Goal: Task Accomplishment & Management: Manage account settings

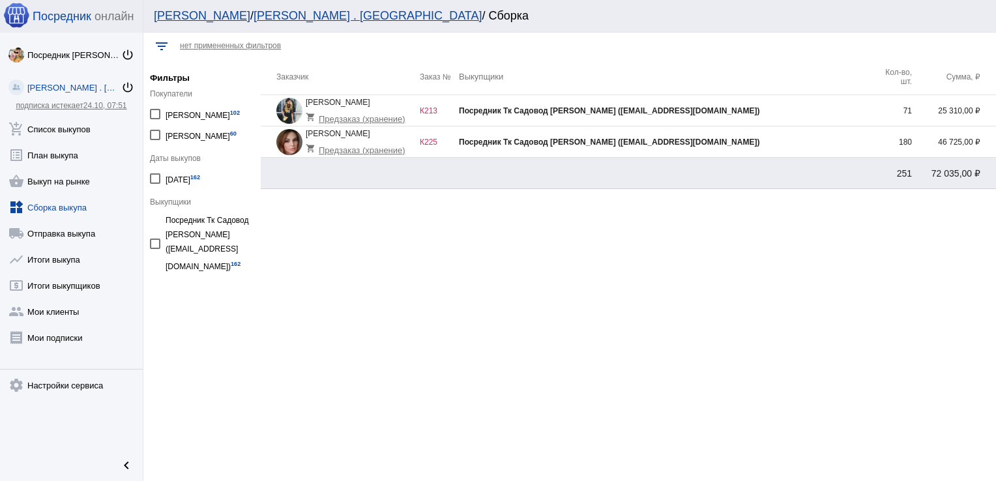
click at [782, 116] on td "Посредник Тк Садовод [PERSON_NAME] ([EMAIL_ADDRESS][DOMAIN_NAME])" at bounding box center [666, 110] width 414 height 31
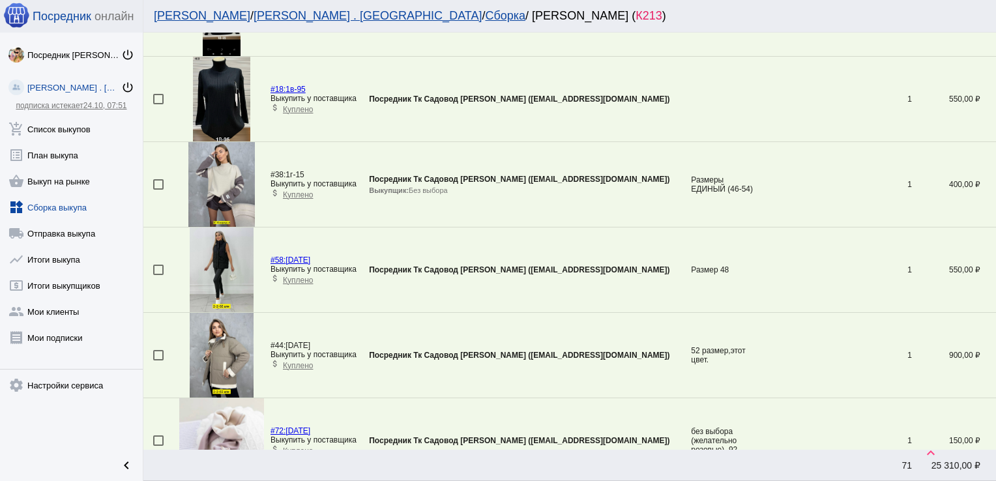
scroll to position [3028, 0]
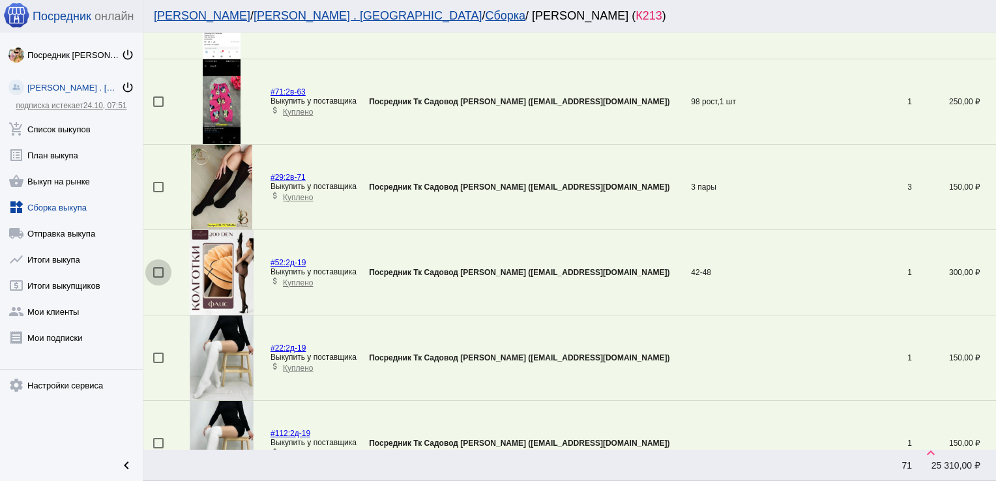
click at [156, 267] on div at bounding box center [158, 272] width 10 height 10
click at [158, 278] on input "checkbox" at bounding box center [158, 278] width 1 height 1
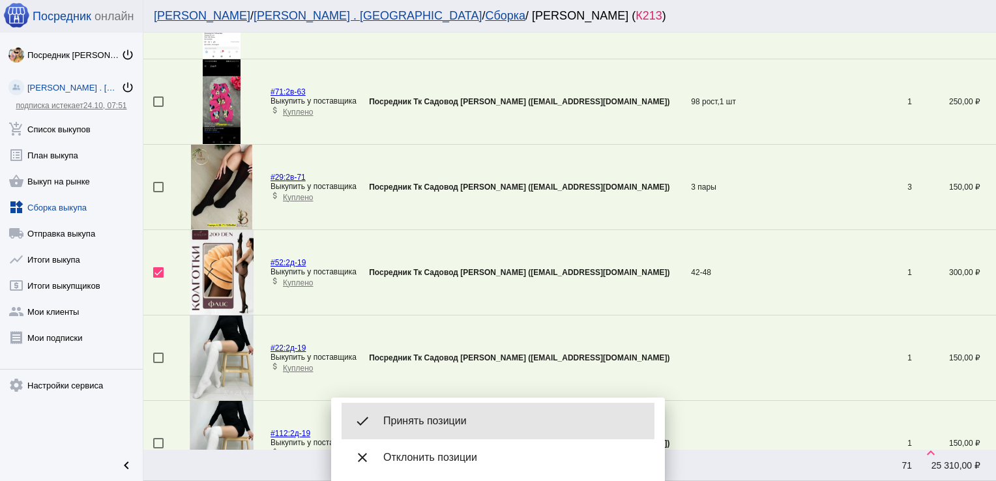
click at [439, 420] on span "Принять позиции" at bounding box center [513, 420] width 261 height 13
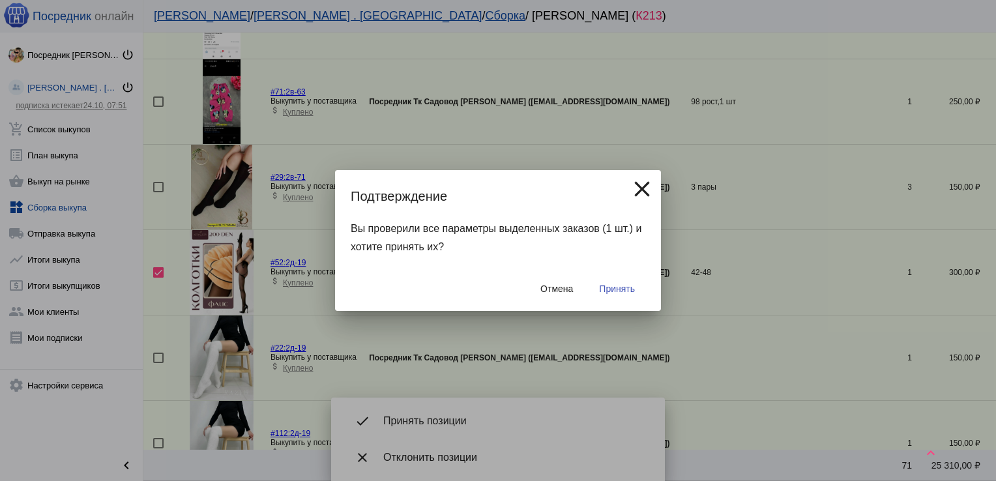
click at [610, 300] on div "Отмена Принять" at bounding box center [498, 288] width 294 height 44
click at [616, 289] on span "Принять" at bounding box center [617, 288] width 36 height 10
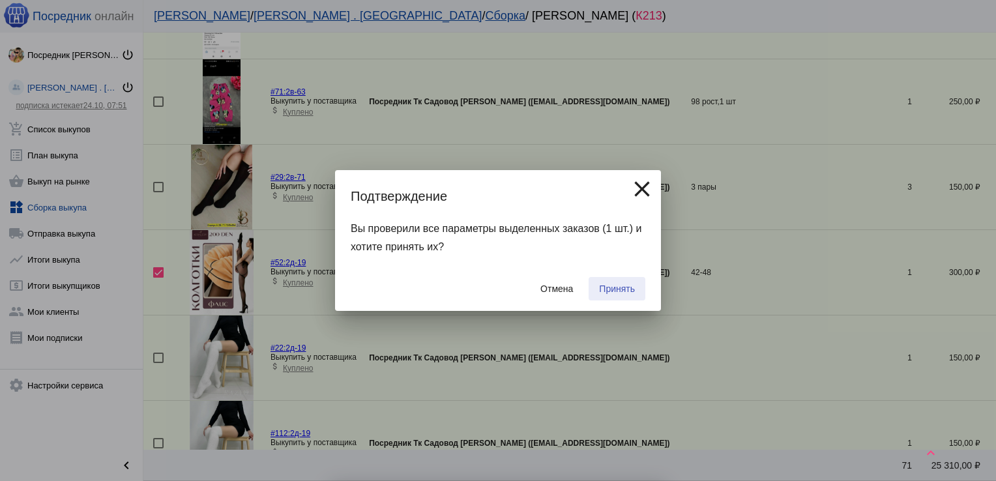
checkbox input "false"
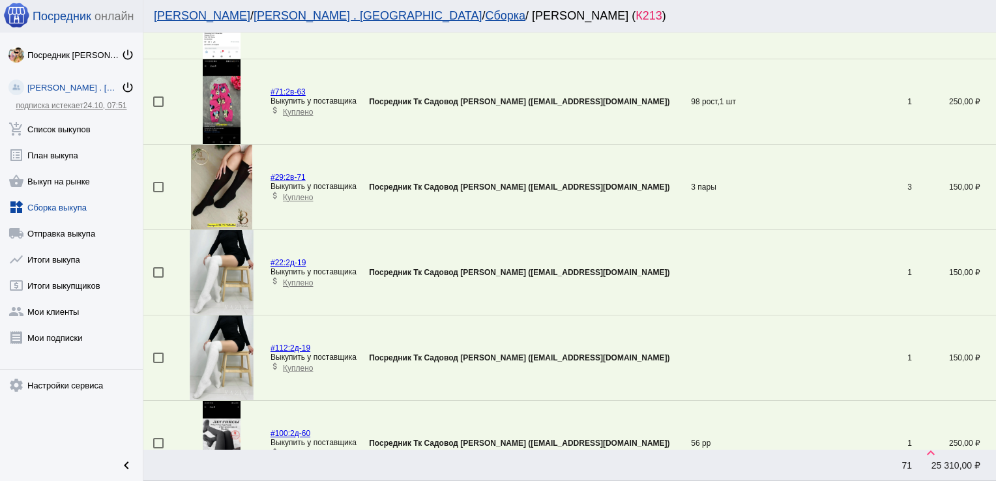
scroll to position [1495, 0]
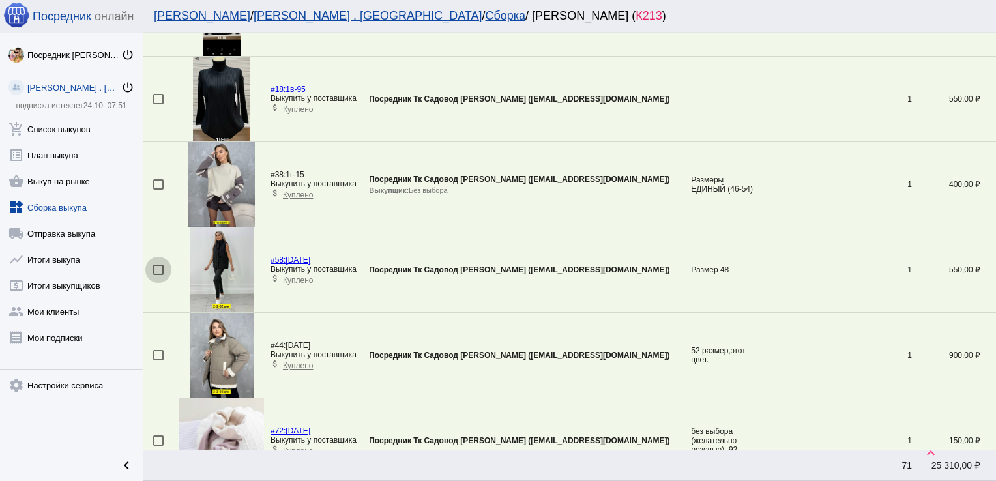
click at [154, 265] on div at bounding box center [158, 270] width 10 height 10
click at [158, 275] on input "checkbox" at bounding box center [158, 275] width 1 height 1
checkbox input "true"
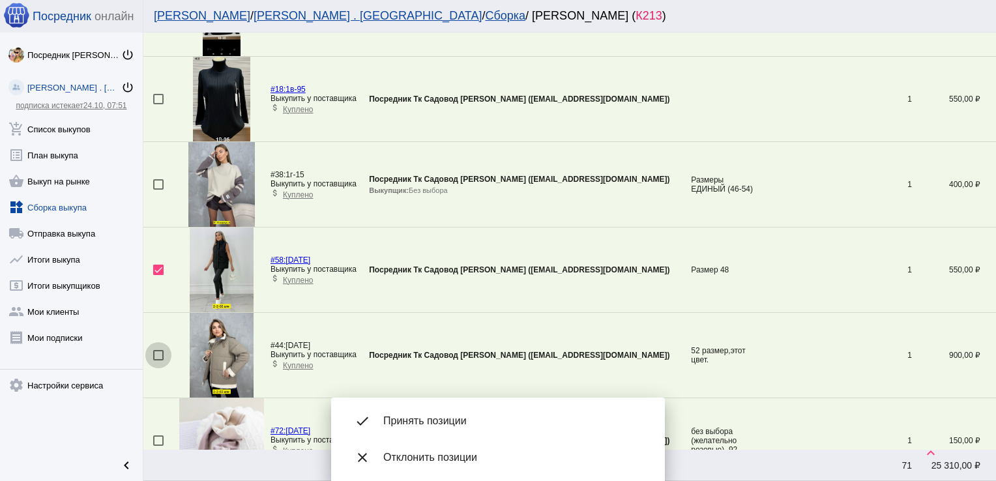
click at [158, 350] on div at bounding box center [158, 355] width 10 height 10
click at [158, 360] on input "checkbox" at bounding box center [158, 360] width 1 height 1
checkbox input "true"
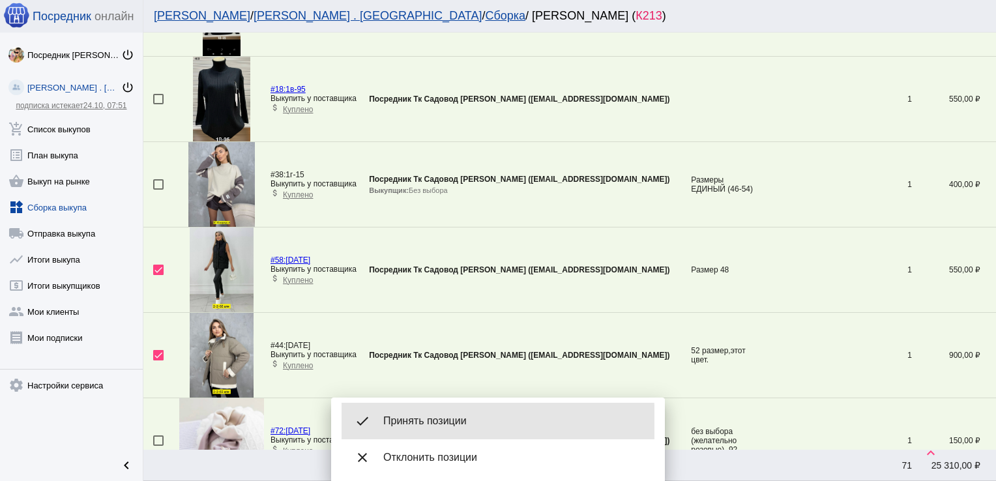
click at [414, 423] on span "Принять позиции" at bounding box center [513, 420] width 261 height 13
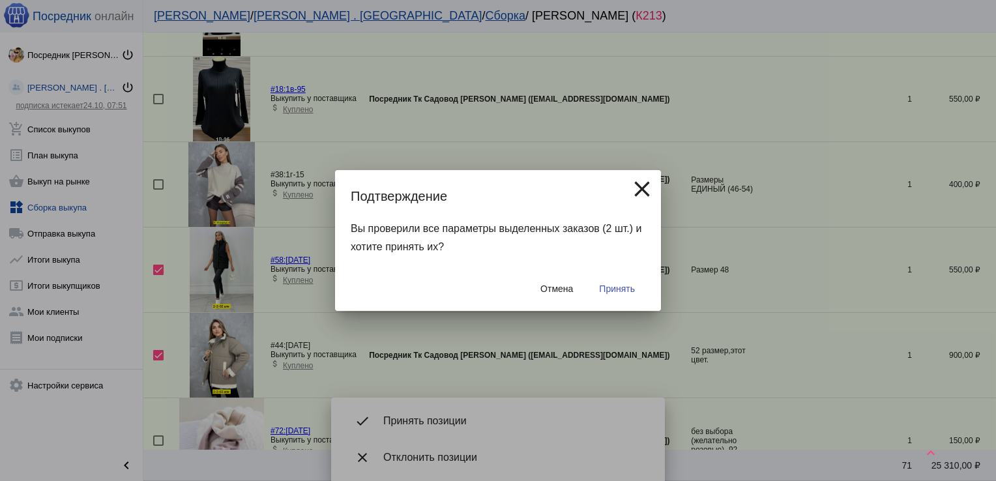
click at [614, 290] on span "Принять" at bounding box center [617, 288] width 36 height 10
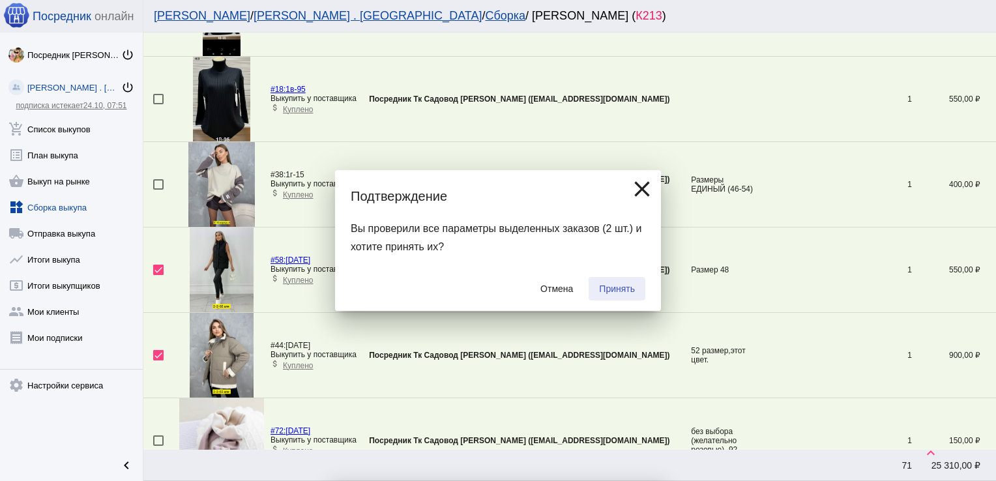
checkbox input "false"
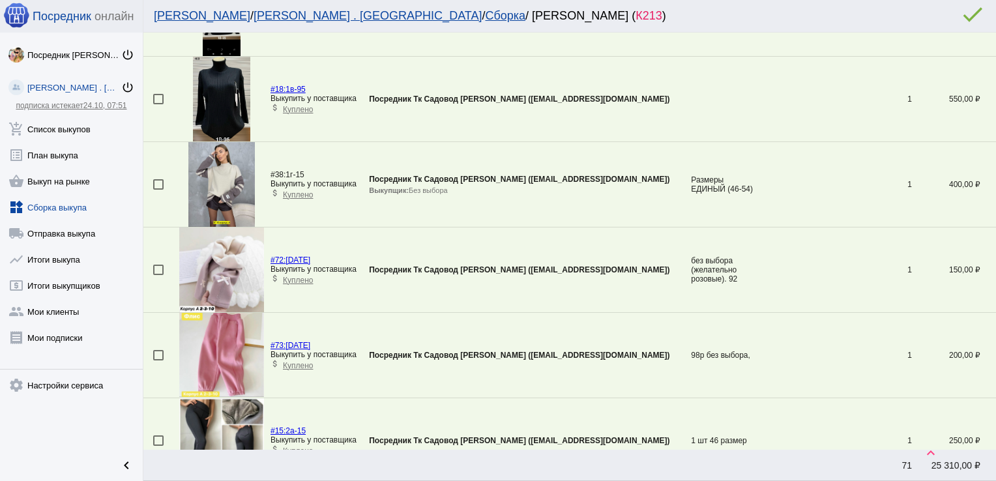
drag, startPoint x: 614, startPoint y: 290, endPoint x: 667, endPoint y: 124, distance: 173.9
click at [614, 290] on td "Посредник Тк Садовод [PERSON_NAME] ([EMAIL_ADDRESS][DOMAIN_NAME])" at bounding box center [530, 269] width 322 height 85
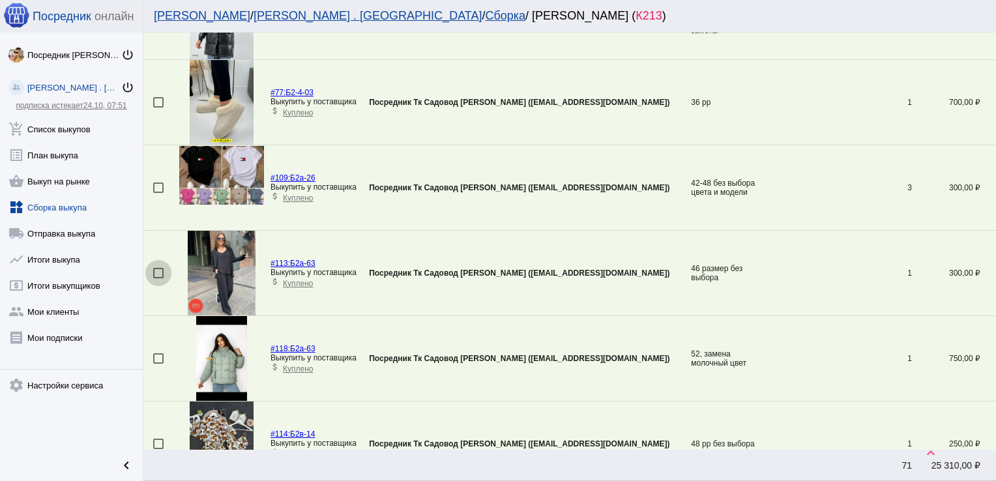
click at [159, 268] on div at bounding box center [158, 273] width 10 height 10
click at [158, 278] on input "checkbox" at bounding box center [158, 278] width 1 height 1
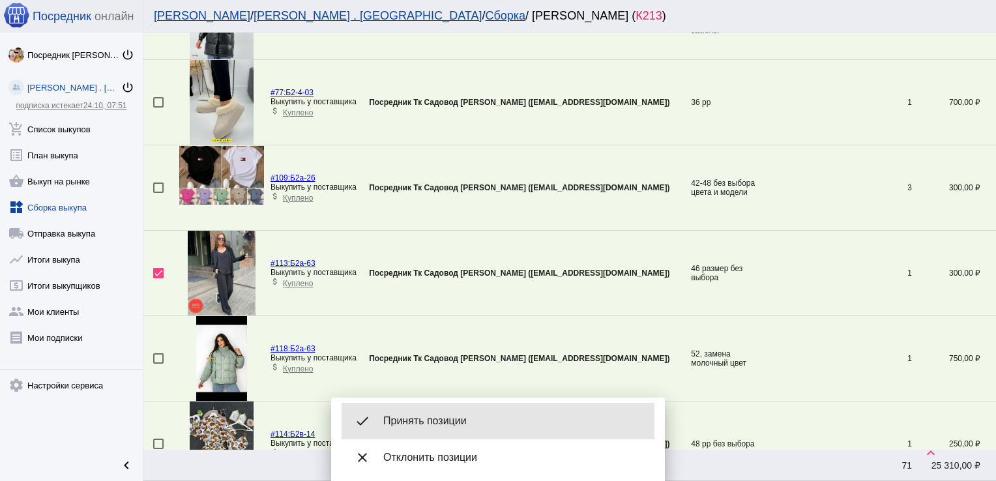
click at [470, 425] on span "Принять позиции" at bounding box center [513, 420] width 261 height 13
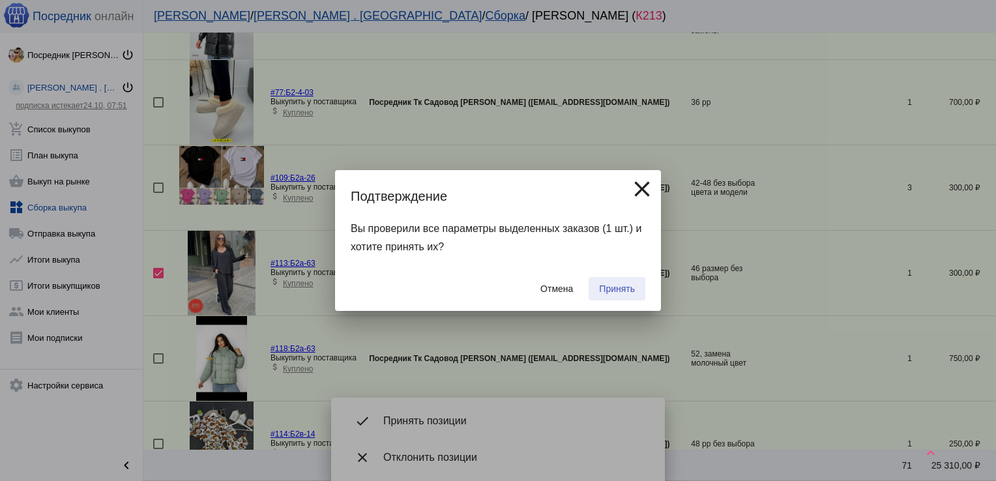
click at [627, 289] on span "Принять" at bounding box center [617, 288] width 36 height 10
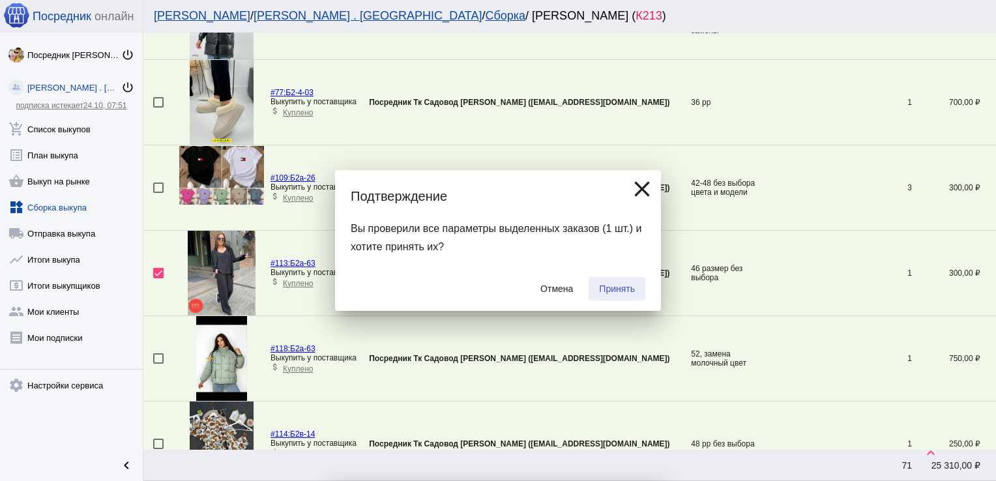
checkbox input "false"
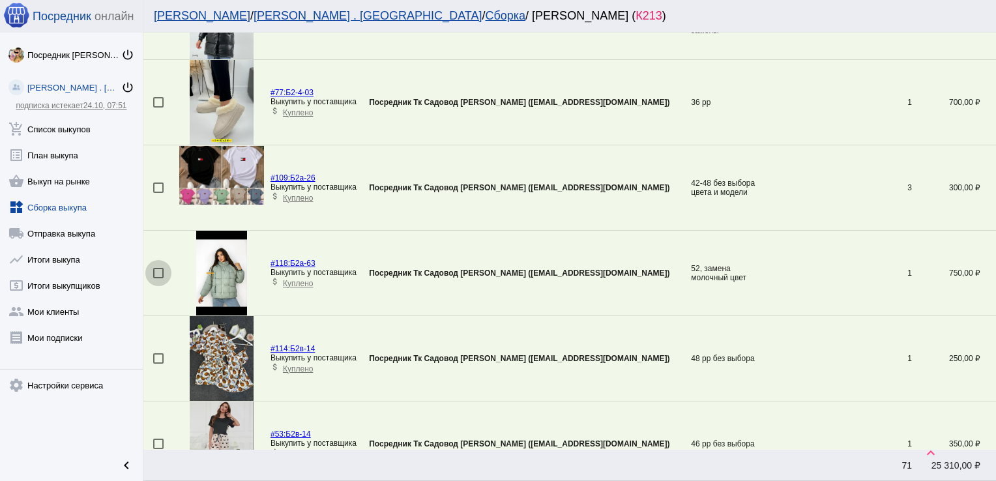
click at [158, 268] on div at bounding box center [158, 273] width 10 height 10
click at [158, 278] on input "checkbox" at bounding box center [158, 278] width 1 height 1
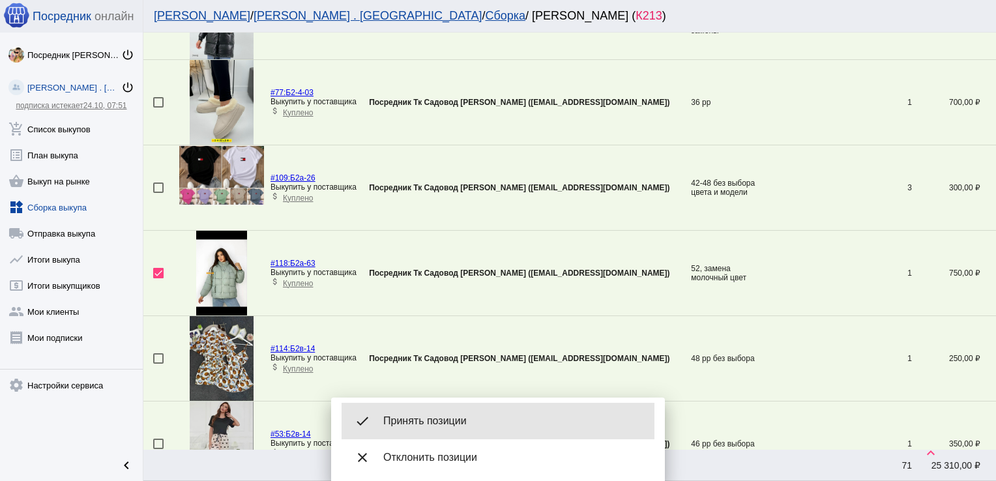
click at [430, 418] on span "Принять позиции" at bounding box center [513, 420] width 261 height 13
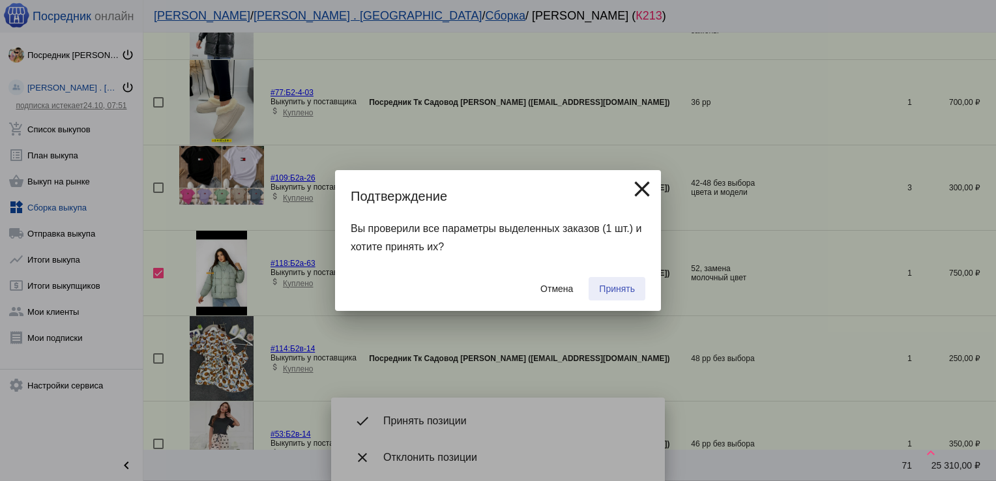
click at [620, 283] on button "Принять" at bounding box center [616, 288] width 57 height 23
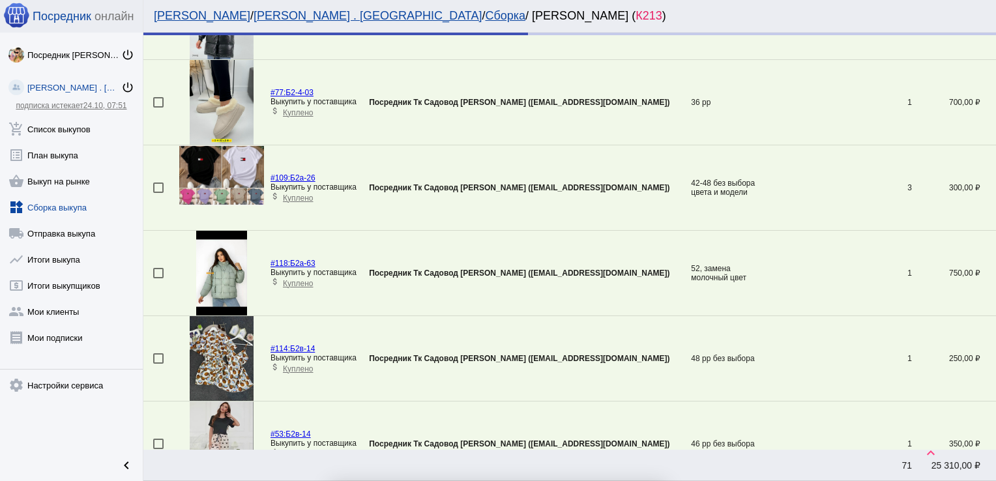
checkbox input "false"
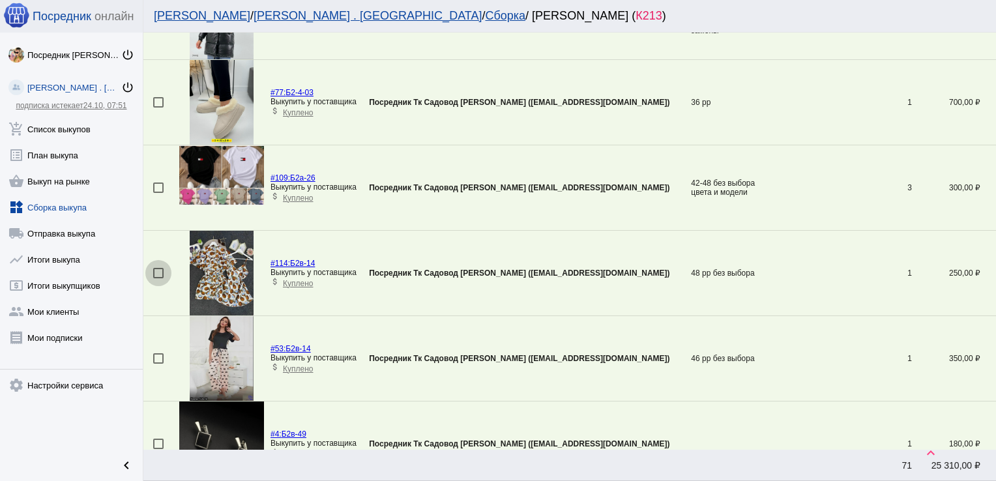
click at [160, 268] on div at bounding box center [158, 273] width 10 height 10
click at [158, 278] on input "checkbox" at bounding box center [158, 278] width 1 height 1
checkbox input "true"
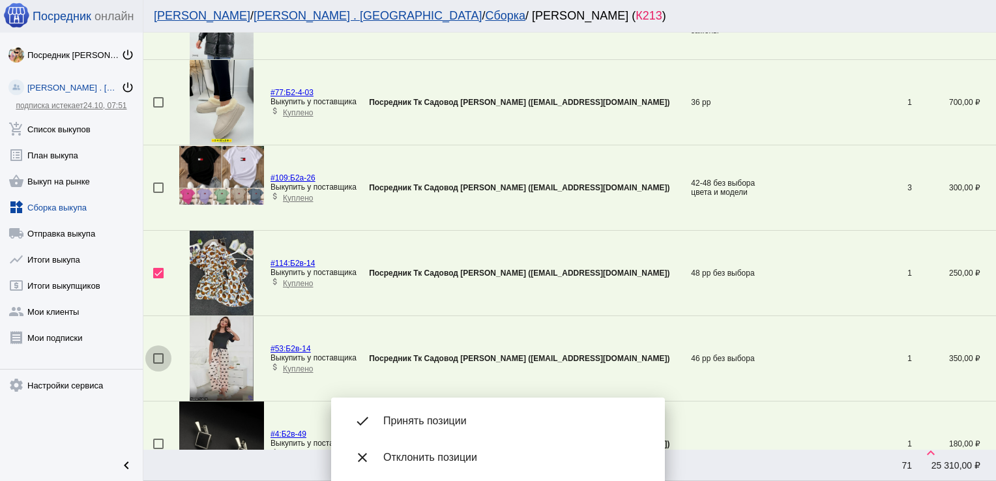
click at [156, 353] on div at bounding box center [158, 358] width 10 height 10
click at [158, 364] on input "checkbox" at bounding box center [158, 364] width 1 height 1
checkbox input "true"
click at [162, 182] on div at bounding box center [158, 187] width 10 height 10
click at [158, 193] on input "checkbox" at bounding box center [158, 193] width 1 height 1
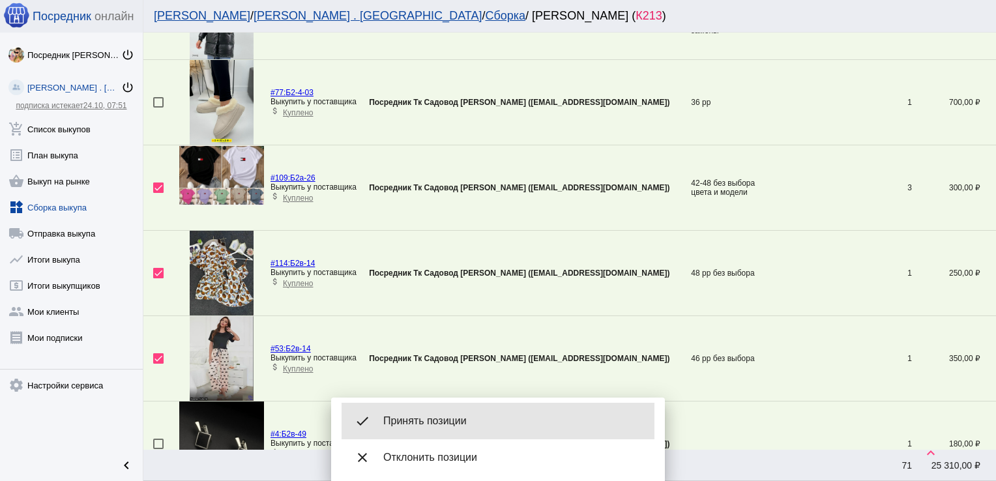
click at [452, 412] on div "done Принять позиции" at bounding box center [497, 421] width 313 height 36
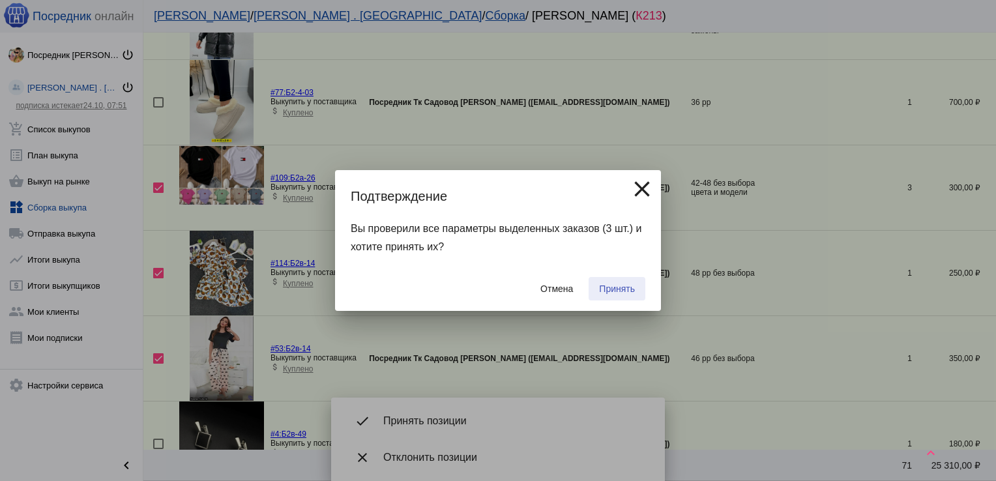
click at [614, 285] on span "Принять" at bounding box center [617, 288] width 36 height 10
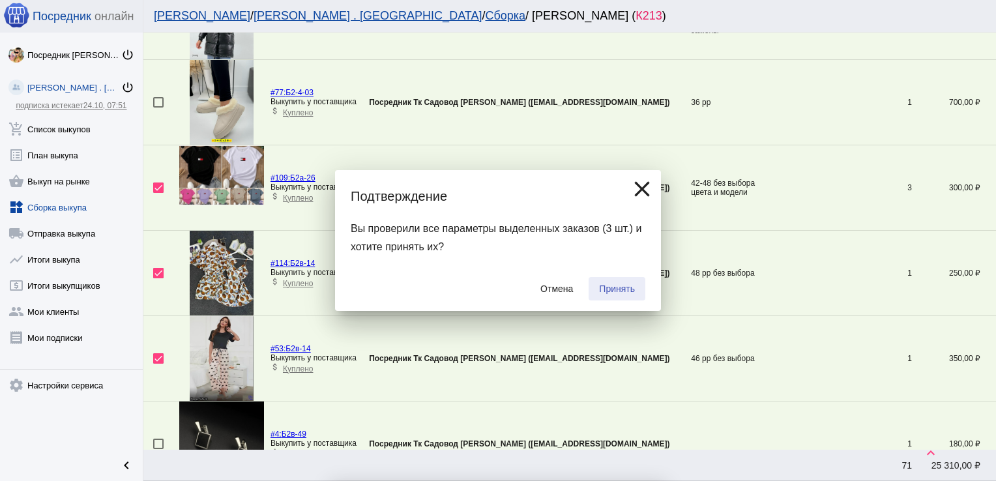
checkbox input "false"
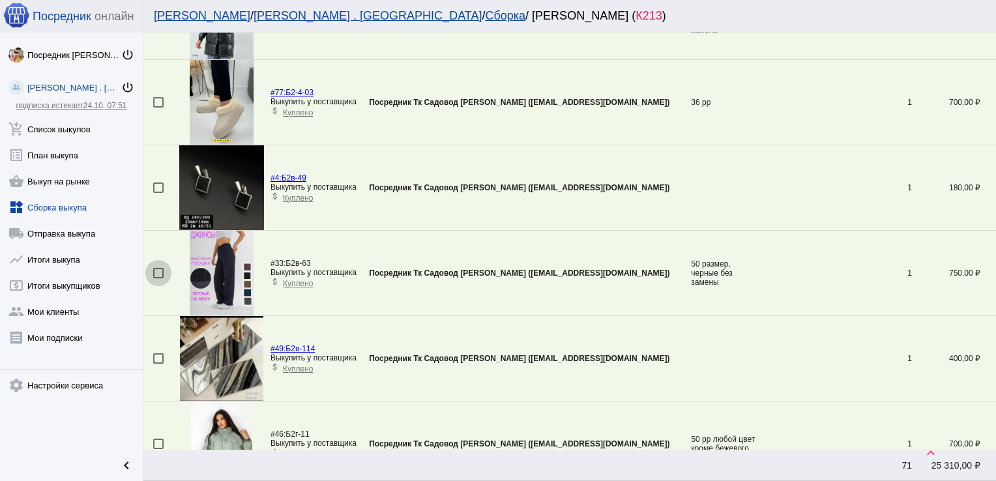
click at [154, 268] on div at bounding box center [158, 273] width 10 height 10
click at [158, 278] on input "checkbox" at bounding box center [158, 278] width 1 height 1
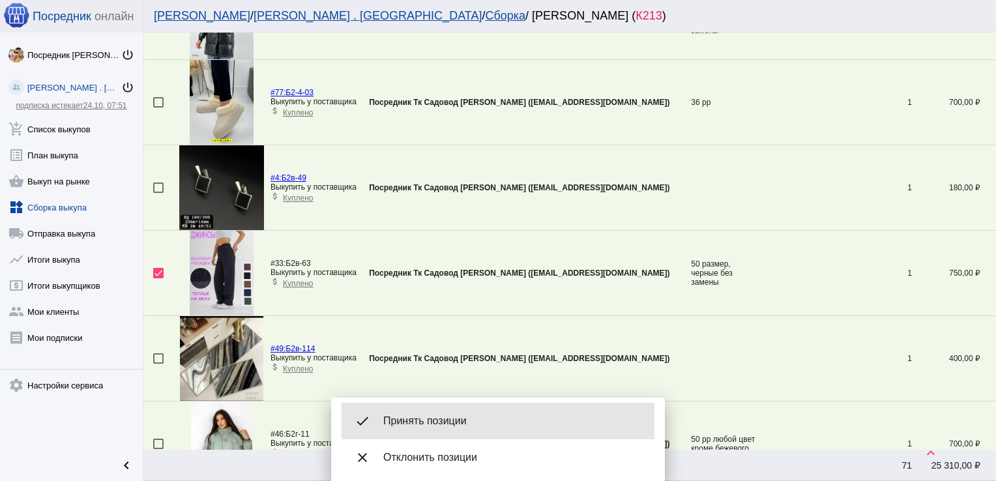
click at [460, 407] on div "done Принять позиции" at bounding box center [497, 421] width 313 height 36
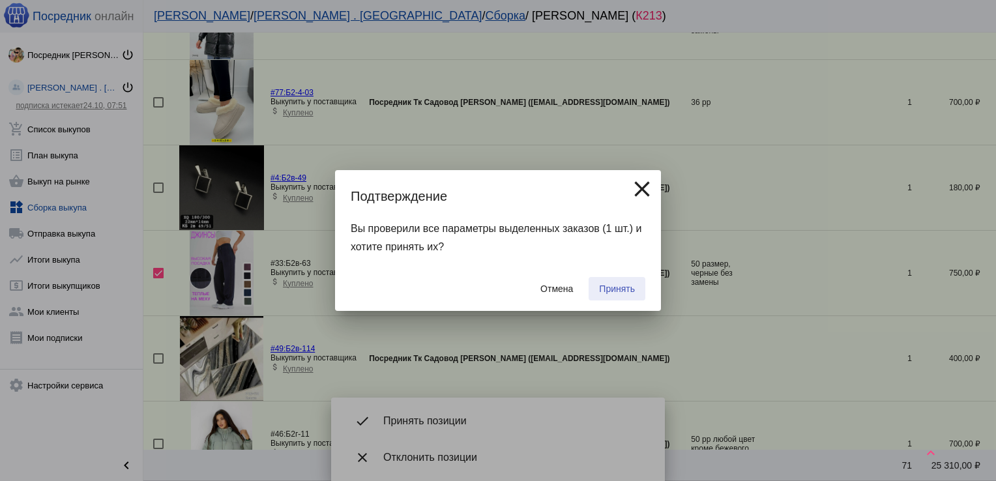
click at [620, 285] on span "Принять" at bounding box center [617, 288] width 36 height 10
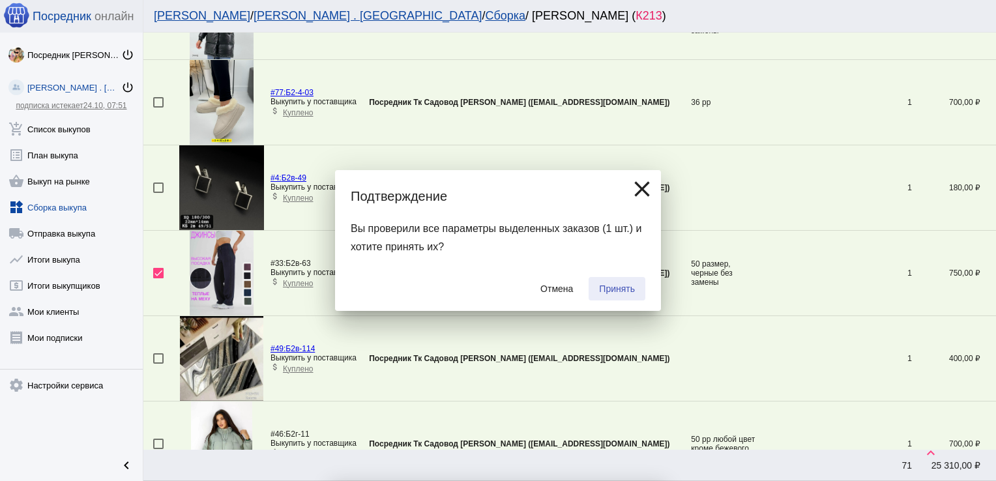
checkbox input "false"
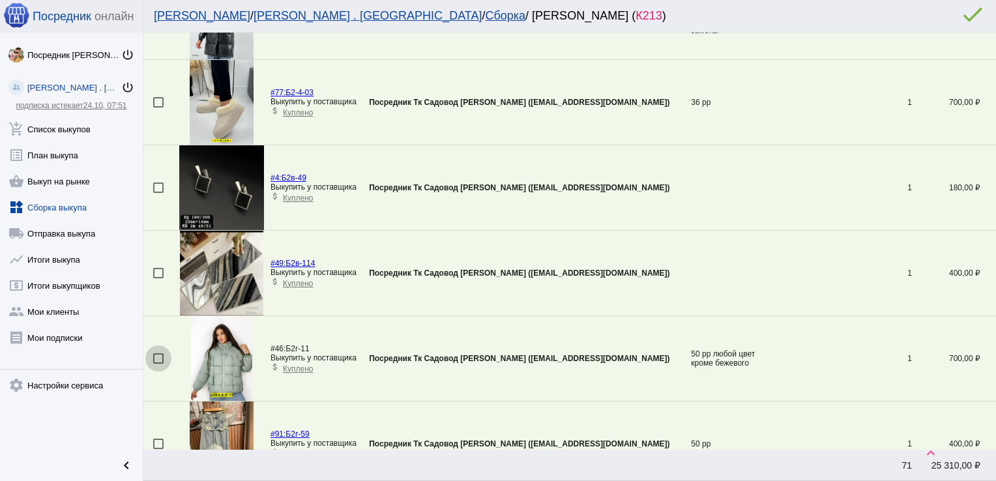
click at [157, 354] on div at bounding box center [158, 358] width 10 height 10
click at [158, 364] on input "checkbox" at bounding box center [158, 364] width 1 height 1
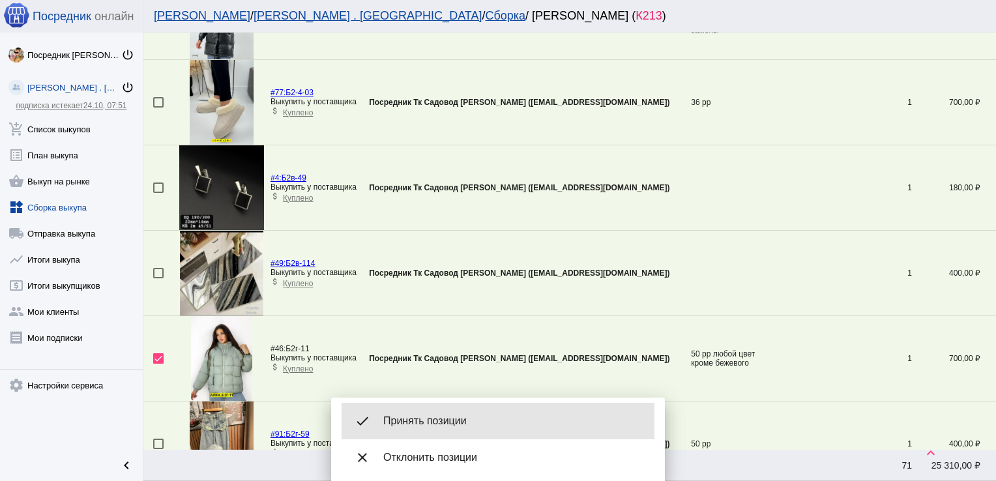
click at [446, 418] on span "Принять позиции" at bounding box center [513, 420] width 261 height 13
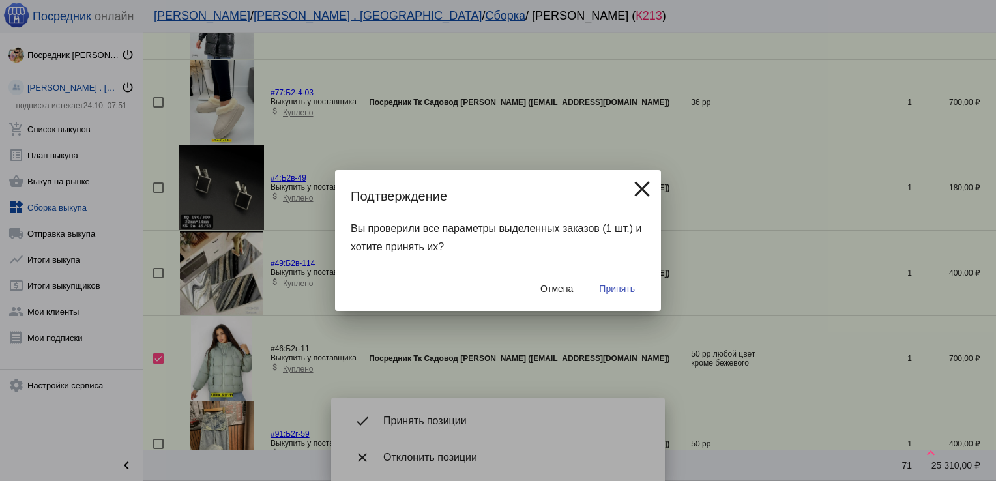
click at [625, 290] on span "Принять" at bounding box center [617, 288] width 36 height 10
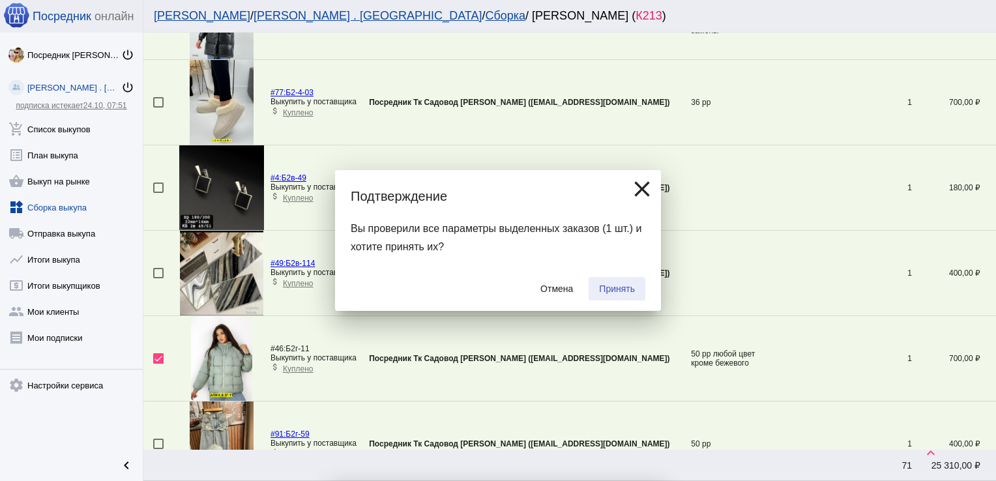
checkbox input "false"
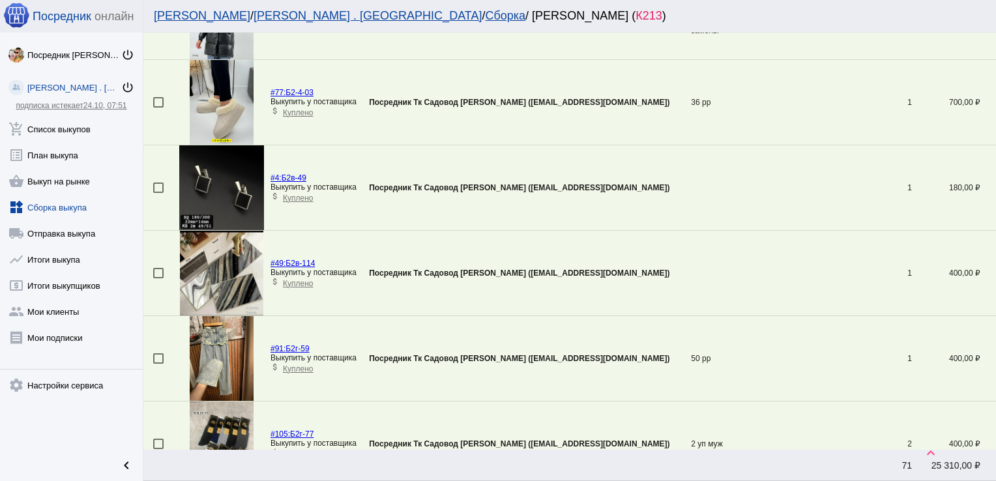
scroll to position [2261, 0]
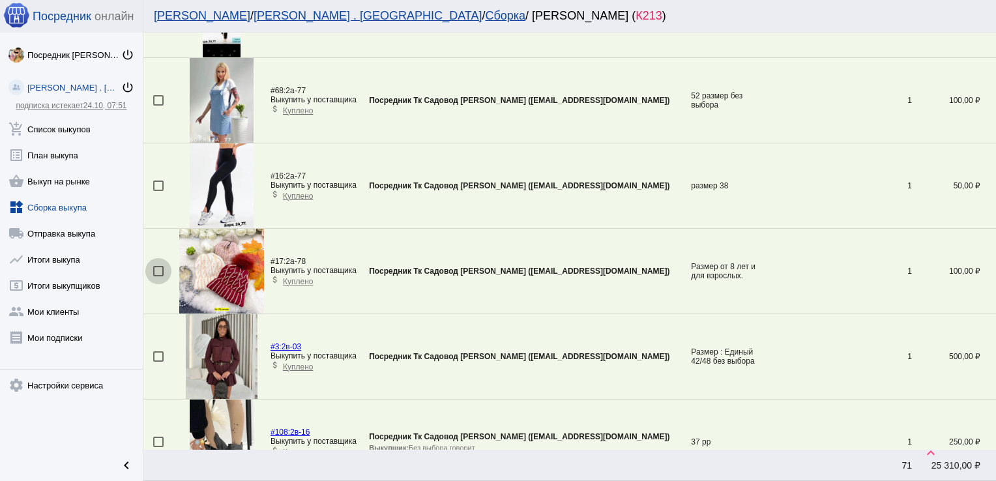
click at [156, 266] on div at bounding box center [158, 271] width 10 height 10
click at [158, 276] on input "checkbox" at bounding box center [158, 276] width 1 height 1
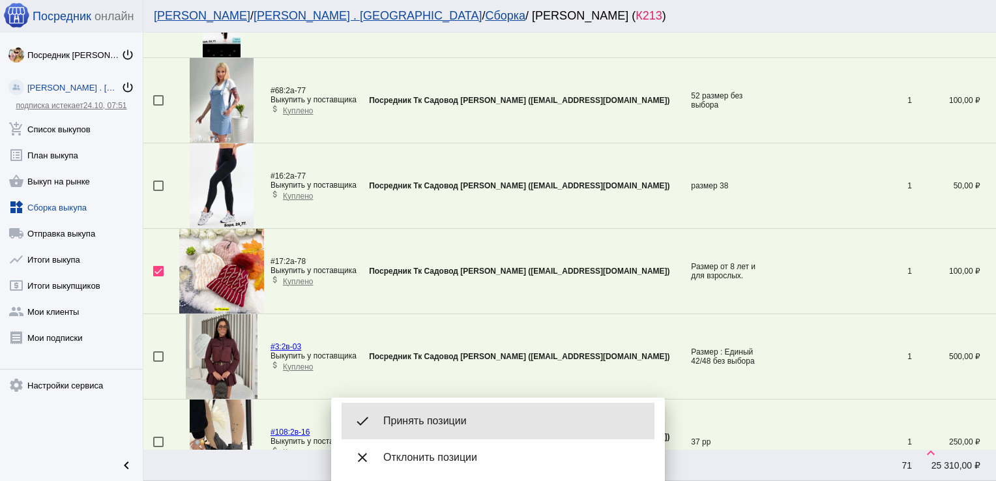
click at [431, 418] on span "Принять позиции" at bounding box center [513, 420] width 261 height 13
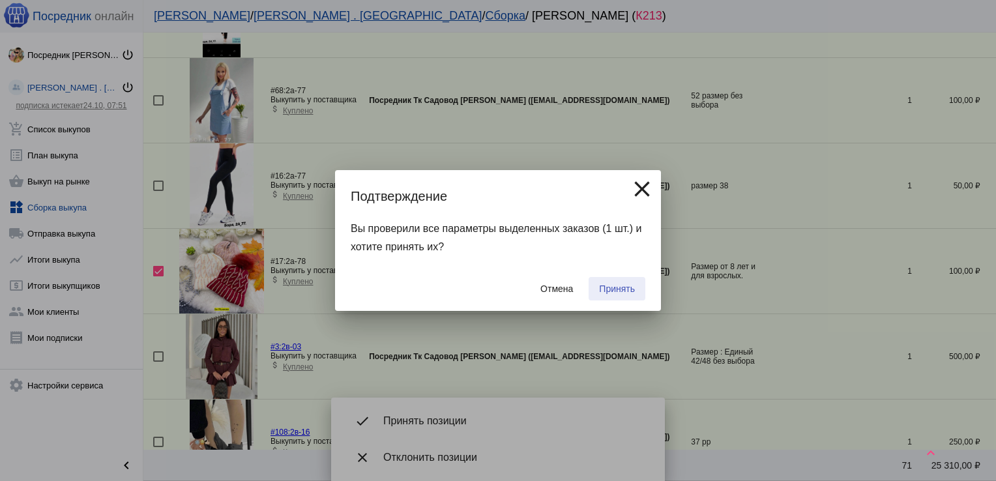
click at [624, 285] on span "Принять" at bounding box center [617, 288] width 36 height 10
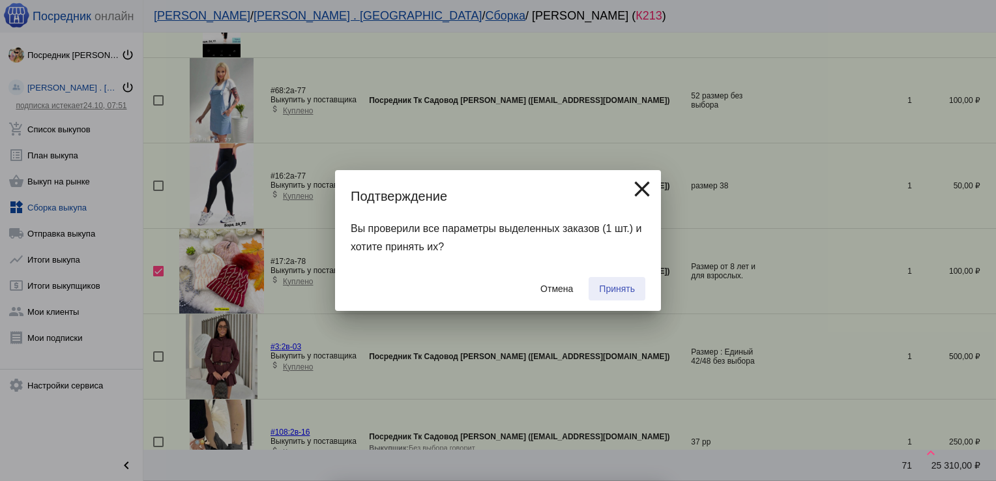
checkbox input "false"
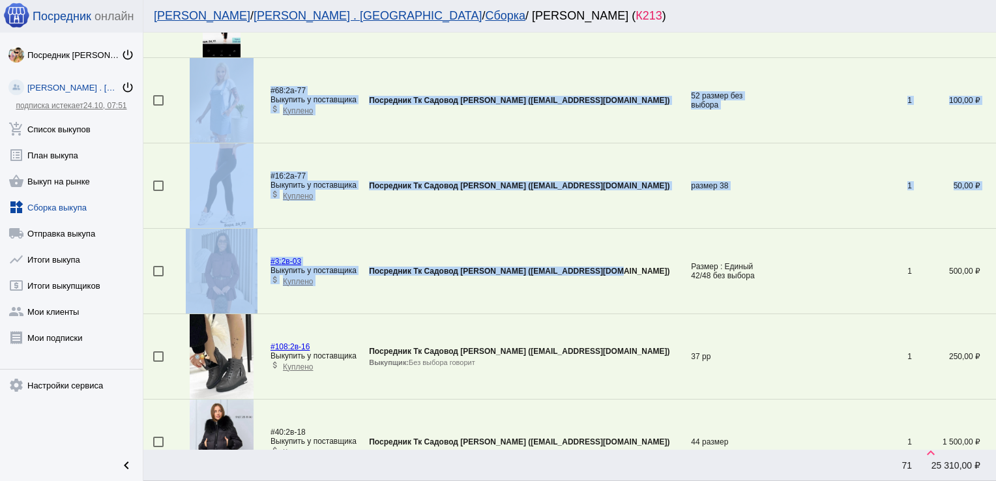
drag, startPoint x: 624, startPoint y: 285, endPoint x: 629, endPoint y: -41, distance: 326.5
click at [629, 0] on html "Посредник онлайн Посредник Тк Садовод [PERSON_NAME] power_settings_new [PERSON_…" at bounding box center [498, 0] width 996 height 0
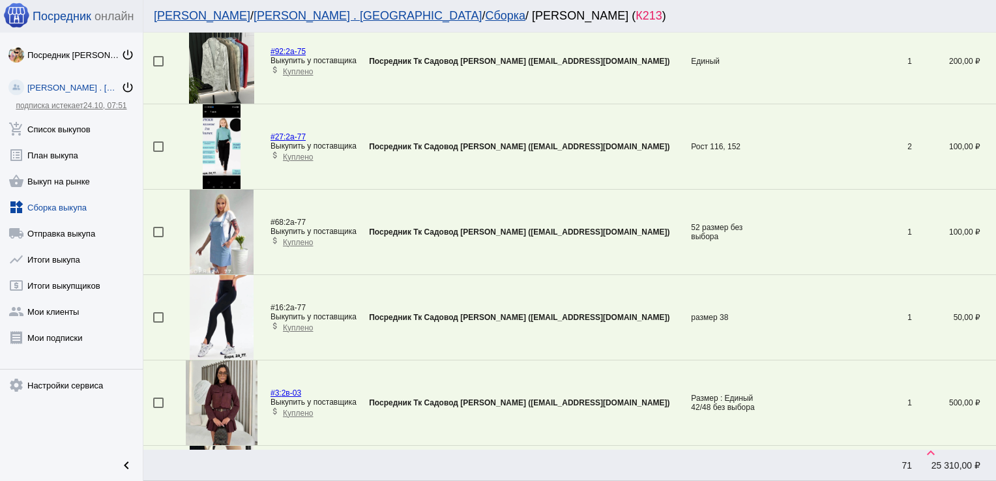
drag, startPoint x: 629, startPoint y: -41, endPoint x: 654, endPoint y: 188, distance: 230.0
click at [654, 190] on td "Посредник Тк Садовод [PERSON_NAME] ([EMAIL_ADDRESS][DOMAIN_NAME])" at bounding box center [530, 232] width 322 height 85
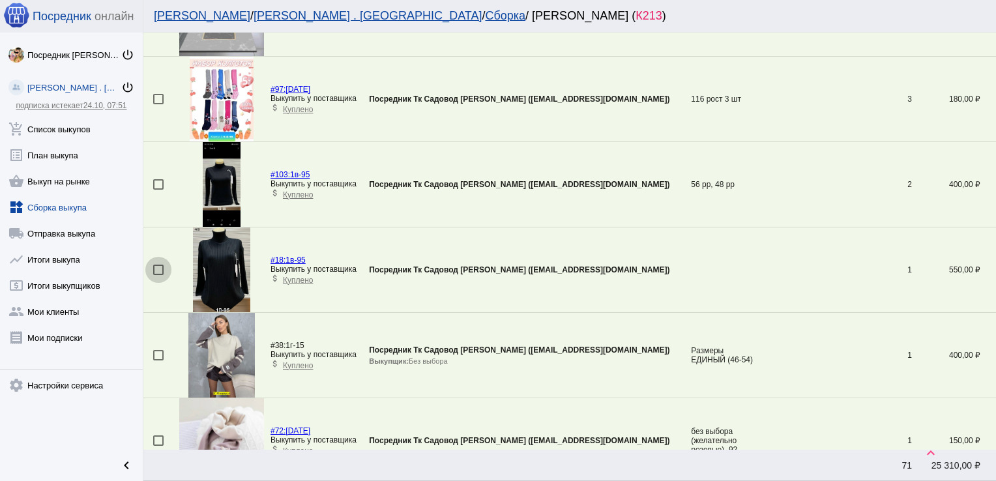
click at [157, 266] on div at bounding box center [158, 270] width 10 height 10
click at [158, 275] on input "checkbox" at bounding box center [158, 275] width 1 height 1
checkbox input "true"
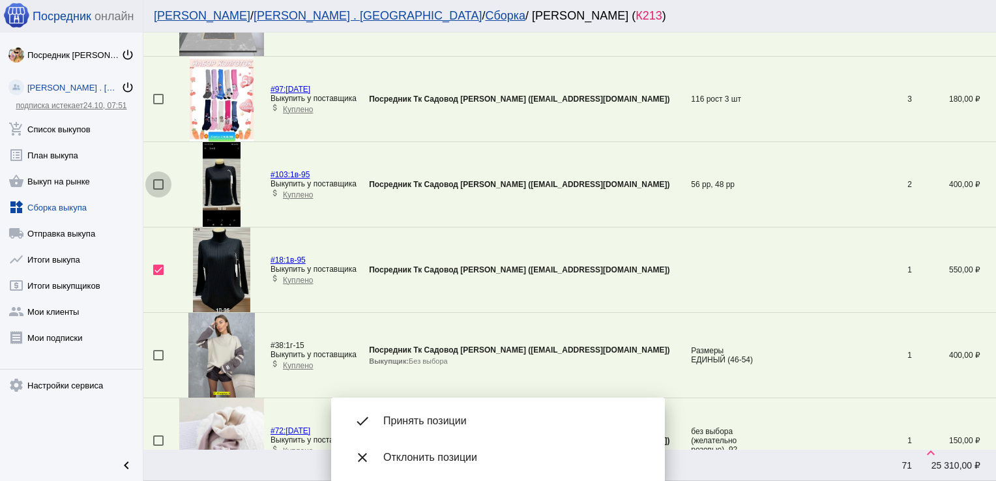
click at [158, 179] on div at bounding box center [158, 184] width 10 height 10
click at [158, 190] on input "checkbox" at bounding box center [158, 190] width 1 height 1
checkbox input "true"
click at [158, 350] on div at bounding box center [158, 355] width 10 height 10
click at [158, 360] on input "checkbox" at bounding box center [158, 360] width 1 height 1
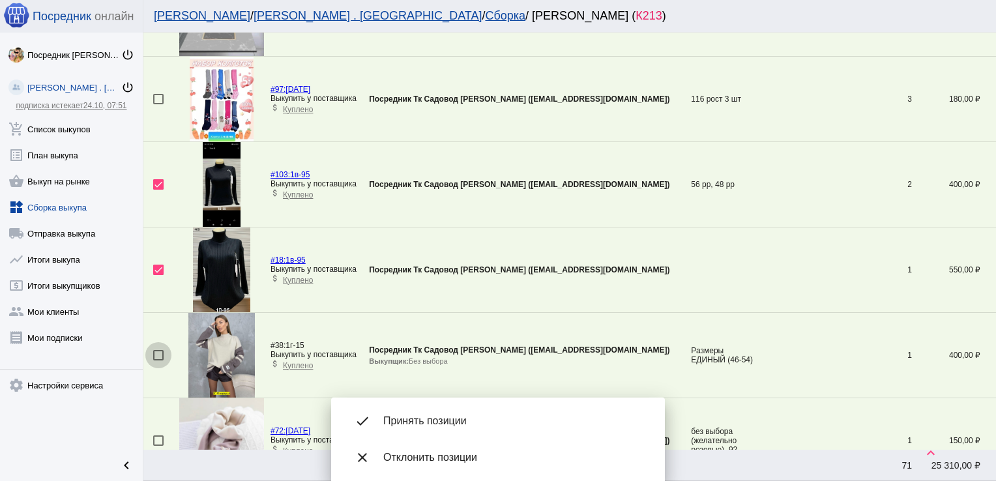
checkbox input "true"
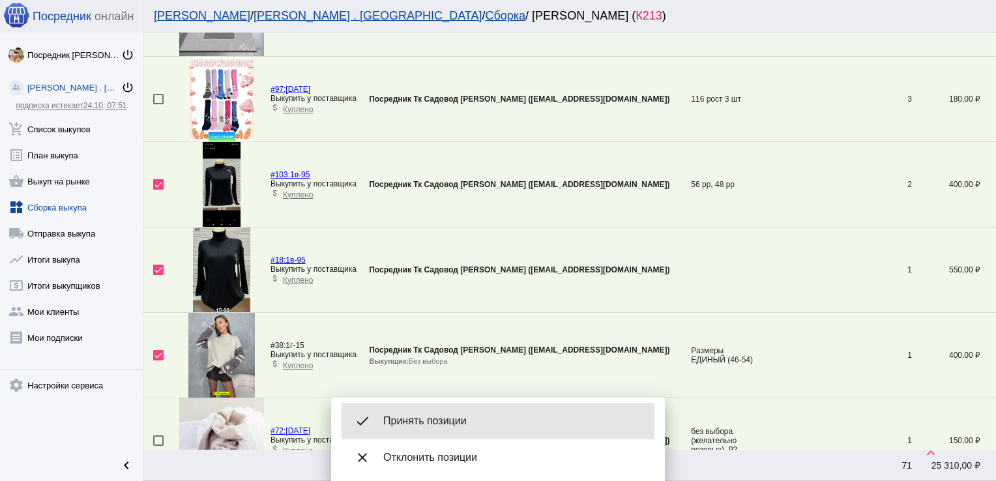
click at [427, 422] on span "Принять позиции" at bounding box center [513, 420] width 261 height 13
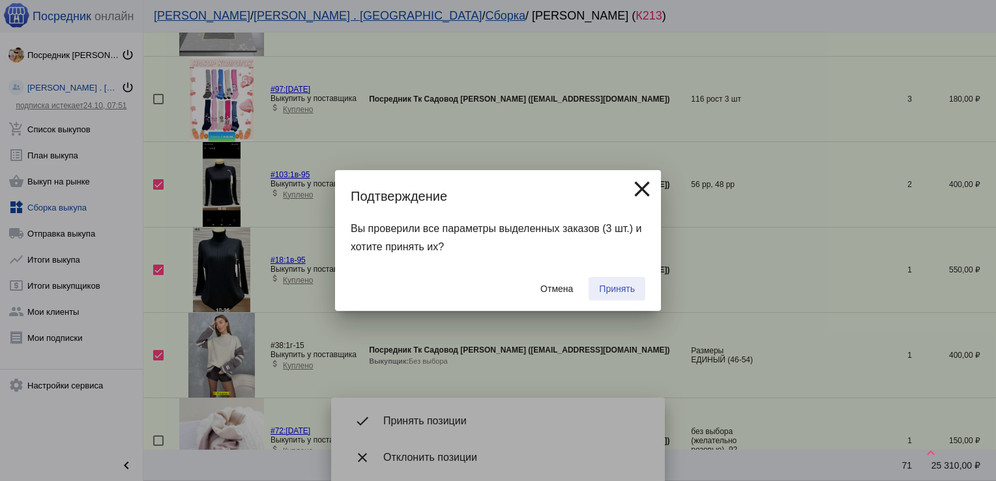
click at [621, 289] on span "Принять" at bounding box center [617, 288] width 36 height 10
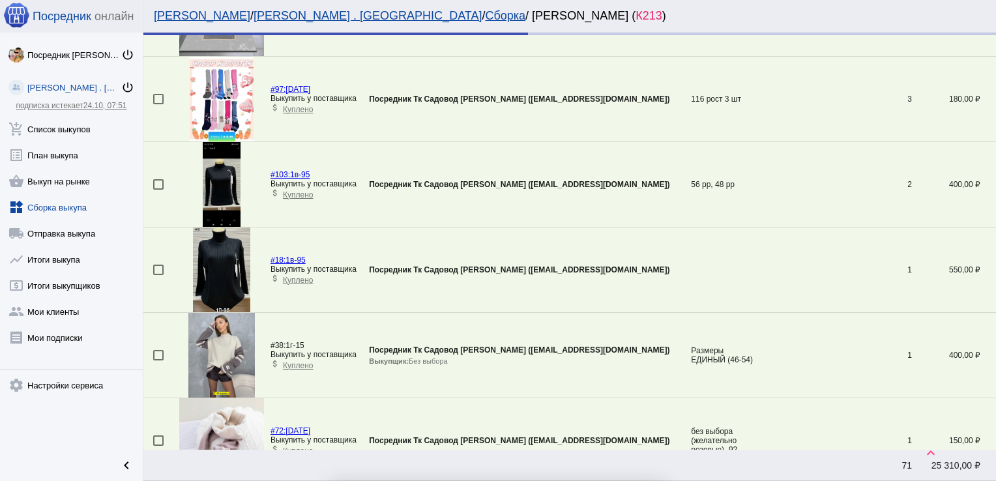
checkbox input "false"
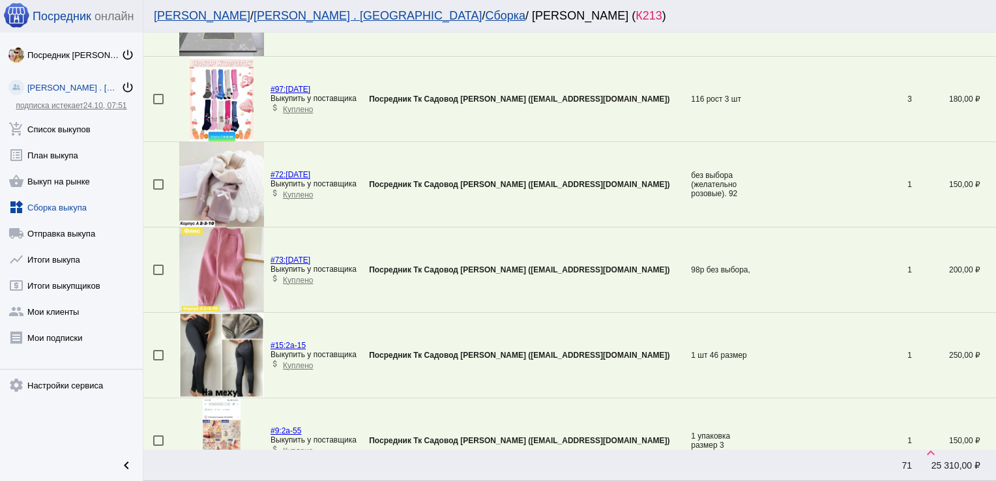
scroll to position [3370, 0]
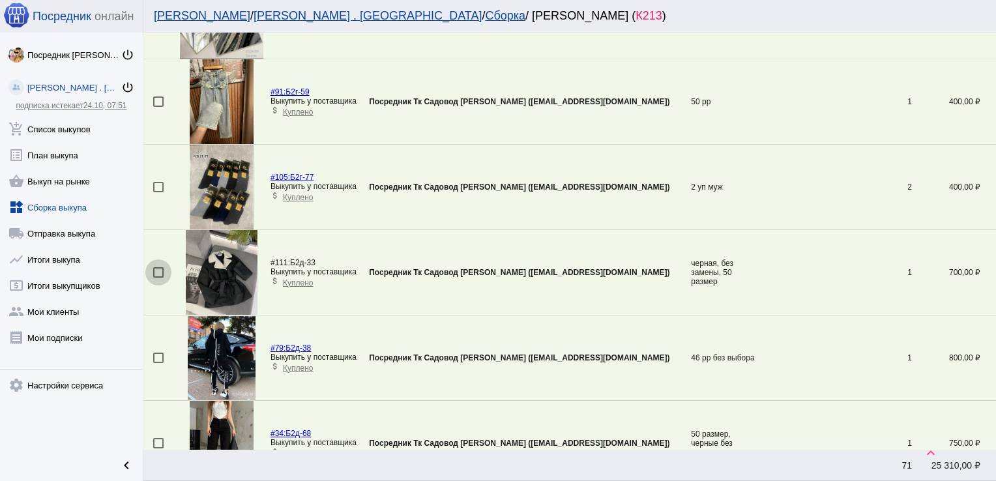
click at [158, 267] on div at bounding box center [158, 272] width 10 height 10
click at [158, 278] on input "checkbox" at bounding box center [158, 278] width 1 height 1
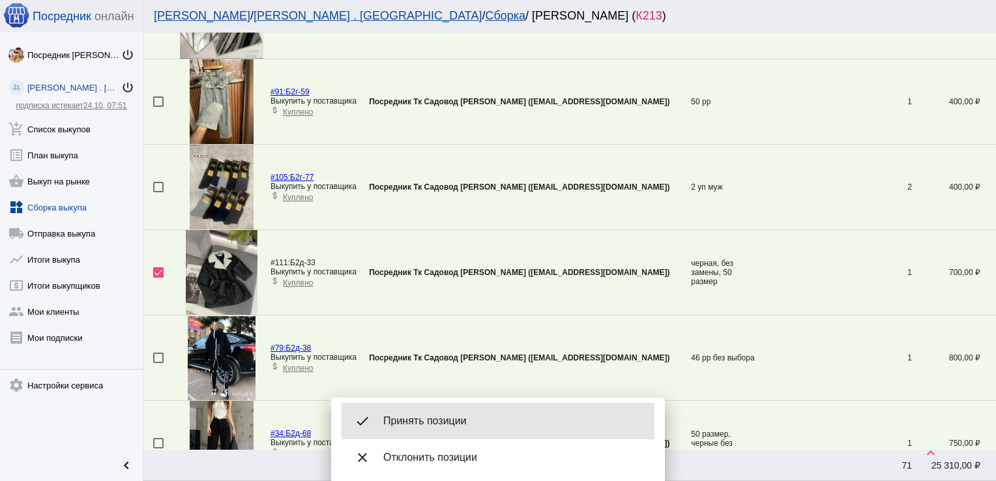
click at [437, 406] on div "done Принять позиции" at bounding box center [497, 421] width 313 height 36
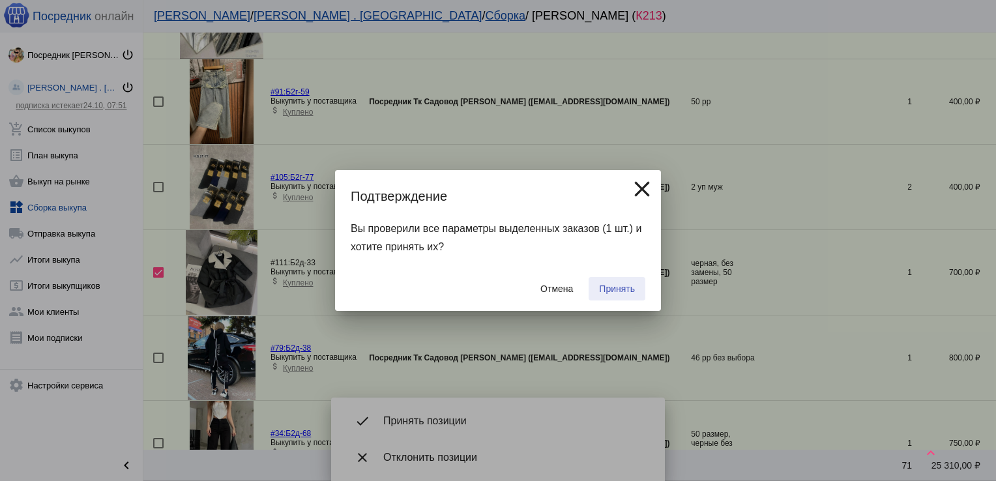
click at [621, 287] on span "Принять" at bounding box center [617, 288] width 36 height 10
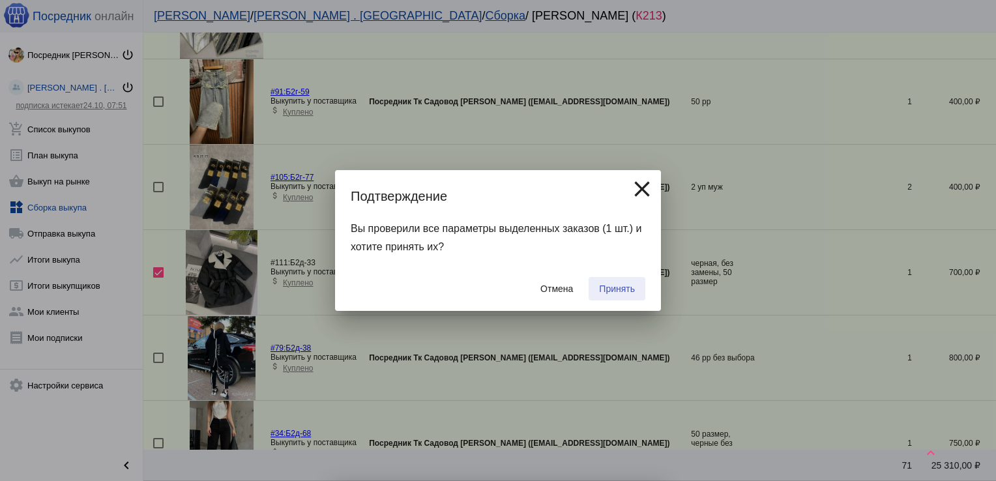
checkbox input "false"
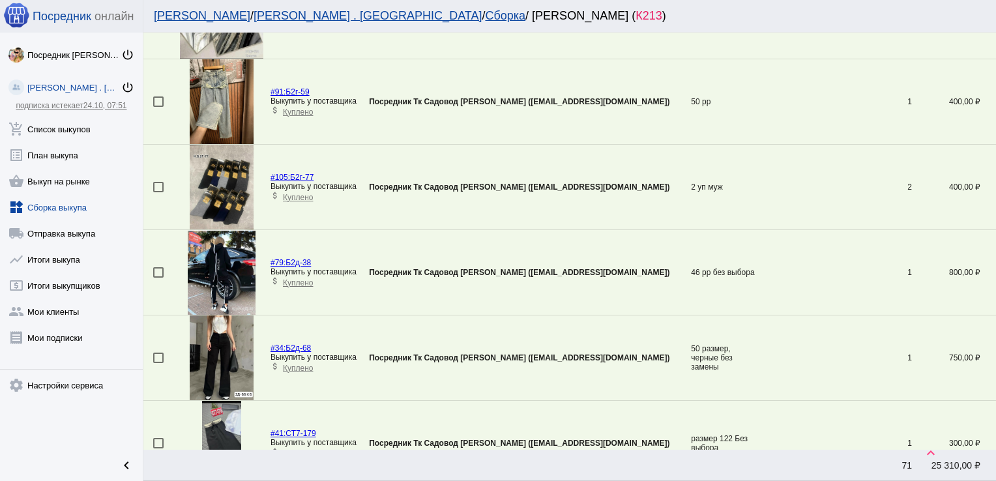
scroll to position [2773, 0]
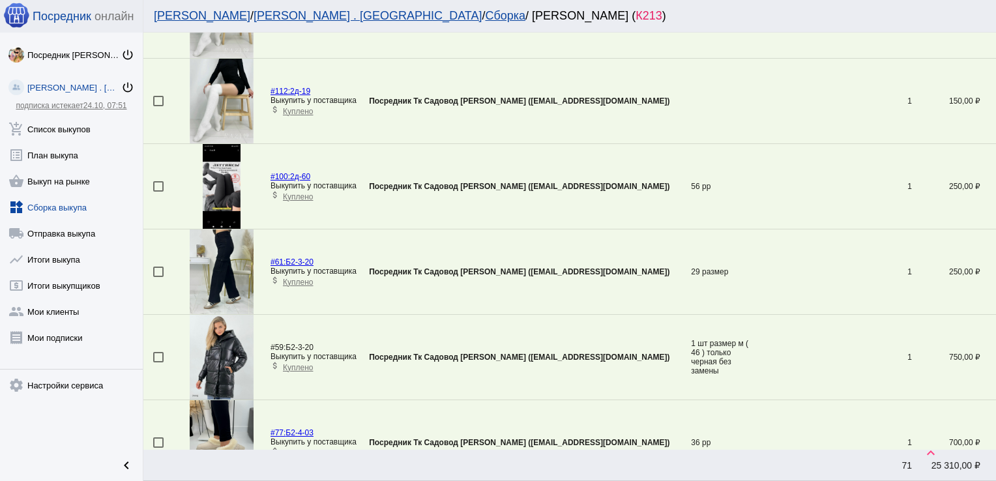
click at [156, 268] on div at bounding box center [158, 271] width 10 height 10
click at [158, 277] on input "checkbox" at bounding box center [158, 277] width 1 height 1
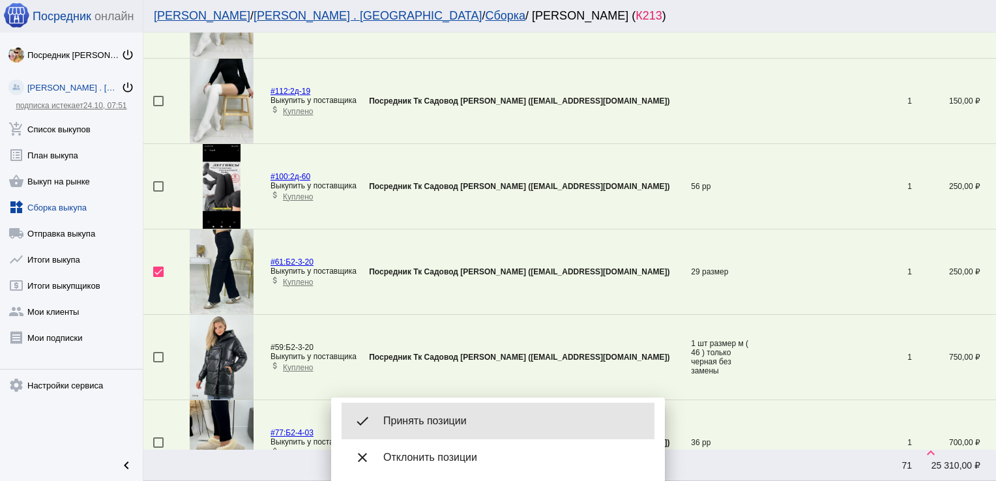
click at [414, 420] on span "Принять позиции" at bounding box center [513, 420] width 261 height 13
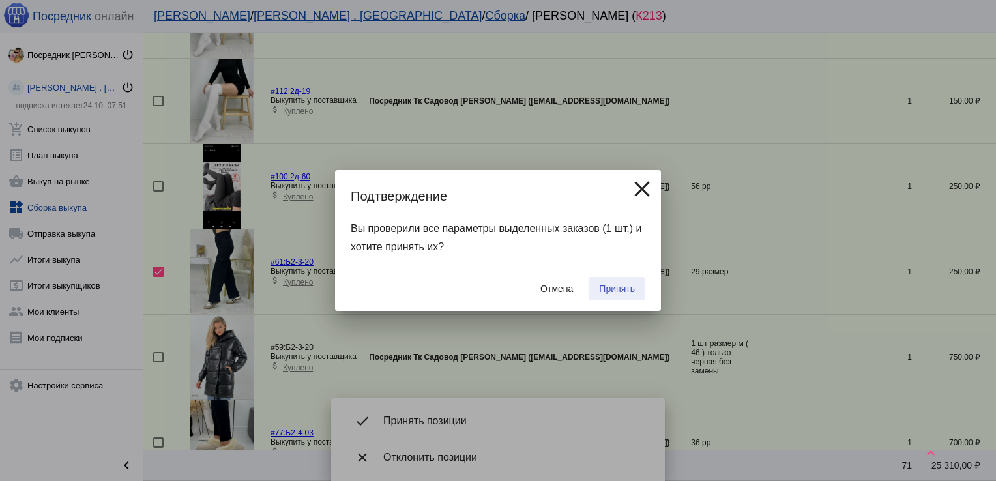
click at [607, 286] on span "Принять" at bounding box center [617, 288] width 36 height 10
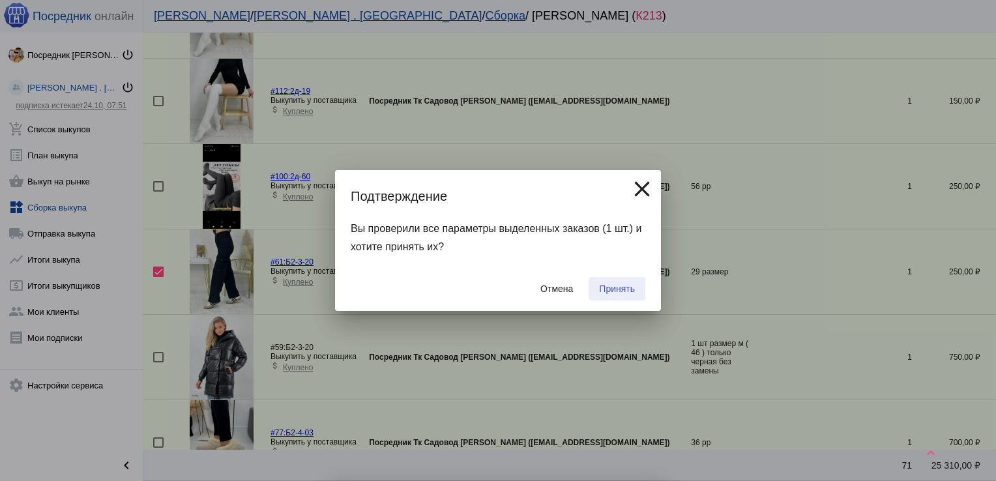
checkbox input "false"
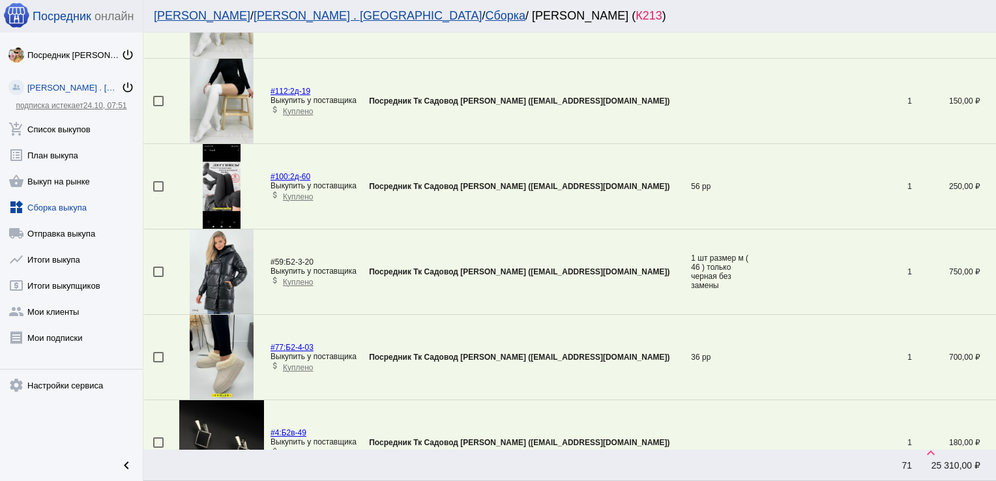
scroll to position [3284, 0]
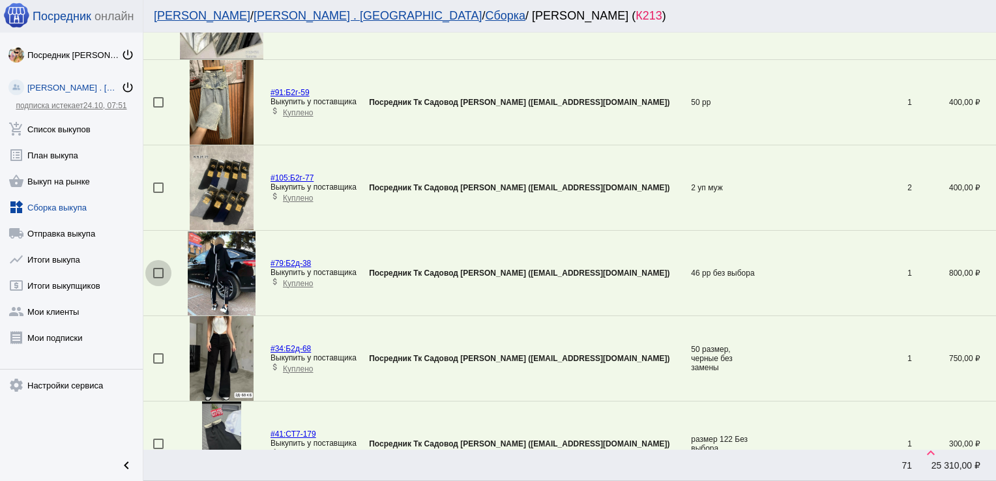
click at [156, 268] on div at bounding box center [158, 273] width 10 height 10
click at [158, 278] on input "checkbox" at bounding box center [158, 278] width 1 height 1
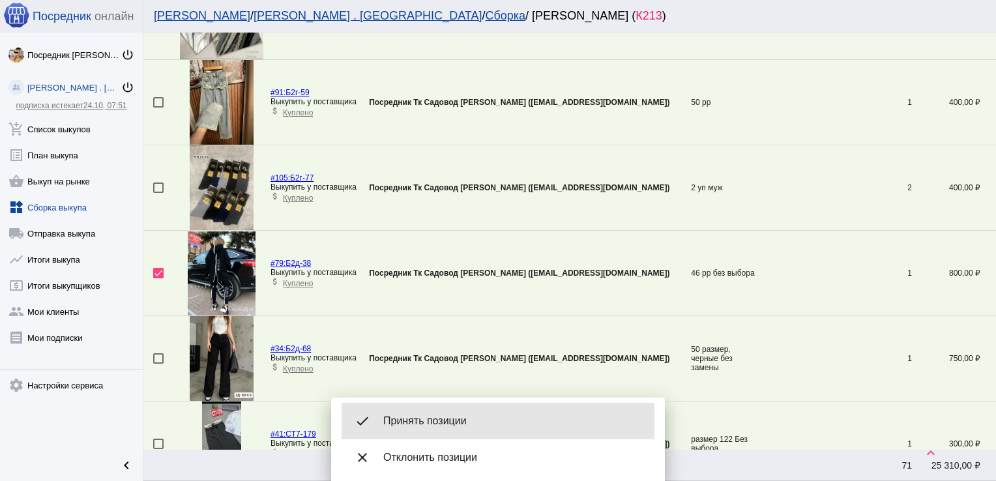
click at [454, 409] on div "done Принять позиции" at bounding box center [497, 421] width 313 height 36
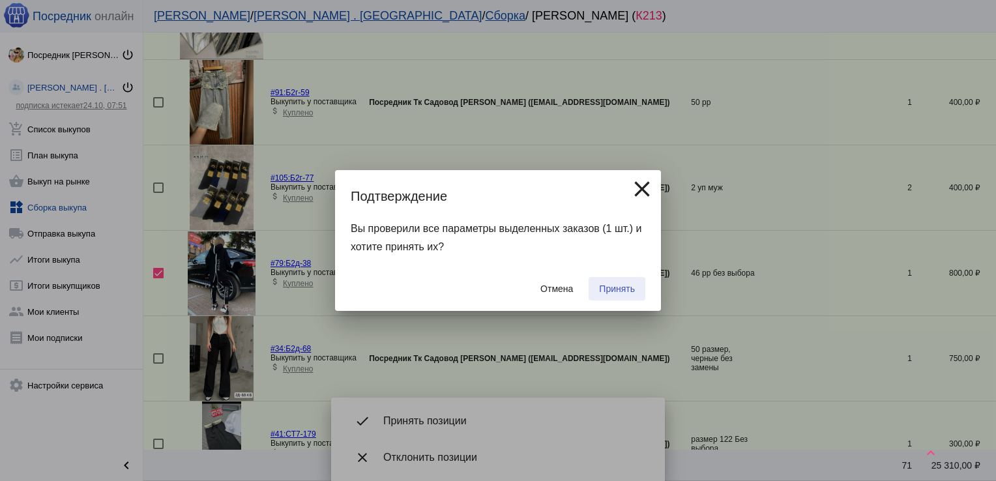
click at [618, 289] on span "Принять" at bounding box center [617, 288] width 36 height 10
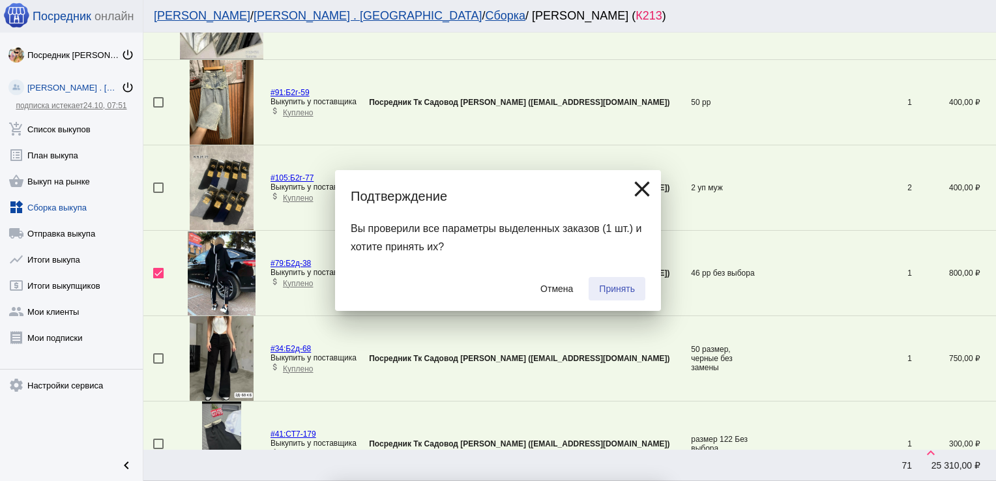
checkbox input "false"
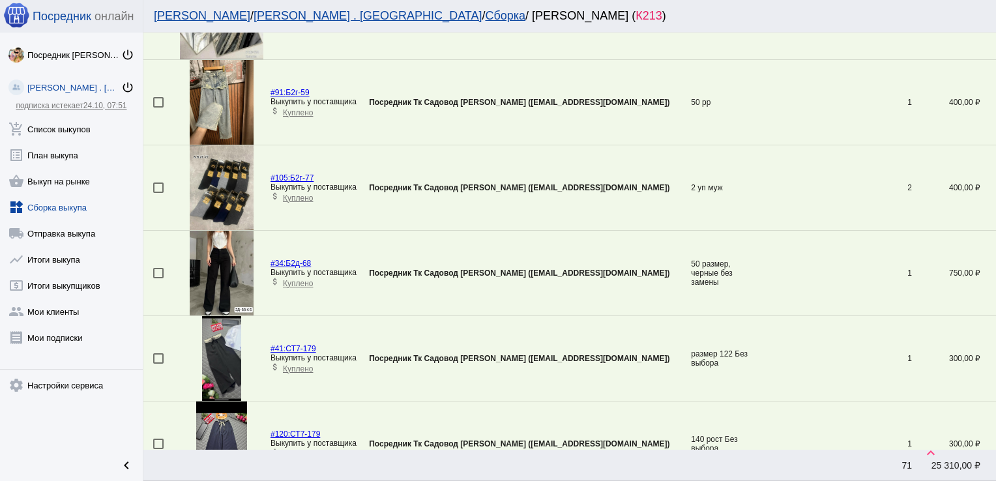
click at [158, 268] on div at bounding box center [158, 273] width 10 height 10
click at [158, 278] on input "checkbox" at bounding box center [158, 278] width 1 height 1
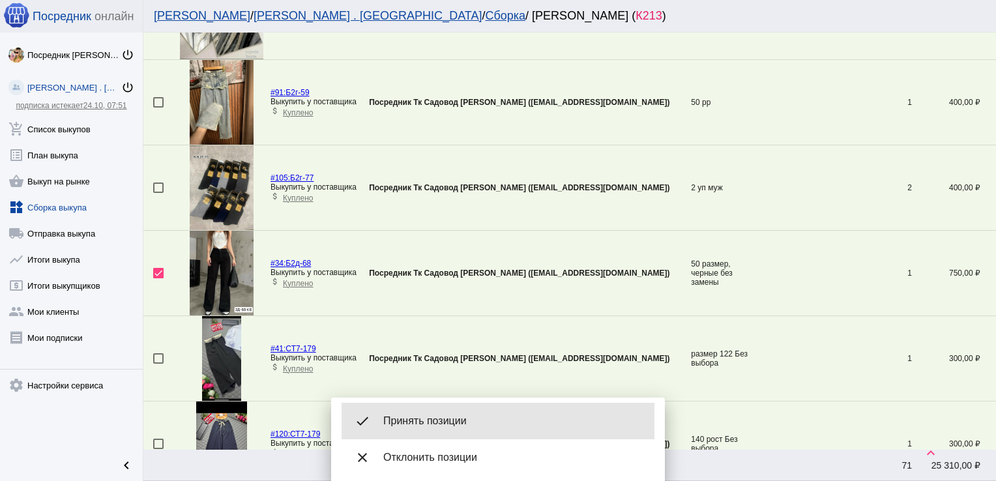
click at [427, 414] on span "Принять позиции" at bounding box center [513, 420] width 261 height 13
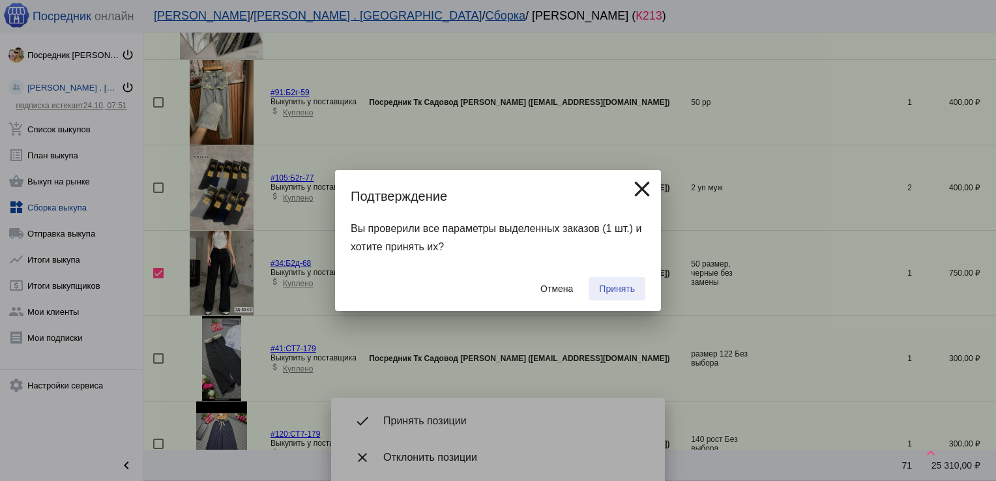
click at [628, 286] on span "Принять" at bounding box center [617, 288] width 36 height 10
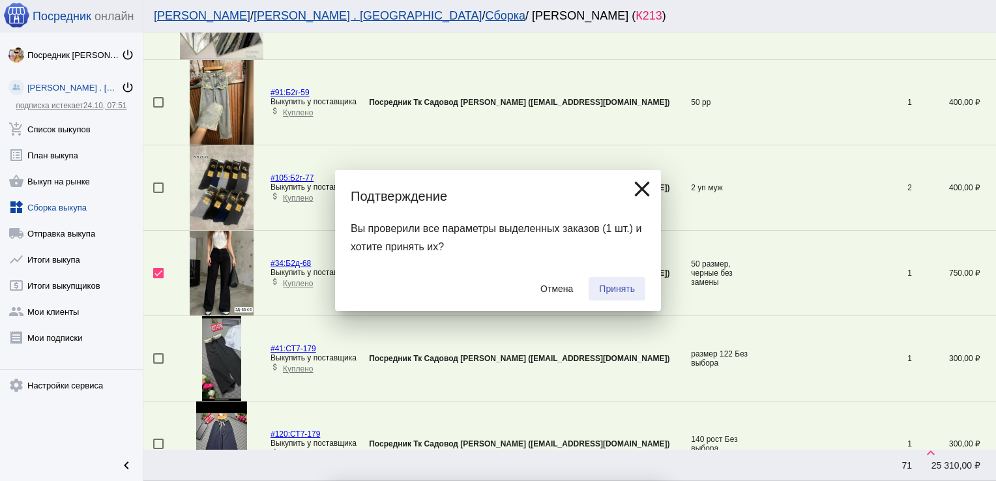
checkbox input "false"
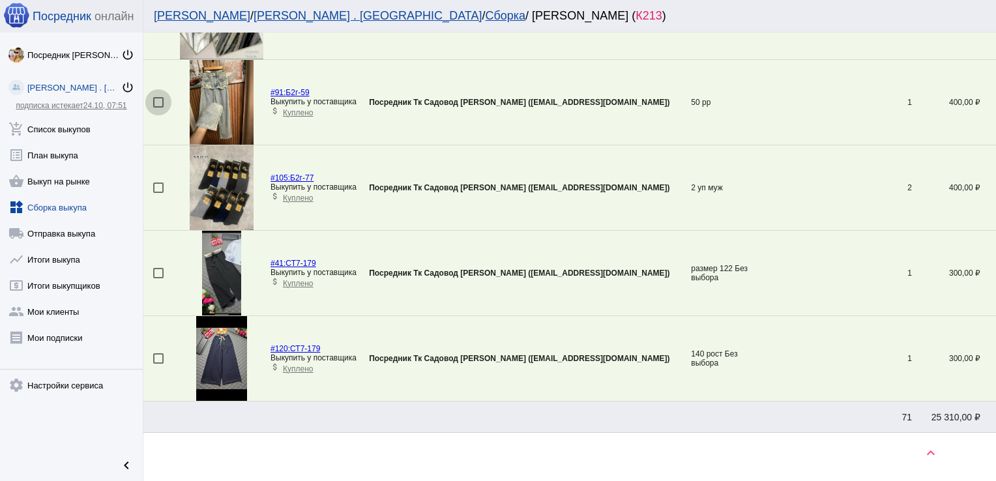
click at [158, 98] on div at bounding box center [158, 102] width 10 height 10
click at [158, 107] on input "checkbox" at bounding box center [158, 107] width 1 height 1
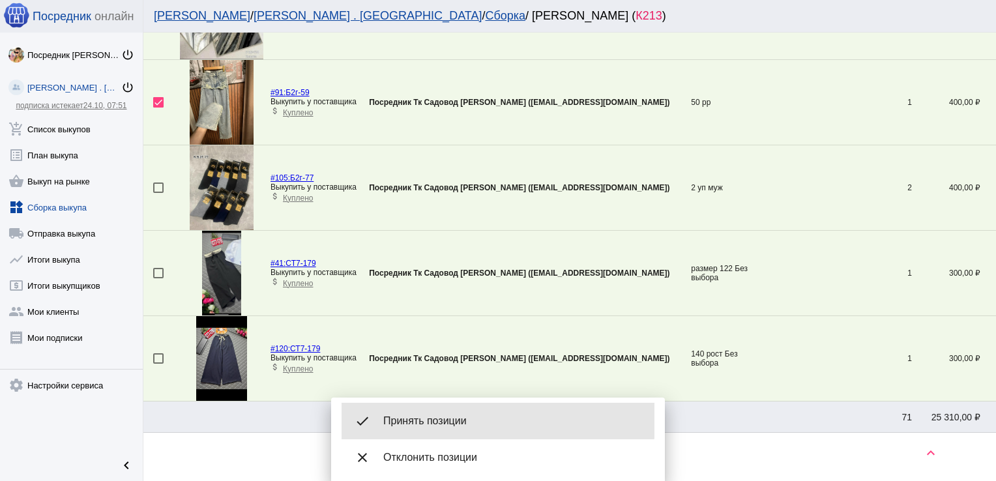
click at [418, 407] on div "done Принять позиции" at bounding box center [497, 421] width 313 height 36
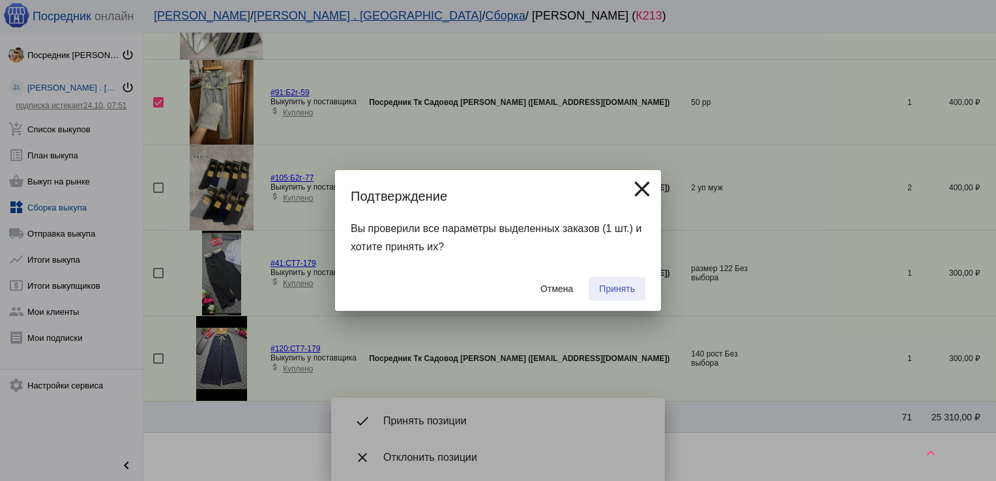
click at [629, 291] on span "Принять" at bounding box center [617, 288] width 36 height 10
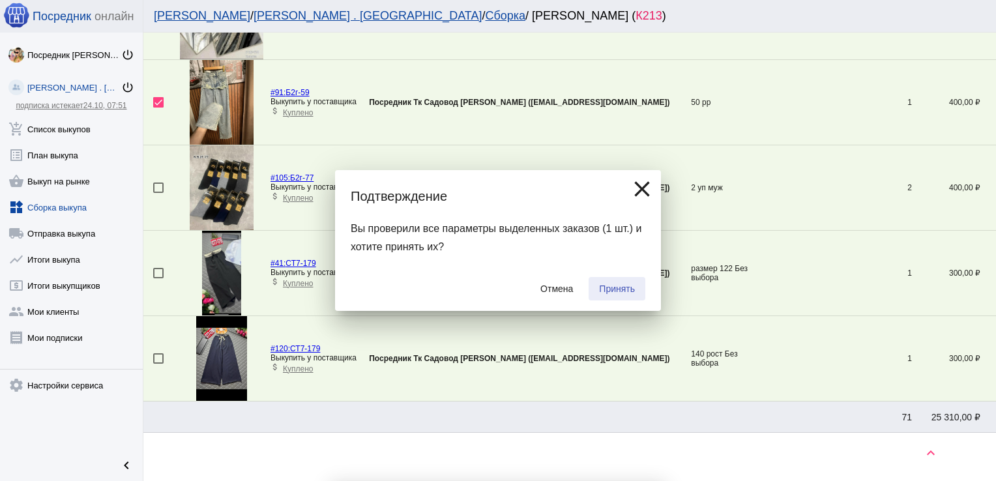
checkbox input "false"
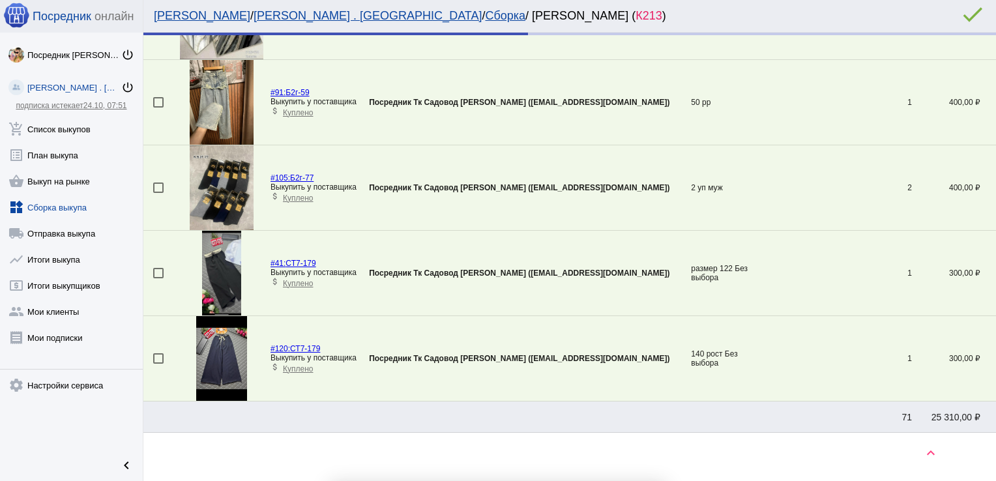
scroll to position [3243, 0]
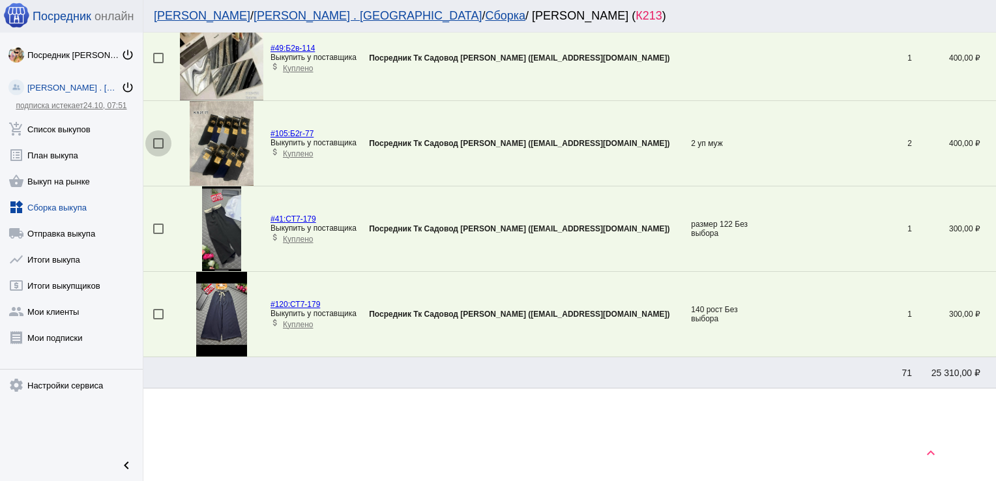
click at [161, 138] on div at bounding box center [158, 143] width 10 height 10
click at [158, 149] on input "checkbox" at bounding box center [158, 149] width 1 height 1
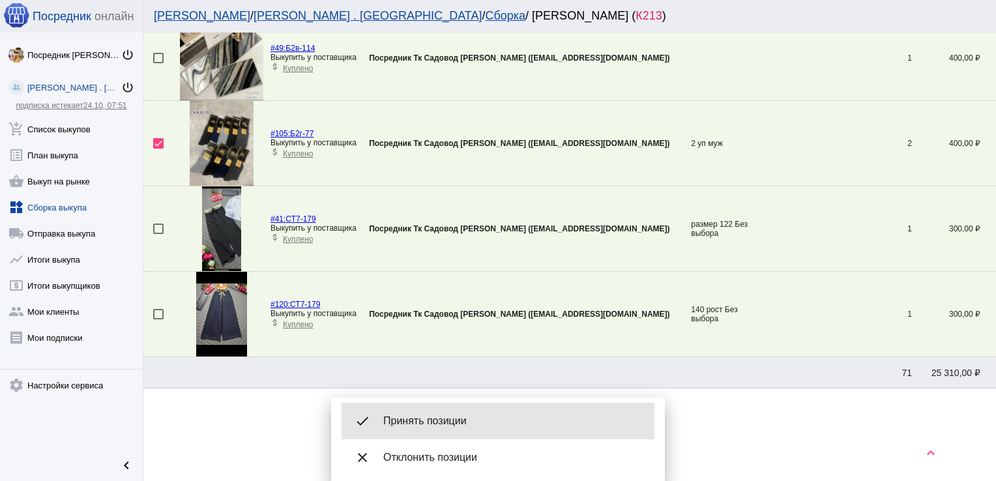
click at [487, 418] on span "Принять позиции" at bounding box center [513, 420] width 261 height 13
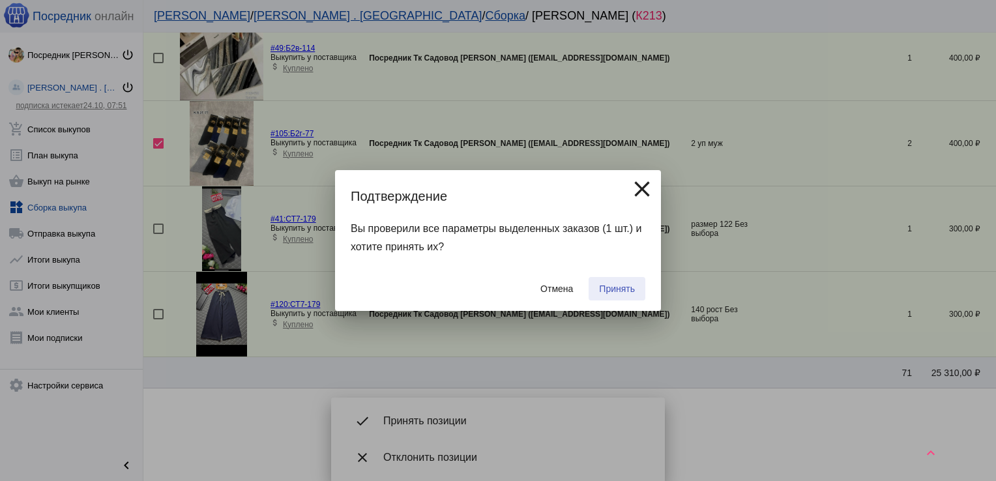
click at [615, 290] on span "Принять" at bounding box center [617, 288] width 36 height 10
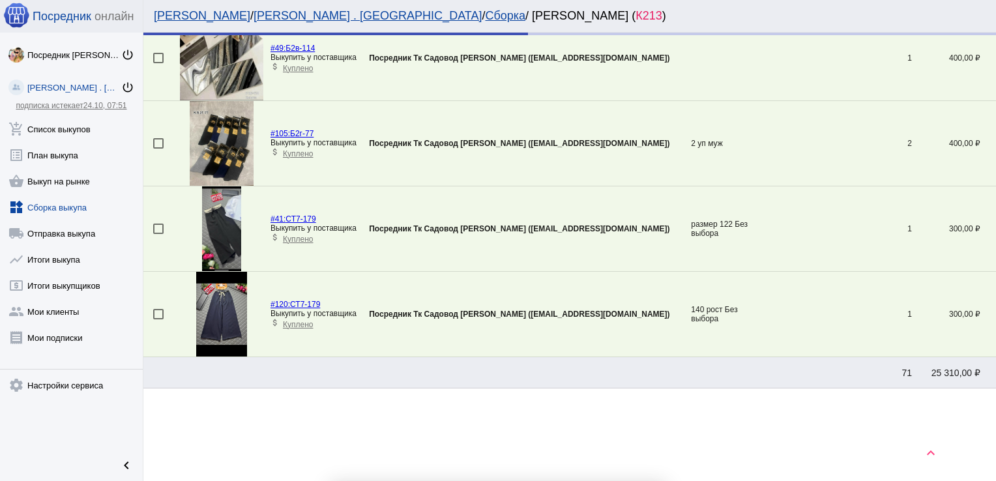
checkbox input "false"
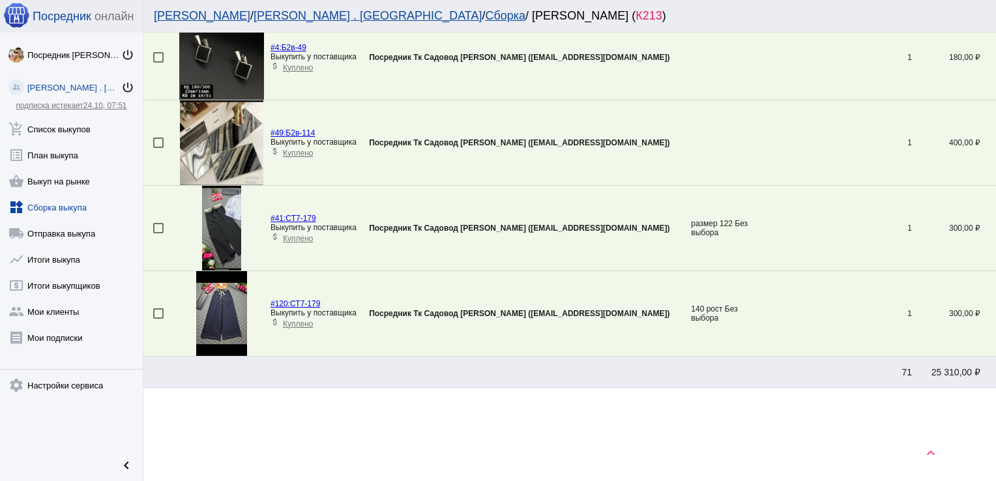
scroll to position [1239, 0]
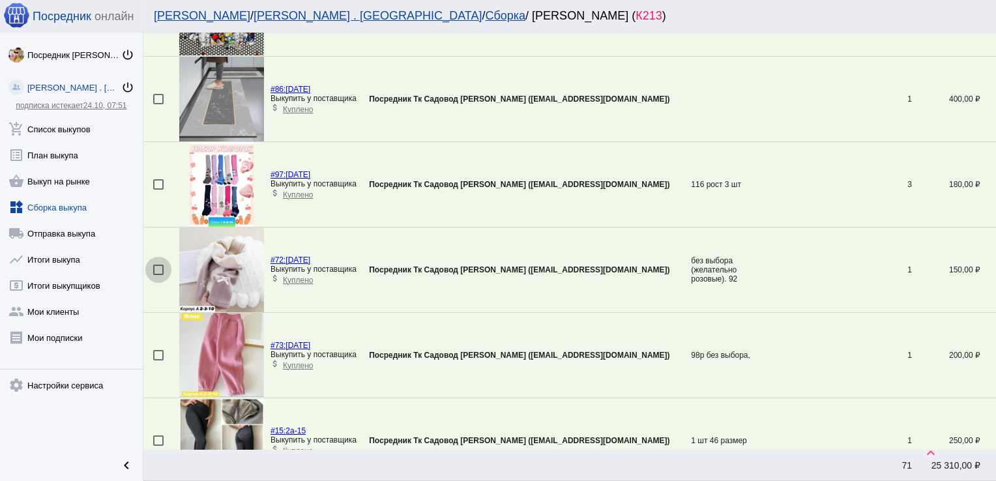
click at [156, 265] on div at bounding box center [158, 270] width 10 height 10
click at [158, 275] on input "checkbox" at bounding box center [158, 275] width 1 height 1
checkbox input "true"
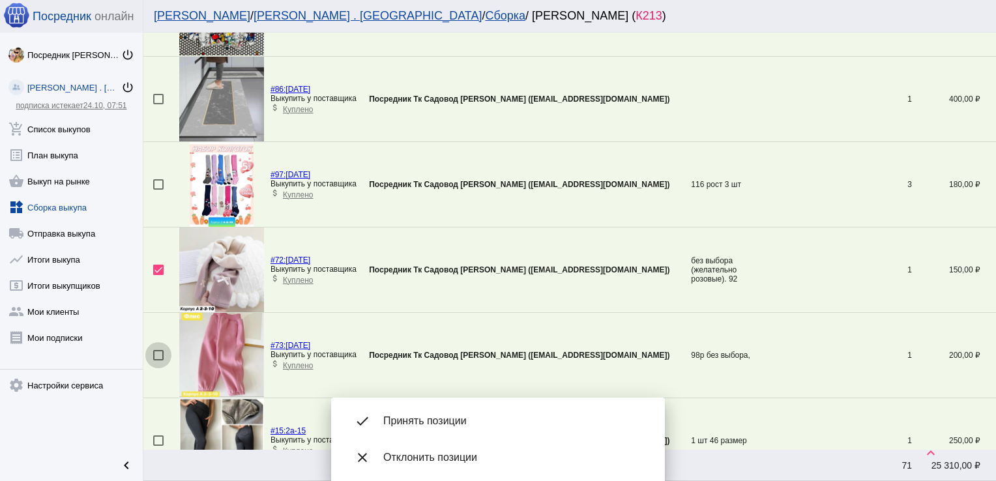
click at [160, 352] on div at bounding box center [158, 355] width 10 height 10
click at [158, 360] on input "checkbox" at bounding box center [158, 360] width 1 height 1
checkbox input "true"
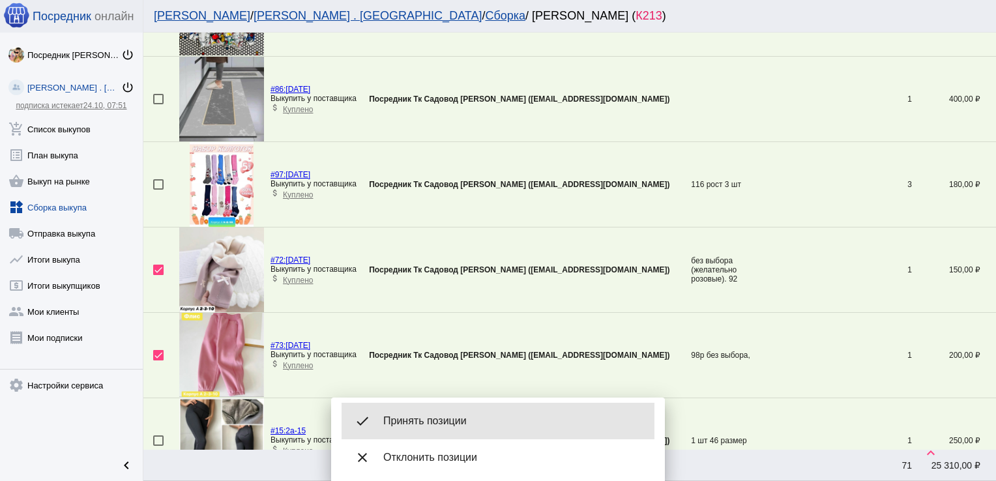
click at [467, 410] on div "done Принять позиции" at bounding box center [497, 421] width 313 height 36
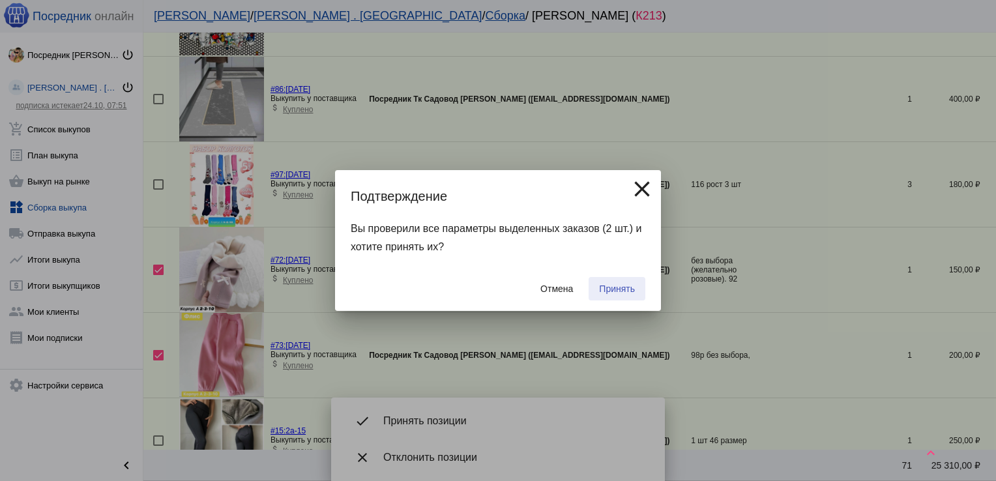
click at [623, 279] on button "Принять" at bounding box center [616, 288] width 57 height 23
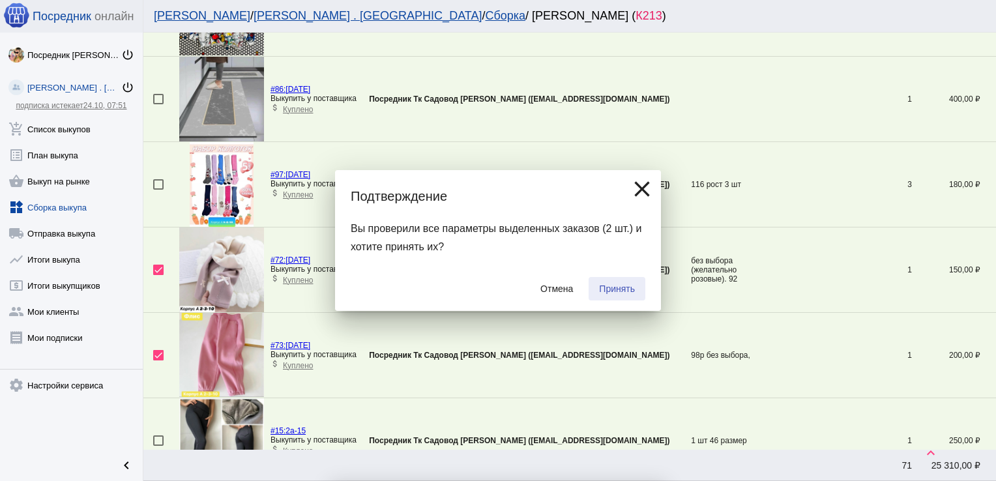
checkbox input "false"
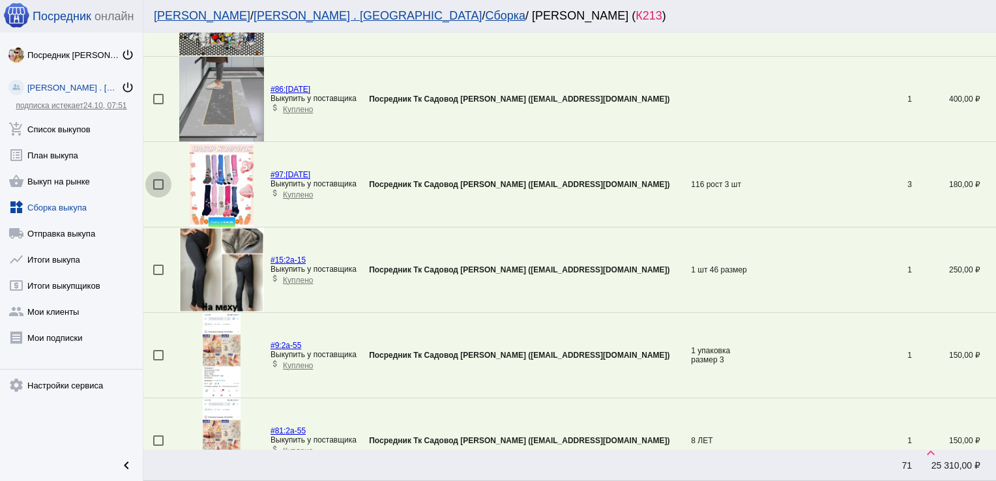
click at [157, 180] on div at bounding box center [158, 184] width 10 height 10
click at [158, 190] on input "checkbox" at bounding box center [158, 190] width 1 height 1
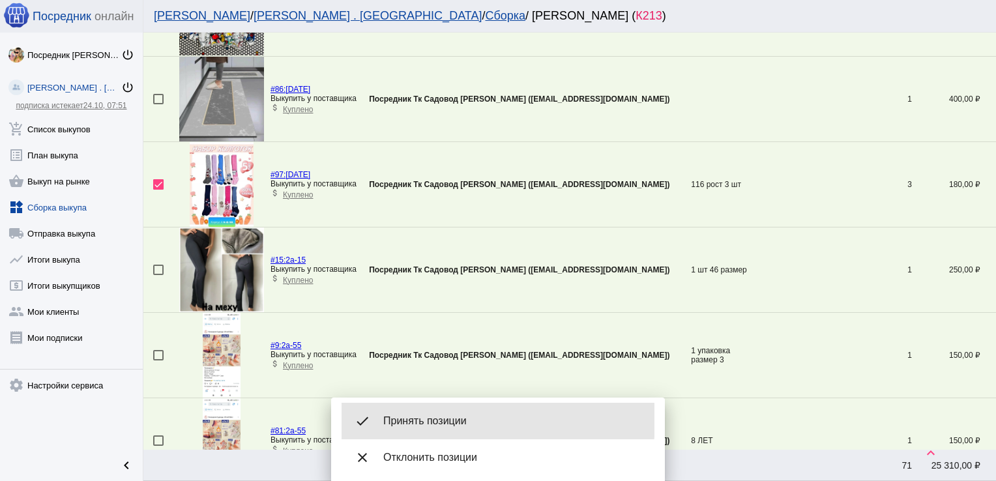
click at [450, 420] on span "Принять позиции" at bounding box center [513, 420] width 261 height 13
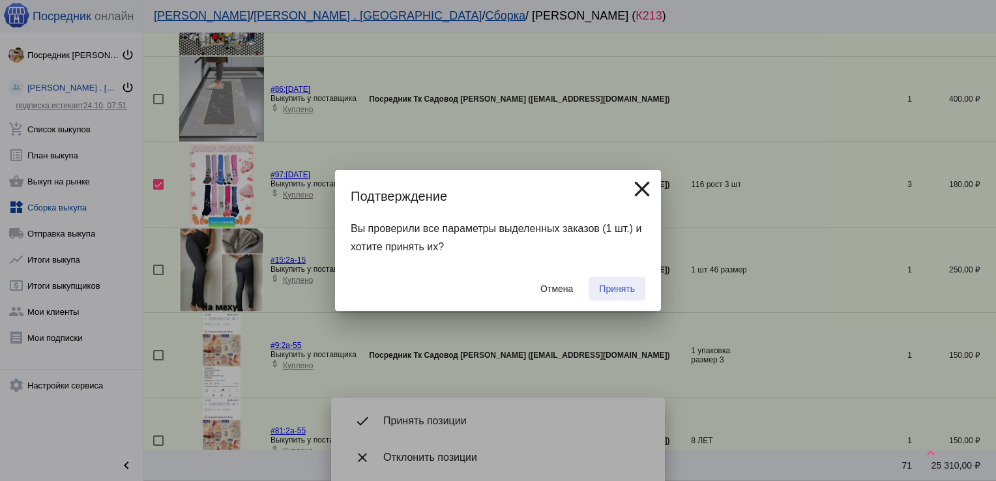
click at [615, 293] on span "Принять" at bounding box center [617, 288] width 36 height 10
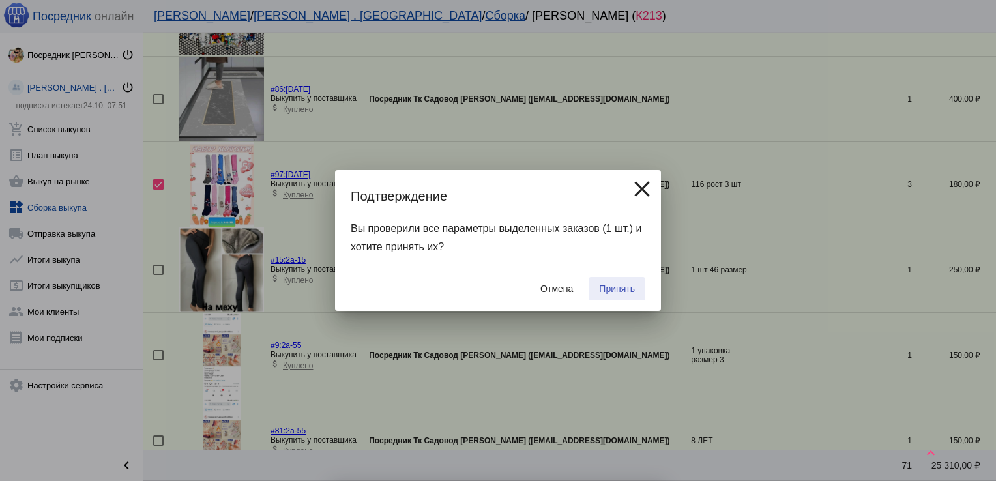
checkbox input "false"
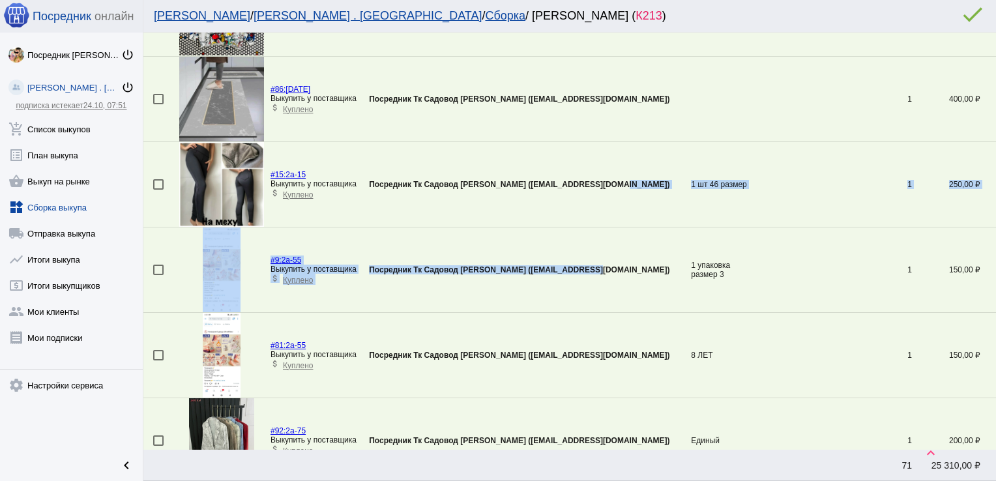
drag, startPoint x: 615, startPoint y: 293, endPoint x: 665, endPoint y: -15, distance: 312.1
click at [665, 0] on html "Посредник онлайн Посредник Тк Садовод [PERSON_NAME] power_settings_new [PERSON_…" at bounding box center [498, 0] width 996 height 0
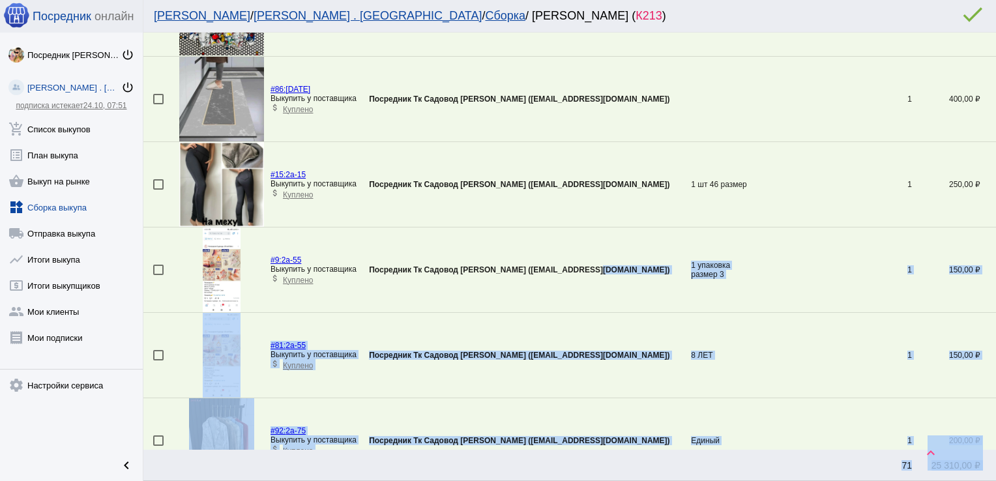
scroll to position [1204, 0]
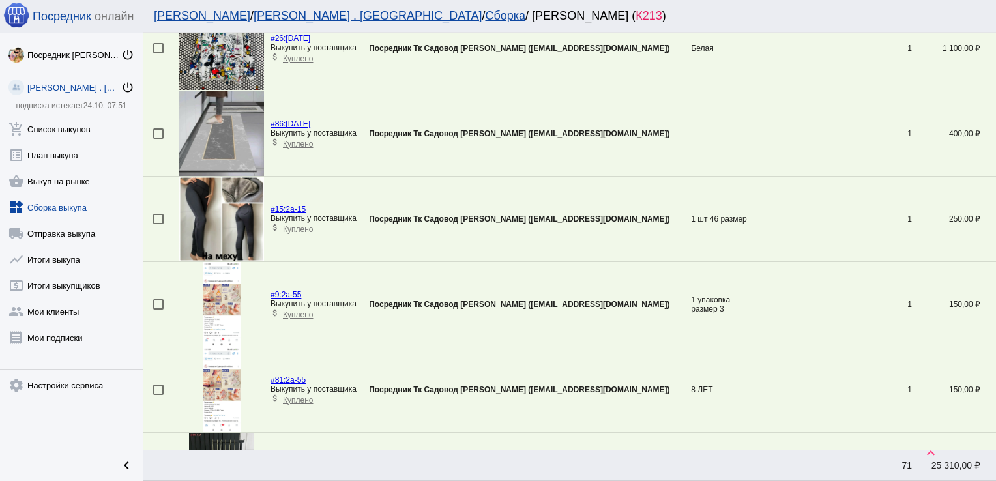
drag, startPoint x: 665, startPoint y: -15, endPoint x: 666, endPoint y: 147, distance: 162.2
click at [666, 147] on td "Посредник Тк Садовод [PERSON_NAME] ([EMAIL_ADDRESS][DOMAIN_NAME])" at bounding box center [530, 133] width 322 height 85
click at [160, 216] on div at bounding box center [158, 219] width 10 height 10
click at [158, 224] on input "checkbox" at bounding box center [158, 224] width 1 height 1
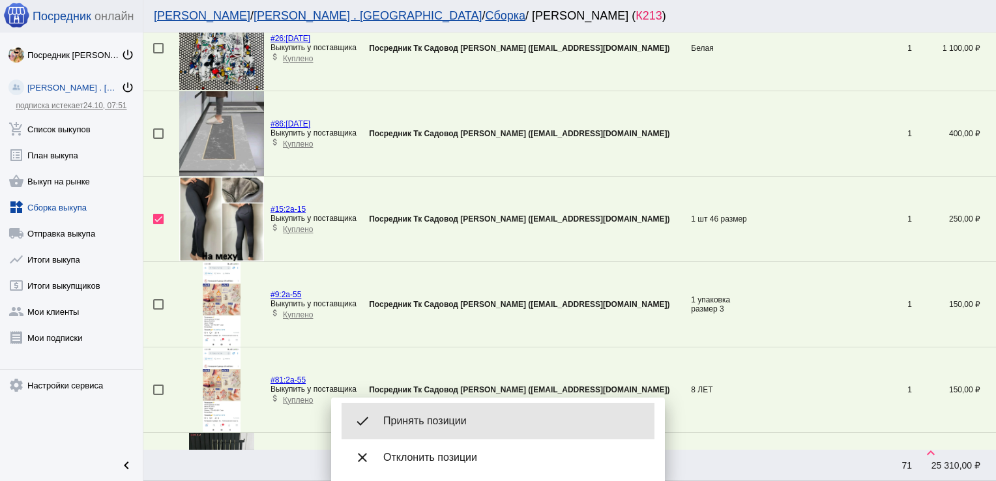
click at [451, 413] on div "done Принять позиции" at bounding box center [497, 421] width 313 height 36
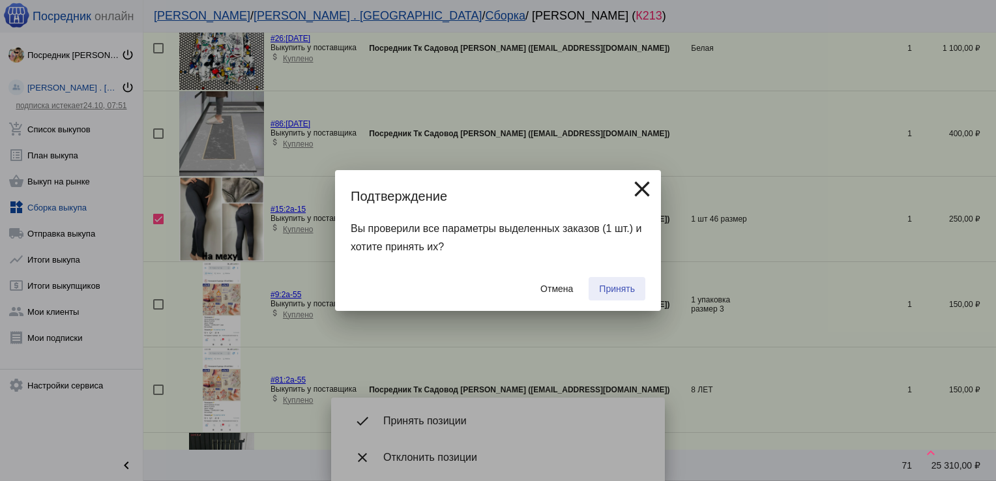
click at [622, 285] on span "Принять" at bounding box center [617, 288] width 36 height 10
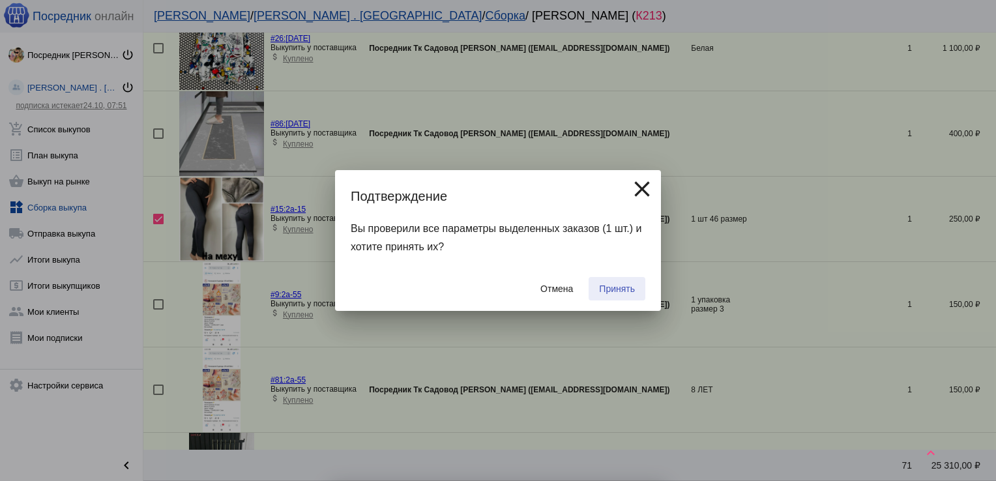
checkbox input "false"
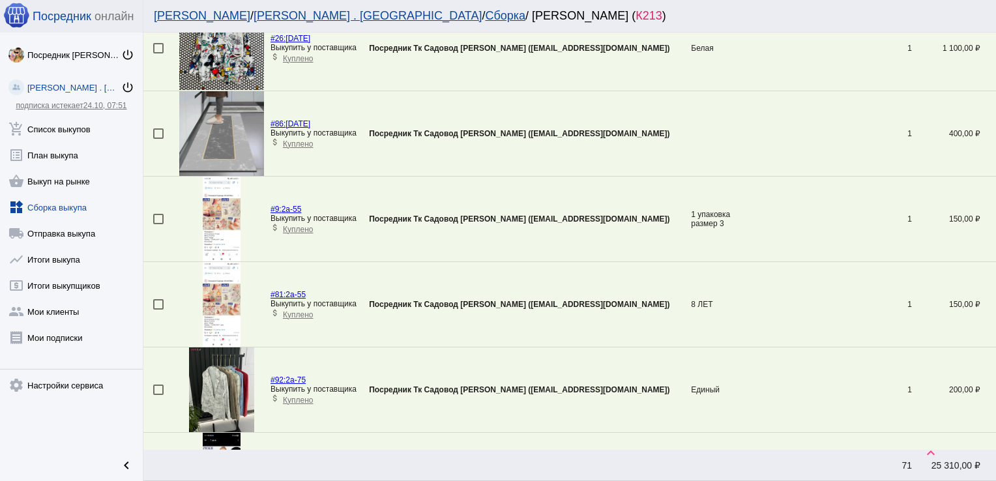
scroll to position [2091, 0]
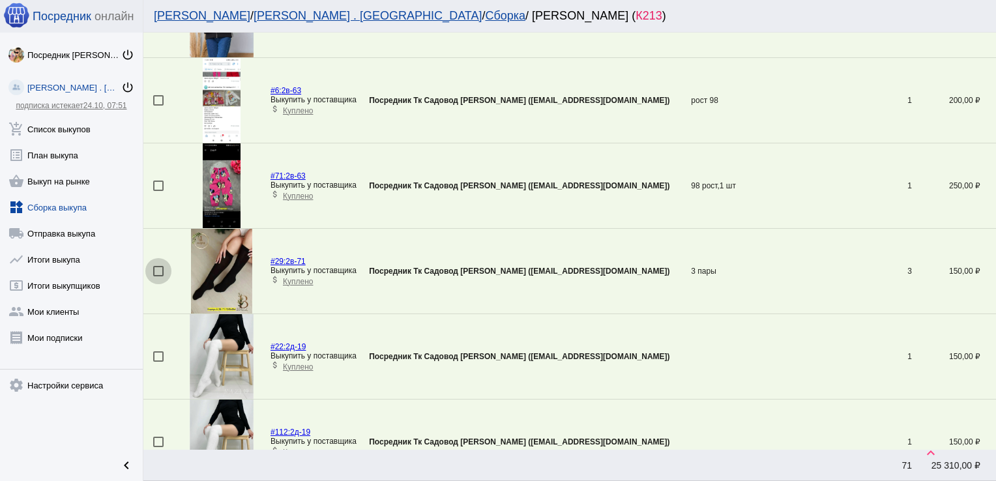
click at [156, 266] on div at bounding box center [158, 271] width 10 height 10
click at [158, 276] on input "checkbox" at bounding box center [158, 276] width 1 height 1
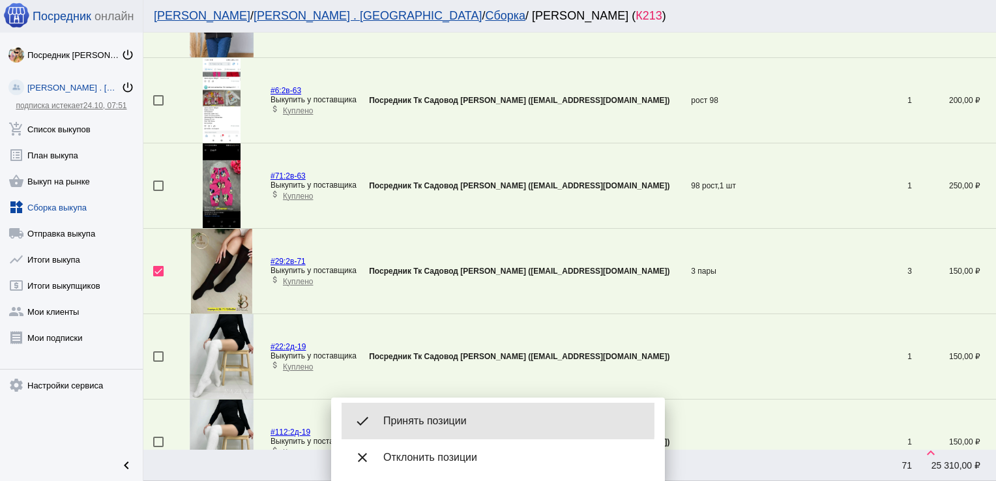
click at [448, 420] on span "Принять позиции" at bounding box center [513, 420] width 261 height 13
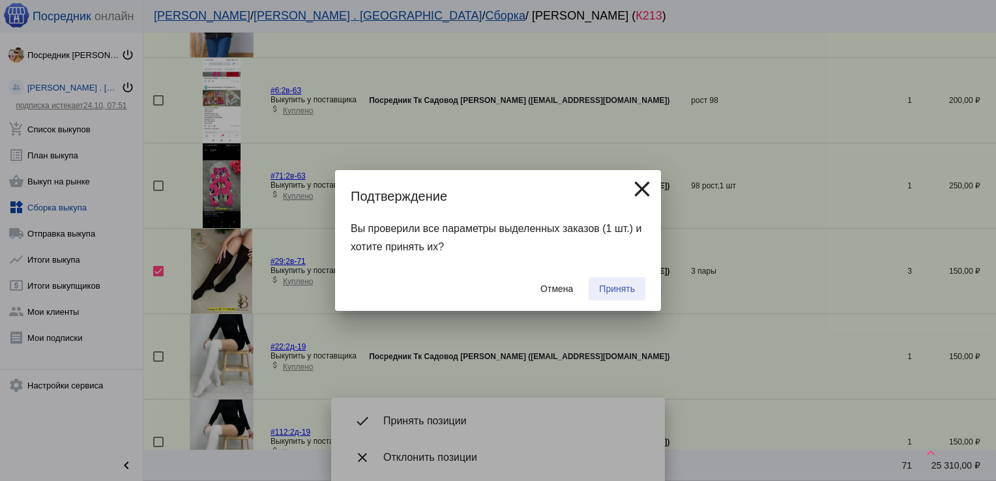
click at [614, 286] on span "Принять" at bounding box center [617, 288] width 36 height 10
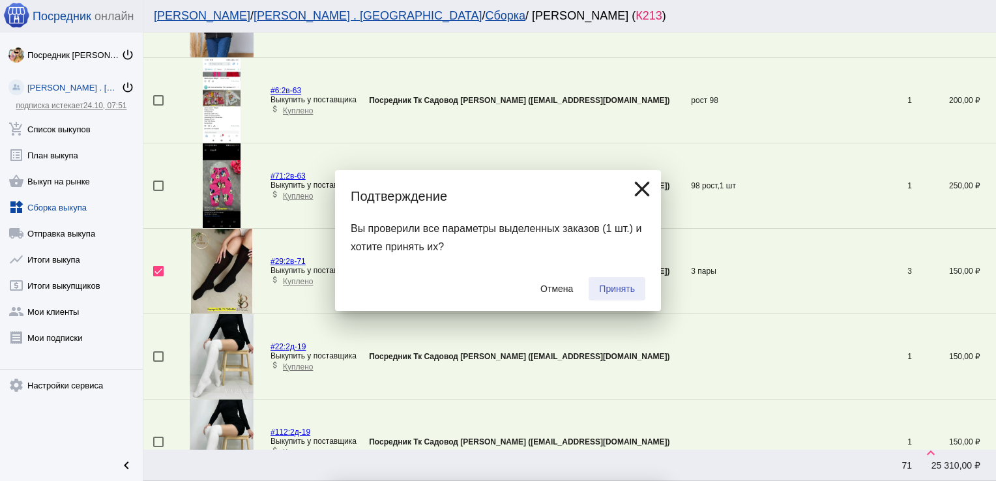
checkbox input "false"
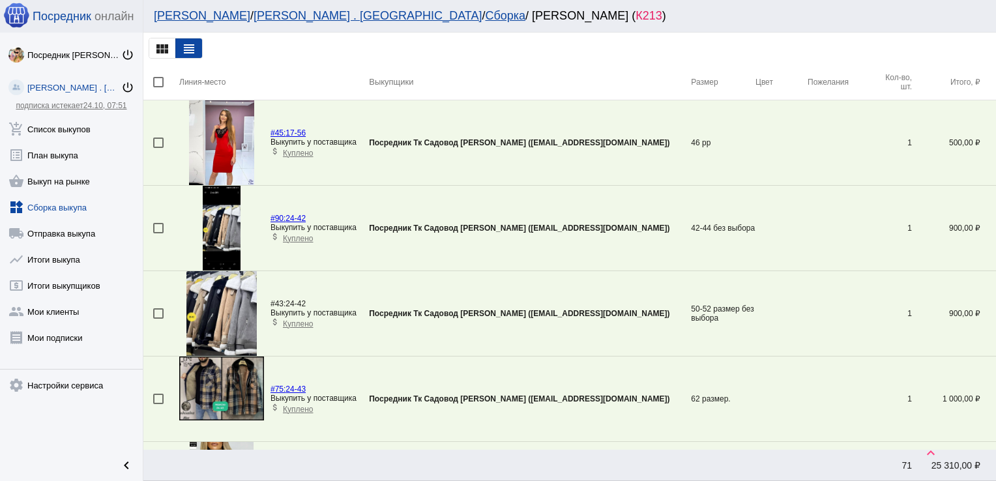
scroll to position [642, 0]
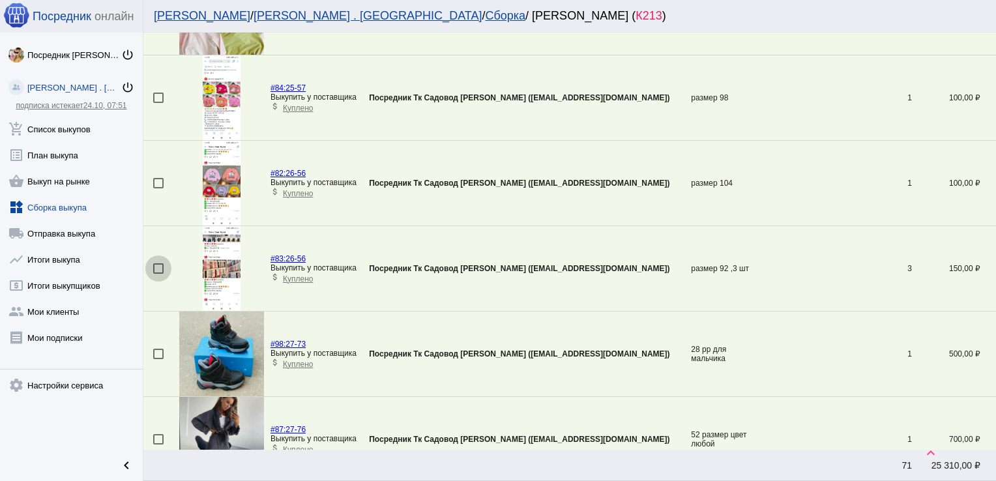
click at [154, 265] on div at bounding box center [158, 268] width 10 height 10
click at [158, 274] on input "checkbox" at bounding box center [158, 274] width 1 height 1
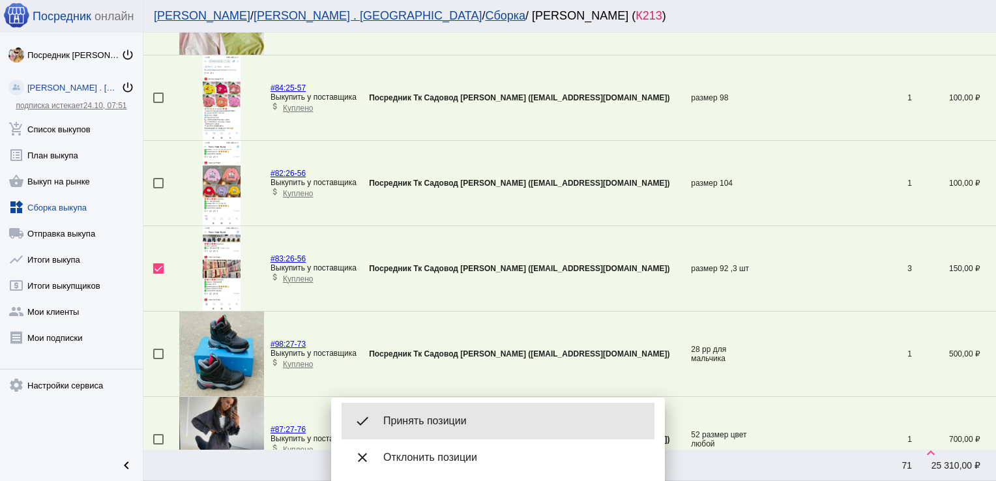
click at [465, 410] on div "done Принять позиции" at bounding box center [497, 421] width 313 height 36
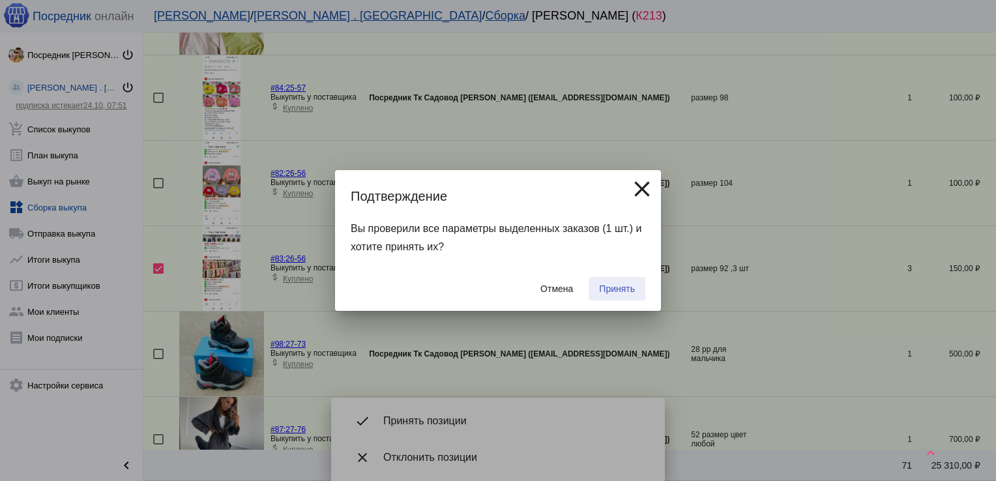
click at [631, 288] on span "Принять" at bounding box center [617, 288] width 36 height 10
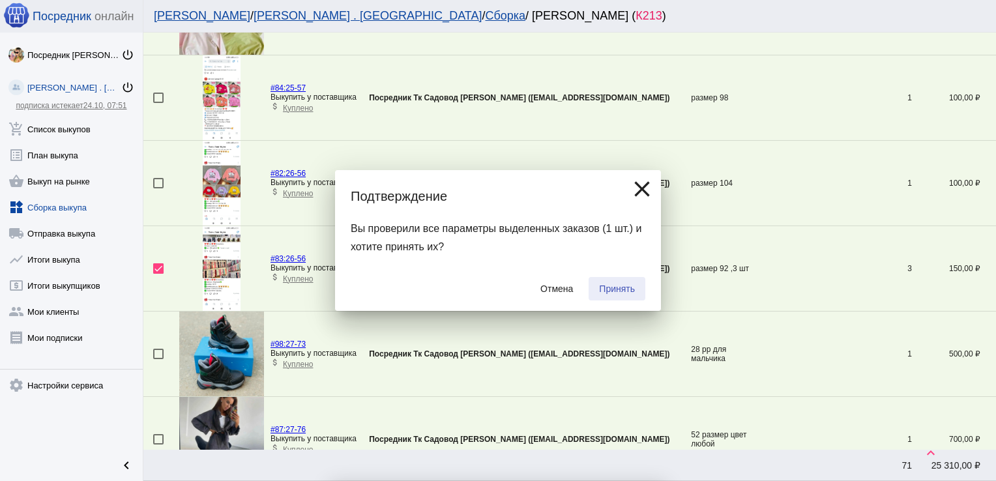
checkbox input "false"
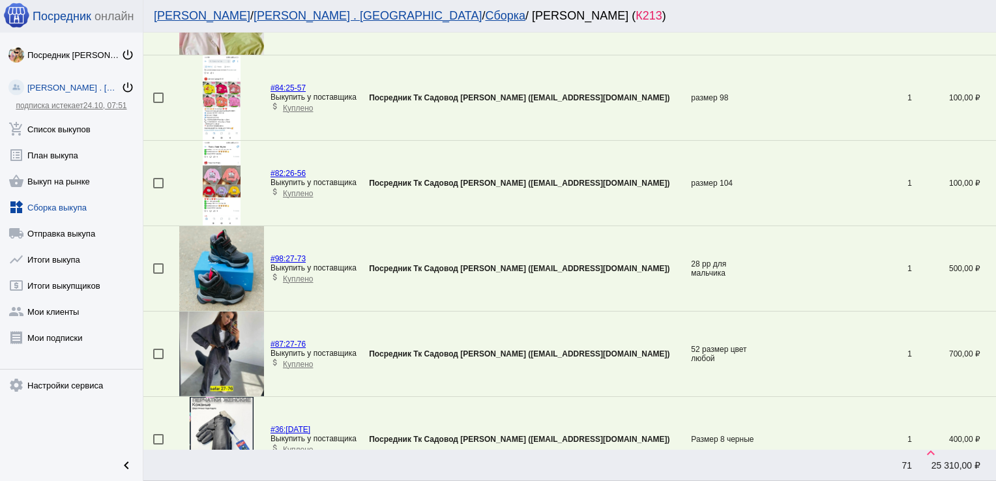
scroll to position [1154, 0]
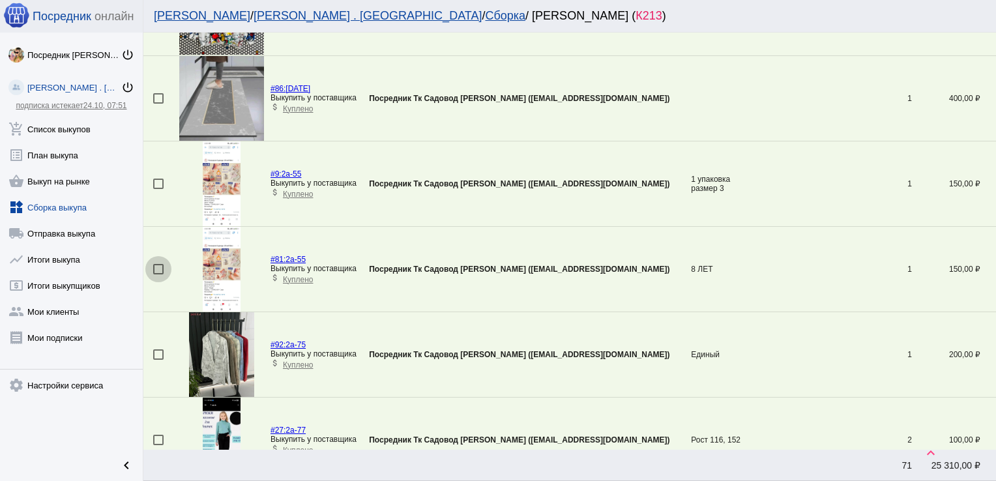
click at [156, 266] on div at bounding box center [158, 269] width 10 height 10
click at [158, 274] on input "checkbox" at bounding box center [158, 274] width 1 height 1
checkbox input "true"
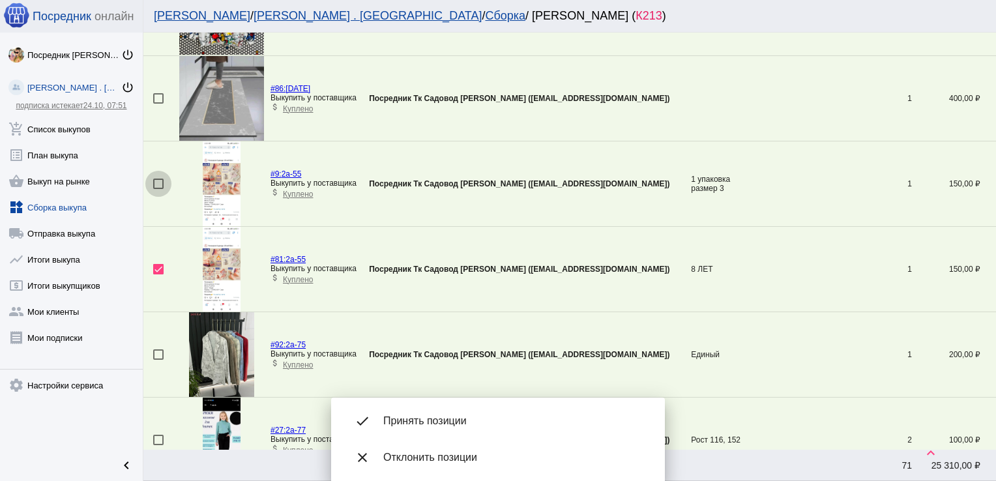
click at [162, 182] on div at bounding box center [158, 184] width 10 height 10
click at [158, 189] on input "checkbox" at bounding box center [158, 189] width 1 height 1
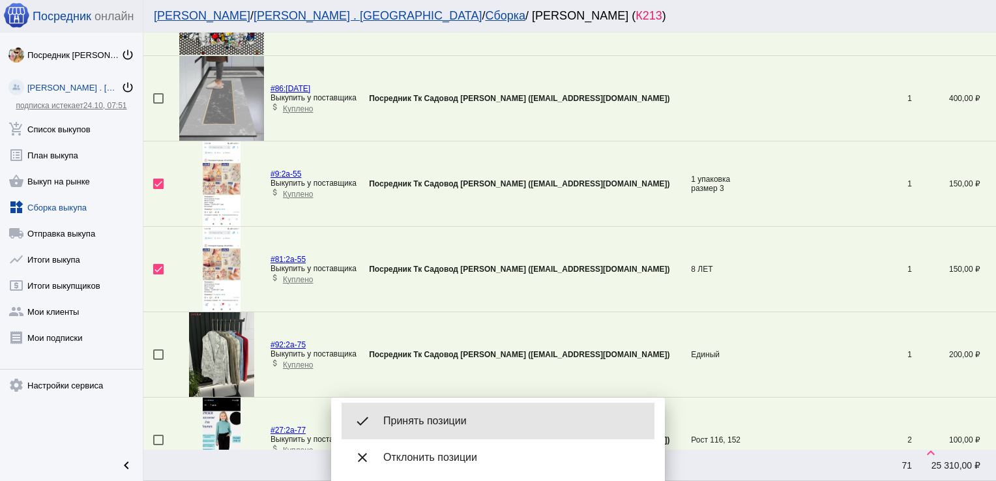
click at [453, 418] on span "Принять позиции" at bounding box center [513, 420] width 261 height 13
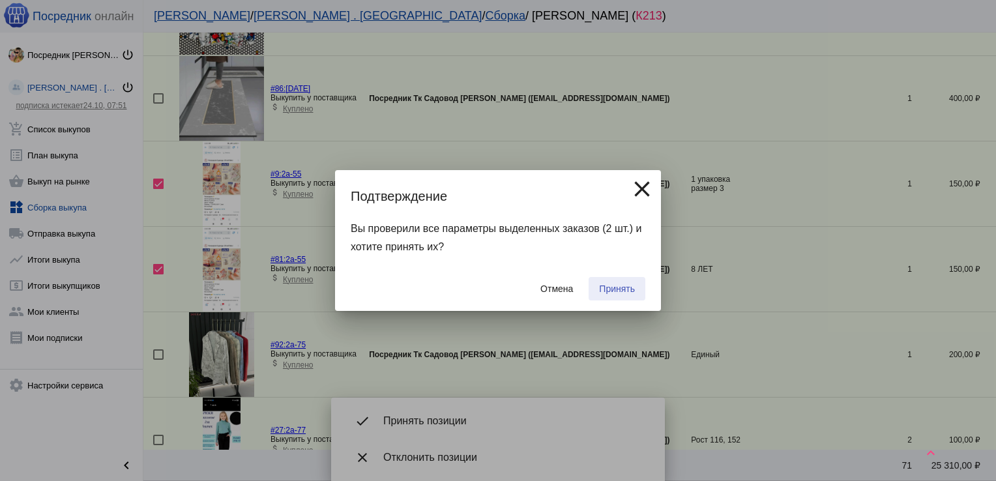
click at [620, 291] on span "Принять" at bounding box center [617, 288] width 36 height 10
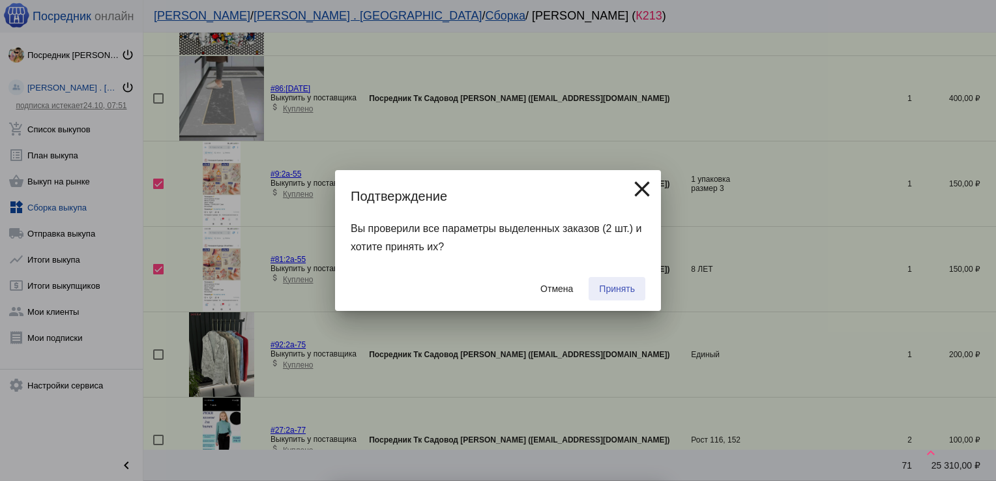
checkbox input "false"
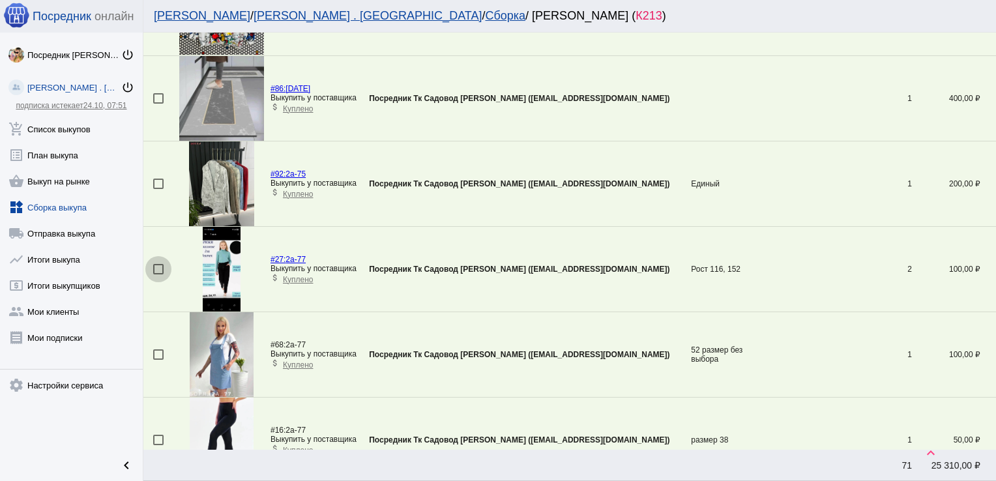
click at [158, 266] on div at bounding box center [158, 269] width 10 height 10
click at [158, 274] on input "checkbox" at bounding box center [158, 274] width 1 height 1
checkbox input "true"
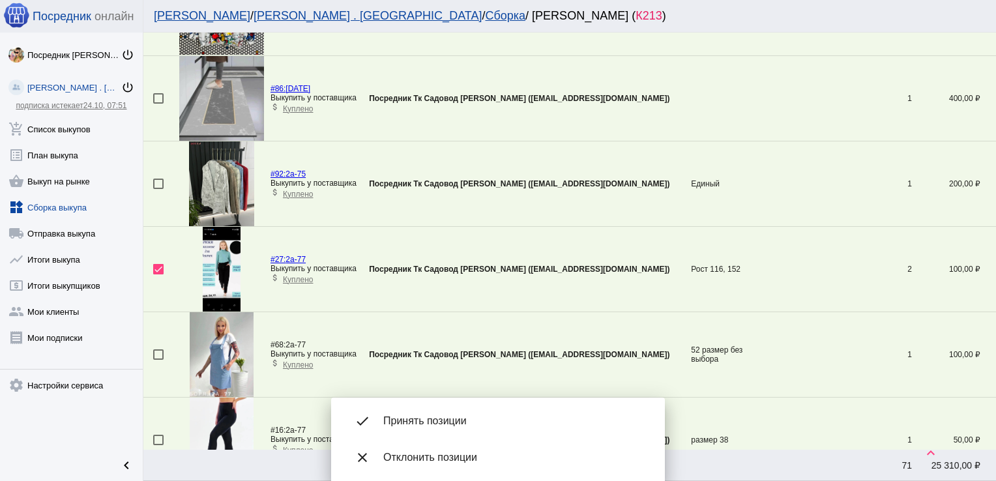
click at [156, 358] on td at bounding box center [161, 354] width 36 height 85
click at [157, 352] on div at bounding box center [158, 354] width 10 height 10
click at [158, 360] on input "checkbox" at bounding box center [158, 360] width 1 height 1
checkbox input "true"
click at [160, 437] on div at bounding box center [158, 440] width 10 height 10
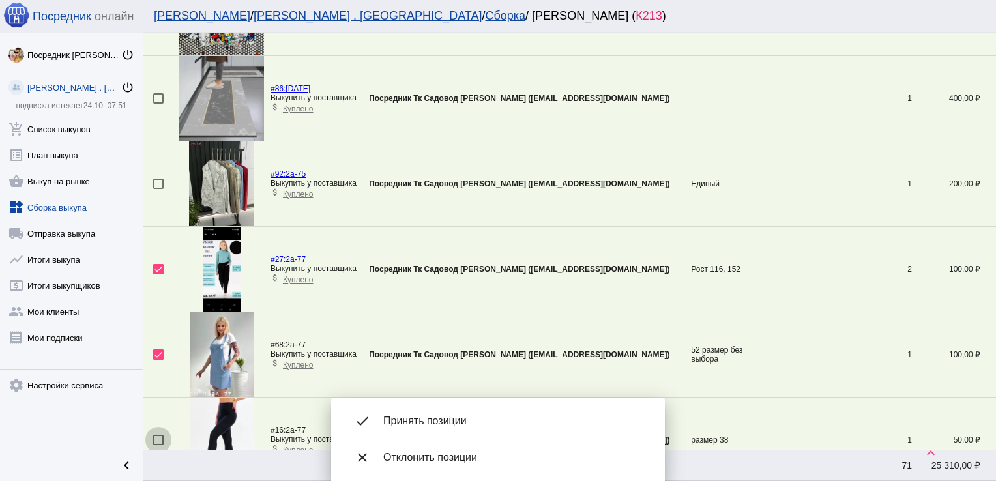
click at [158, 445] on input "checkbox" at bounding box center [158, 445] width 1 height 1
checkbox input "true"
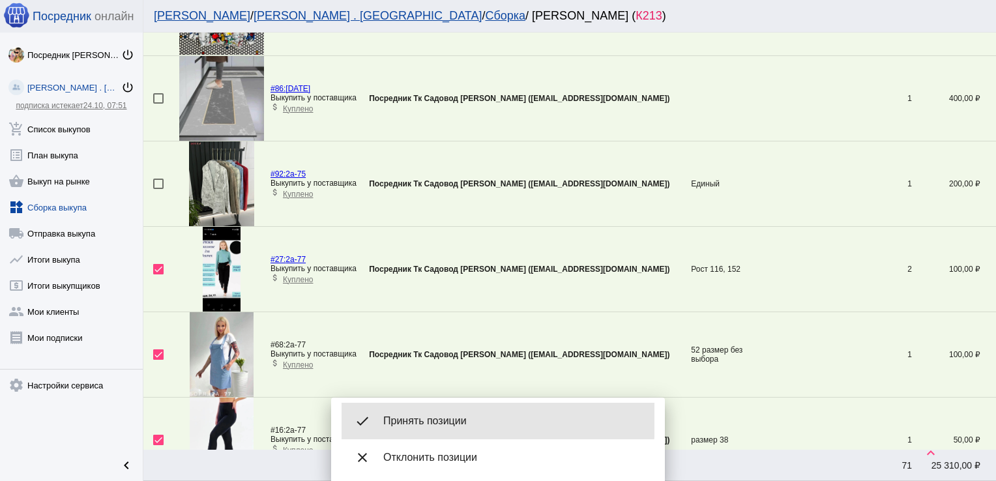
click at [442, 420] on span "Принять позиции" at bounding box center [513, 420] width 261 height 13
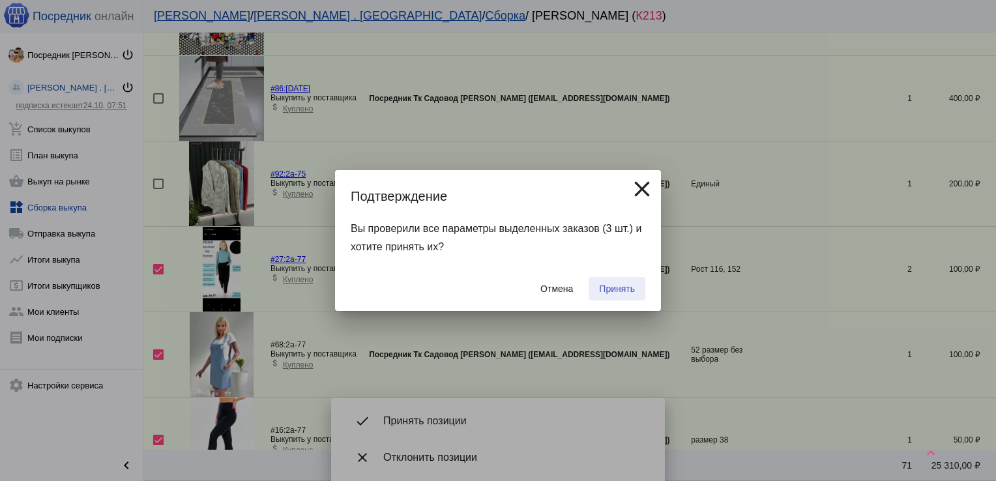
click at [636, 278] on button "Принять" at bounding box center [616, 288] width 57 height 23
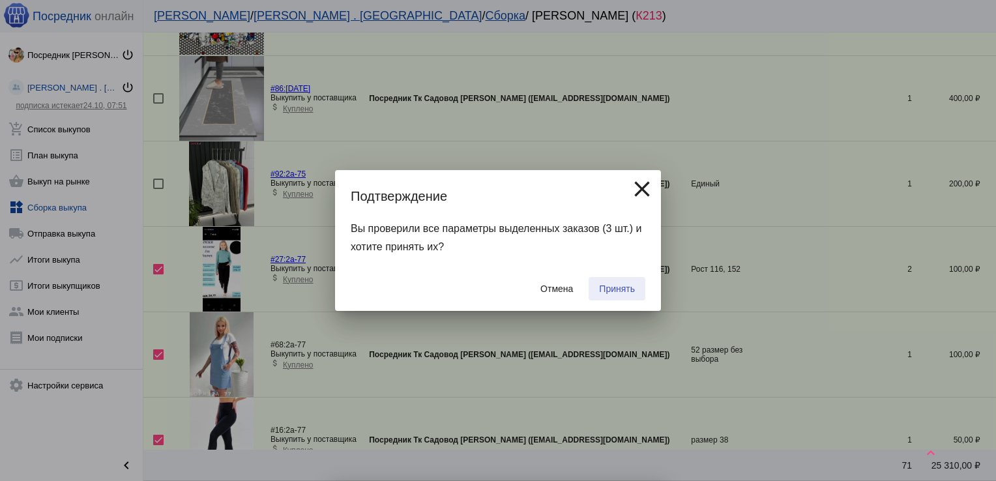
checkbox input "false"
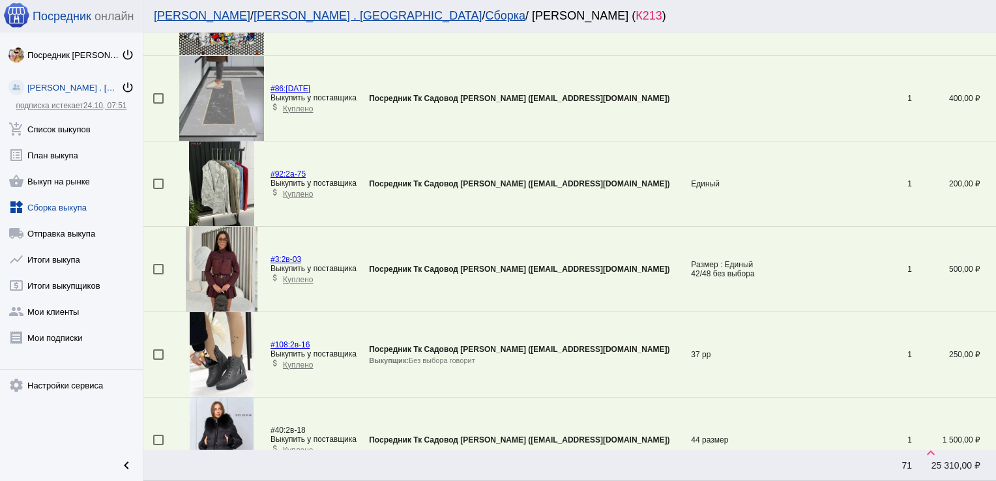
scroll to position [813, 0]
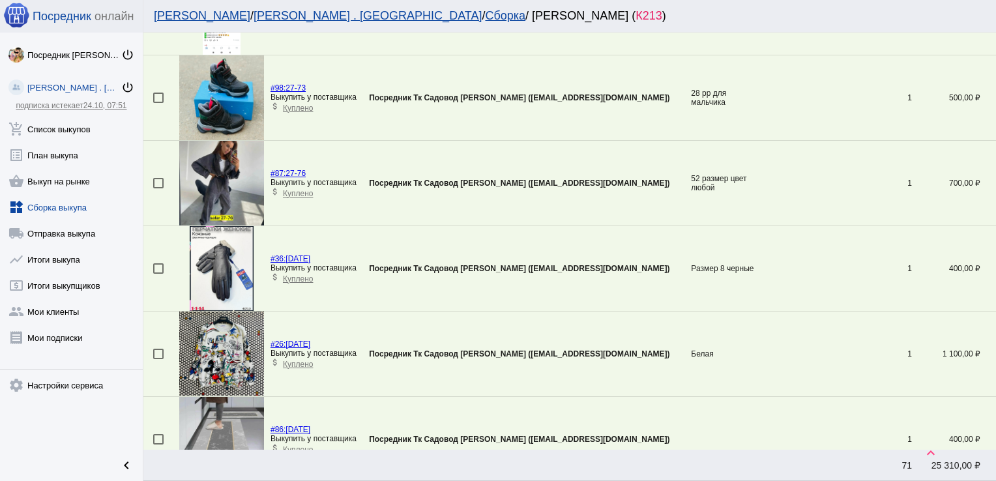
click at [157, 265] on div at bounding box center [158, 268] width 10 height 10
click at [158, 274] on input "checkbox" at bounding box center [158, 274] width 1 height 1
checkbox input "true"
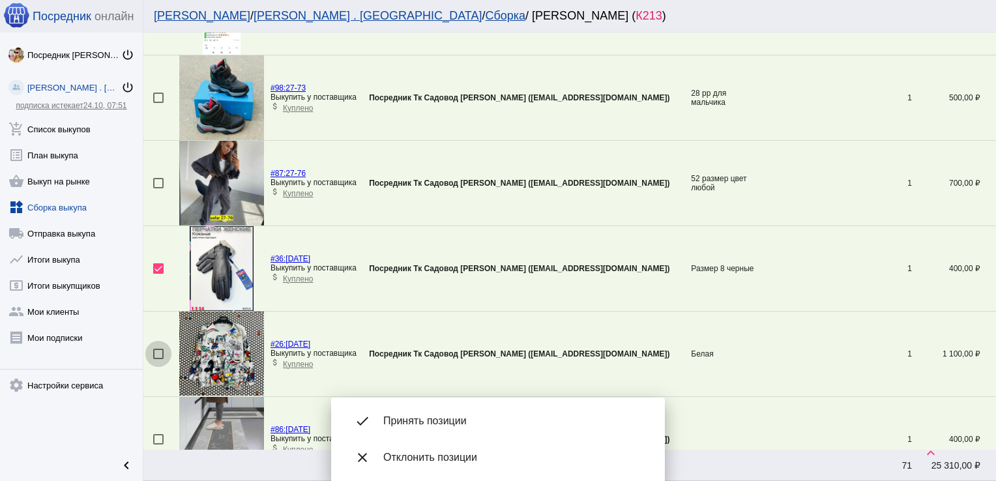
click at [162, 352] on div at bounding box center [158, 354] width 10 height 10
click at [158, 359] on input "checkbox" at bounding box center [158, 359] width 1 height 1
checkbox input "true"
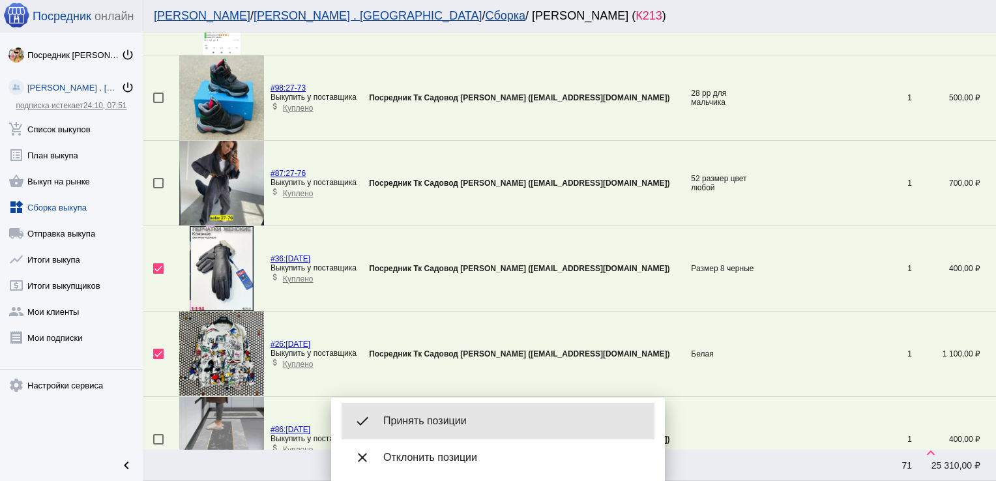
click at [442, 418] on span "Принять позиции" at bounding box center [513, 420] width 261 height 13
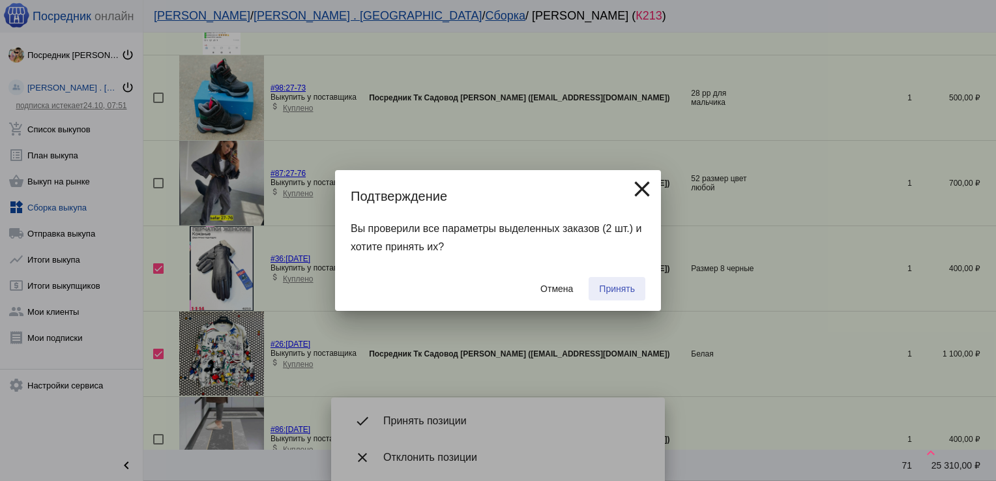
click at [612, 283] on button "Принять" at bounding box center [616, 288] width 57 height 23
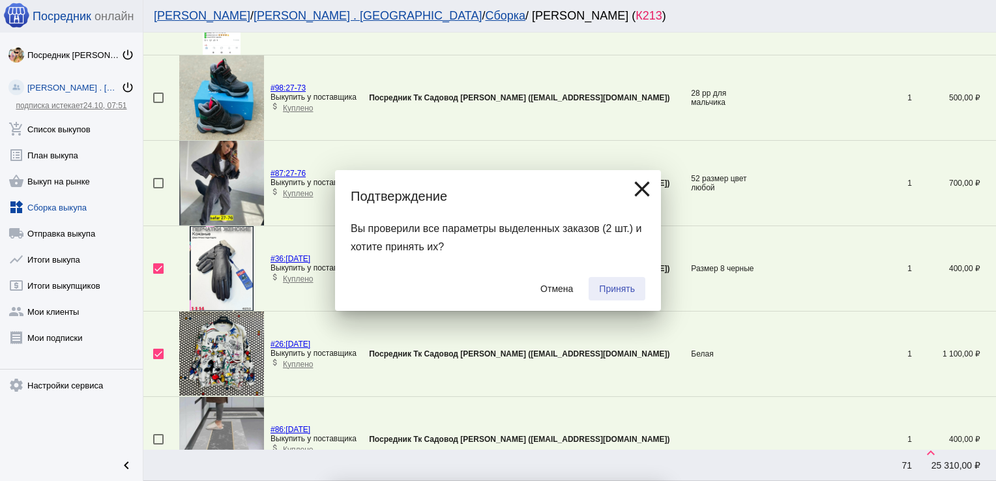
checkbox input "false"
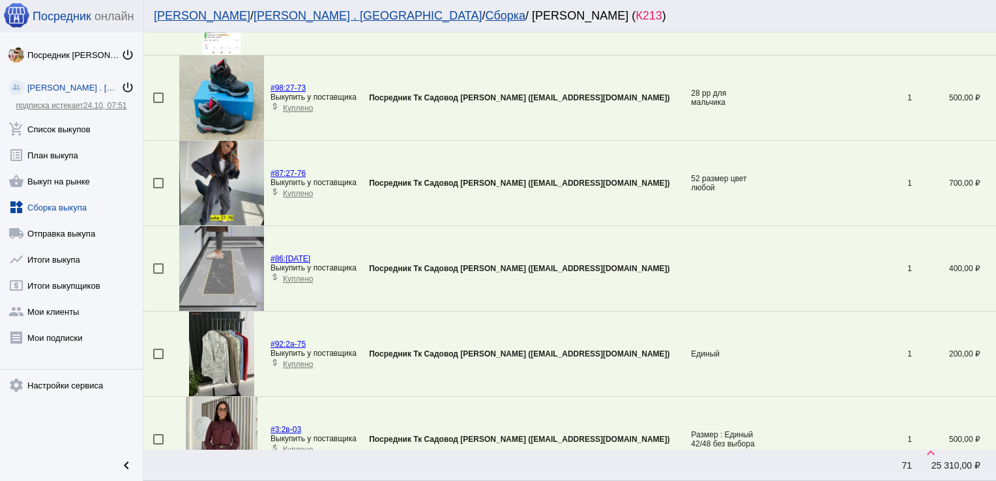
scroll to position [302, 0]
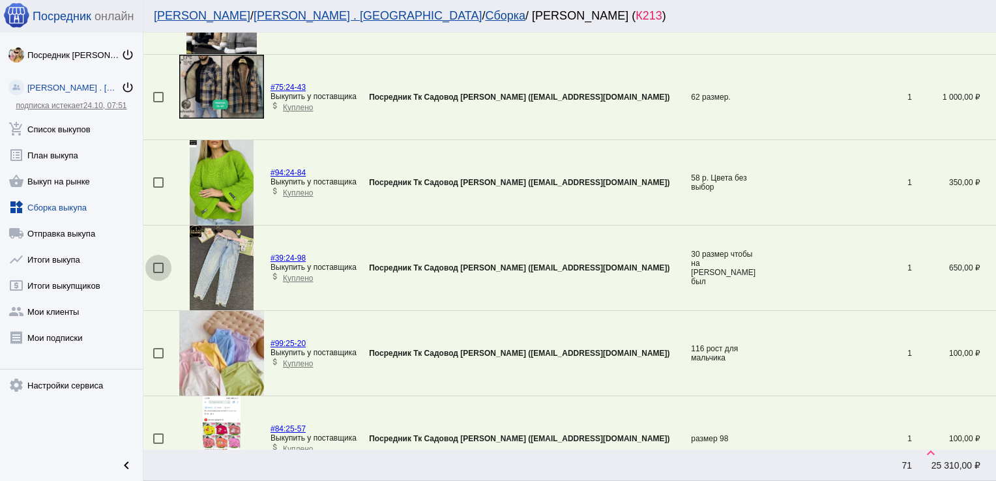
click at [156, 265] on div at bounding box center [158, 268] width 10 height 10
click at [158, 273] on input "checkbox" at bounding box center [158, 273] width 1 height 1
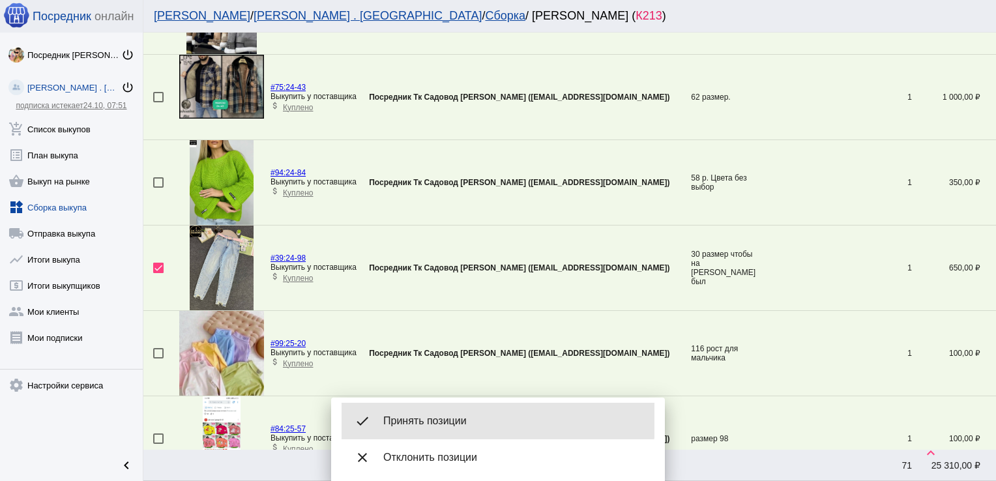
click at [485, 416] on span "Принять позиции" at bounding box center [513, 420] width 261 height 13
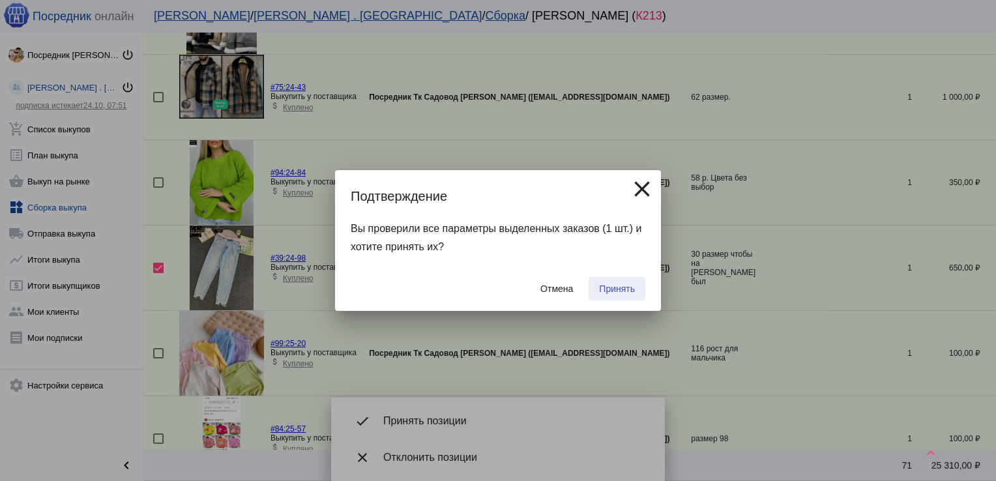
click at [630, 281] on button "Принять" at bounding box center [616, 288] width 57 height 23
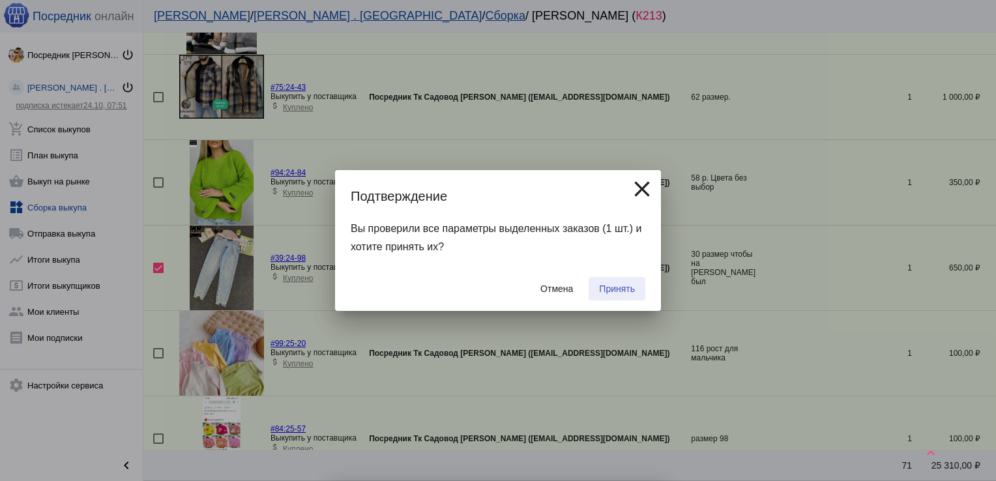
checkbox input "false"
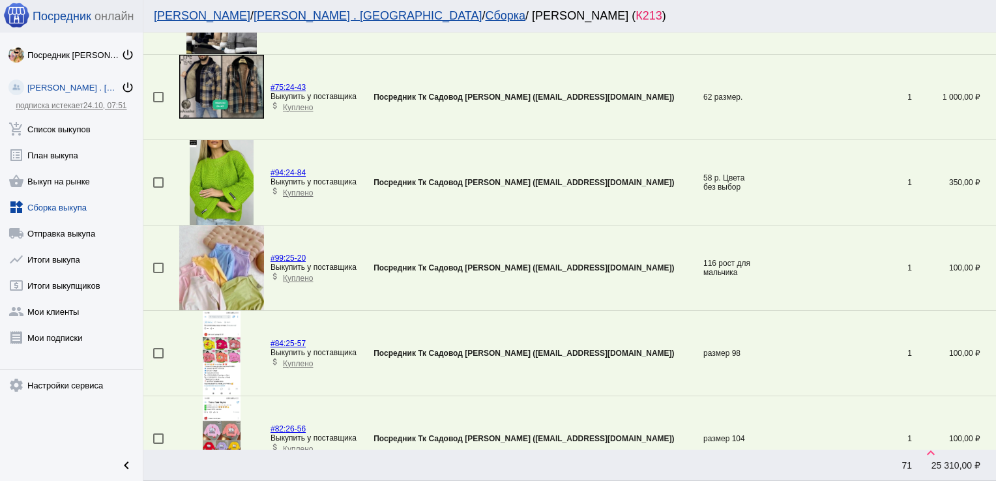
scroll to position [1921, 0]
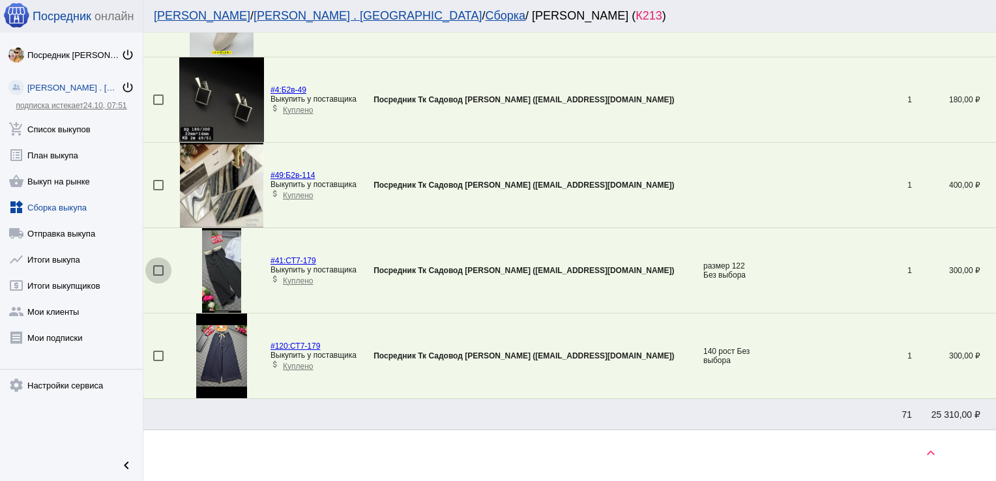
click at [162, 265] on div at bounding box center [158, 270] width 10 height 10
click at [158, 276] on input "checkbox" at bounding box center [158, 276] width 1 height 1
checkbox input "true"
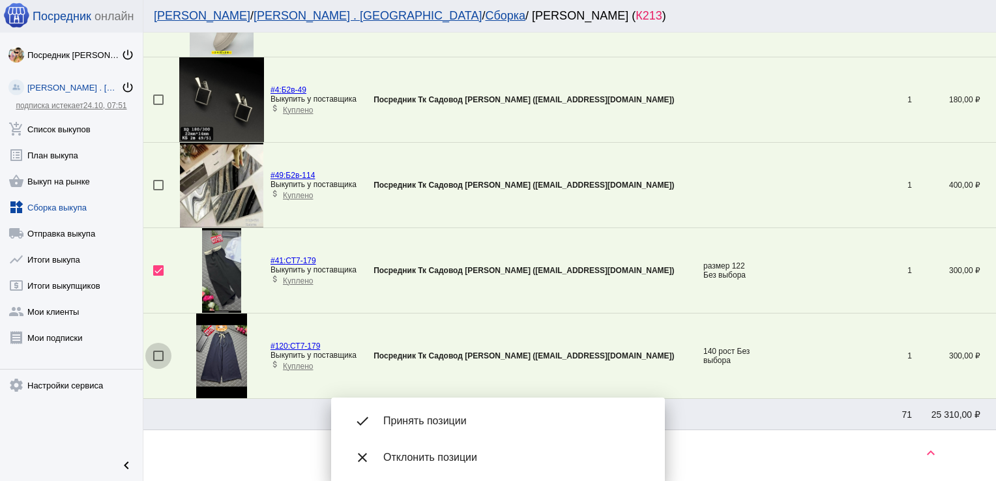
click at [155, 351] on div at bounding box center [158, 356] width 10 height 10
click at [158, 361] on input "checkbox" at bounding box center [158, 361] width 1 height 1
checkbox input "true"
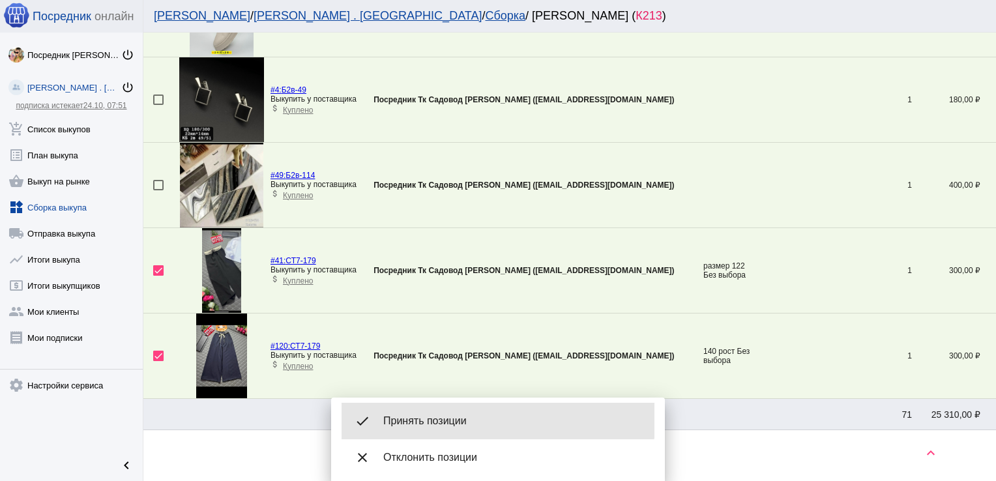
click at [456, 414] on span "Принять позиции" at bounding box center [513, 420] width 261 height 13
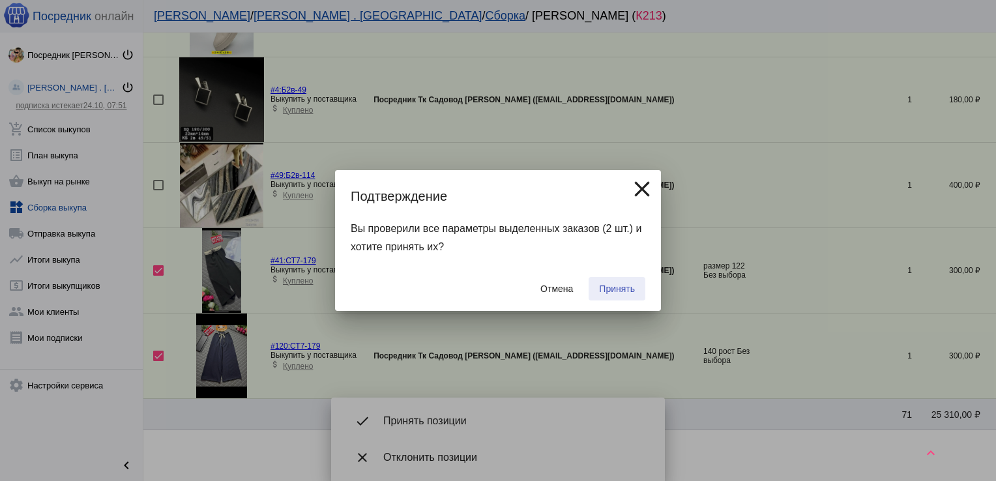
click at [619, 290] on span "Принять" at bounding box center [617, 288] width 36 height 10
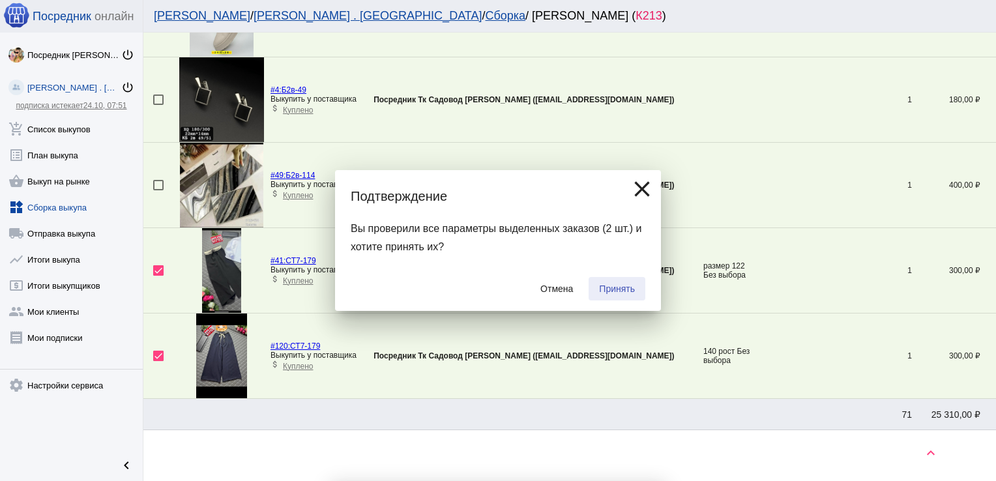
checkbox input "false"
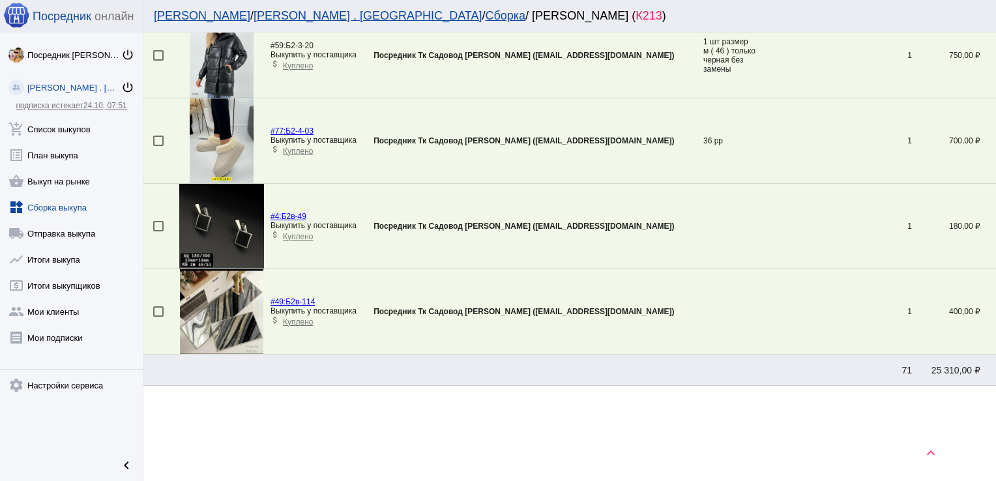
scroll to position [386, 0]
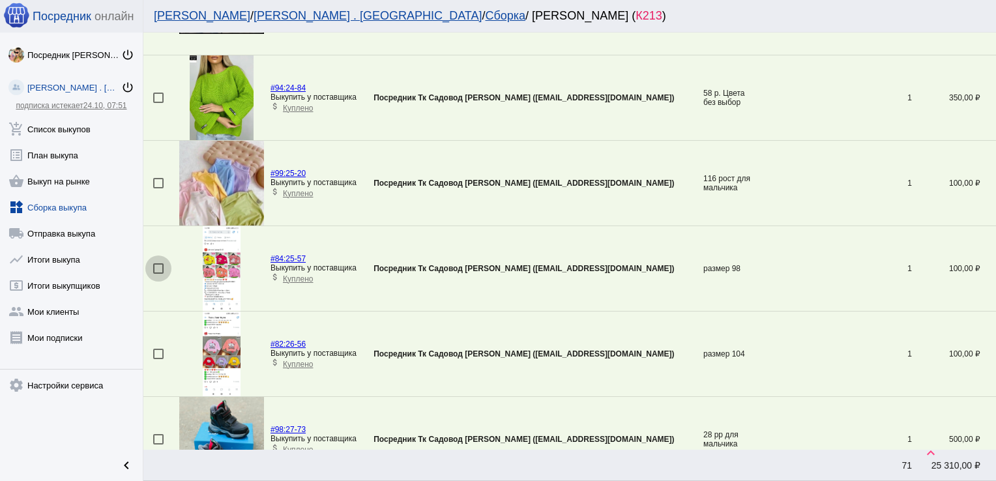
click at [157, 264] on div at bounding box center [158, 268] width 10 height 10
click at [158, 274] on input "checkbox" at bounding box center [158, 274] width 1 height 1
checkbox input "true"
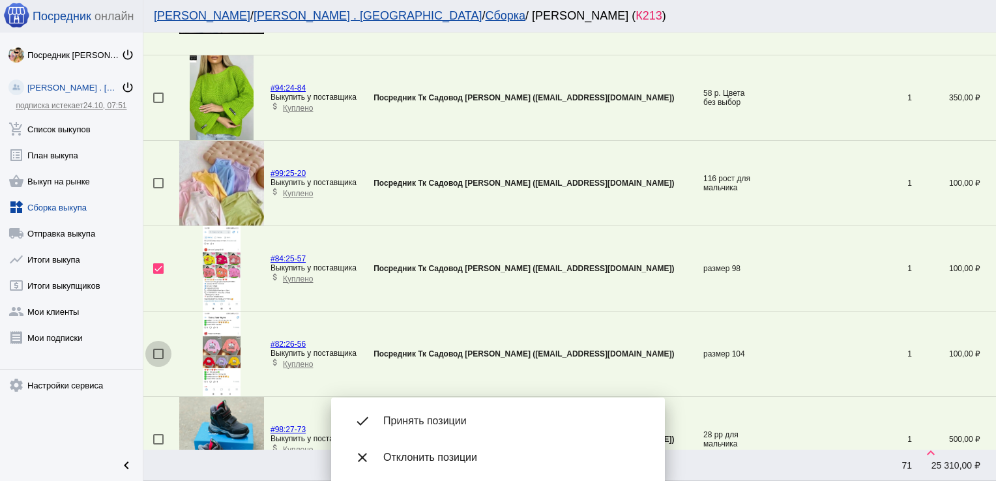
click at [158, 349] on div at bounding box center [158, 354] width 10 height 10
click at [158, 359] on input "checkbox" at bounding box center [158, 359] width 1 height 1
checkbox input "true"
click at [156, 182] on div at bounding box center [158, 183] width 10 height 10
click at [158, 188] on input "checkbox" at bounding box center [158, 188] width 1 height 1
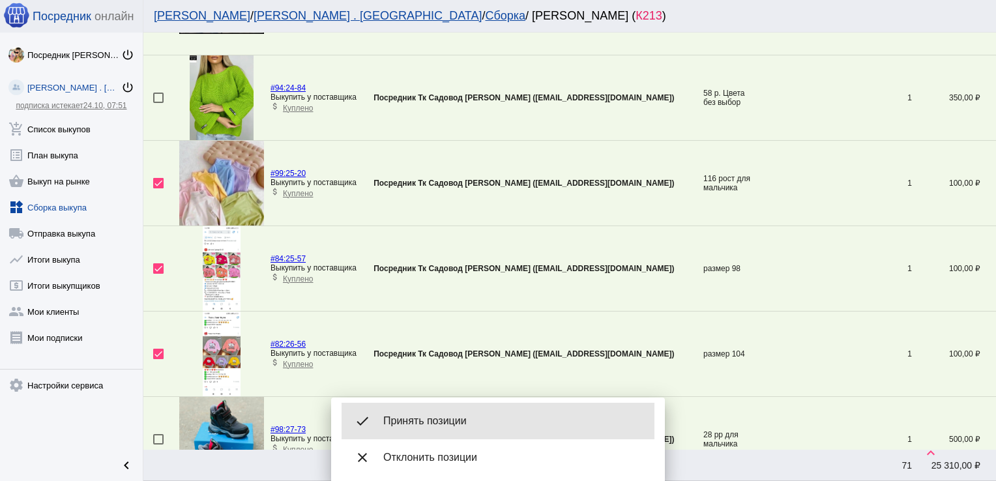
click at [450, 418] on span "Принять позиции" at bounding box center [513, 420] width 261 height 13
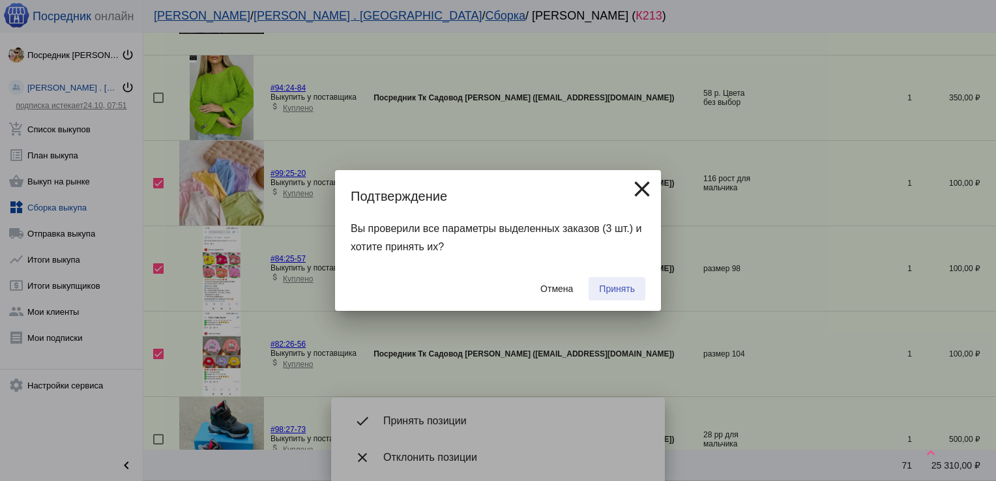
click at [618, 285] on span "Принять" at bounding box center [617, 288] width 36 height 10
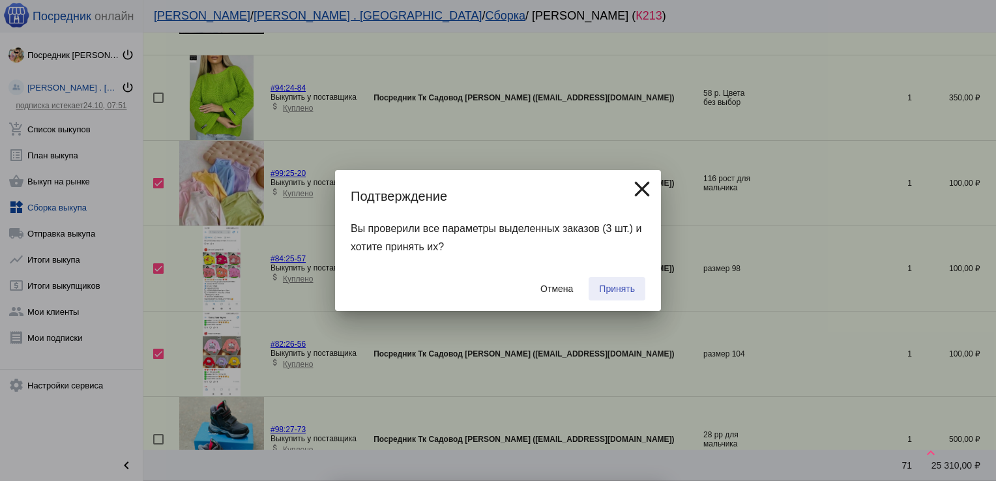
checkbox input "false"
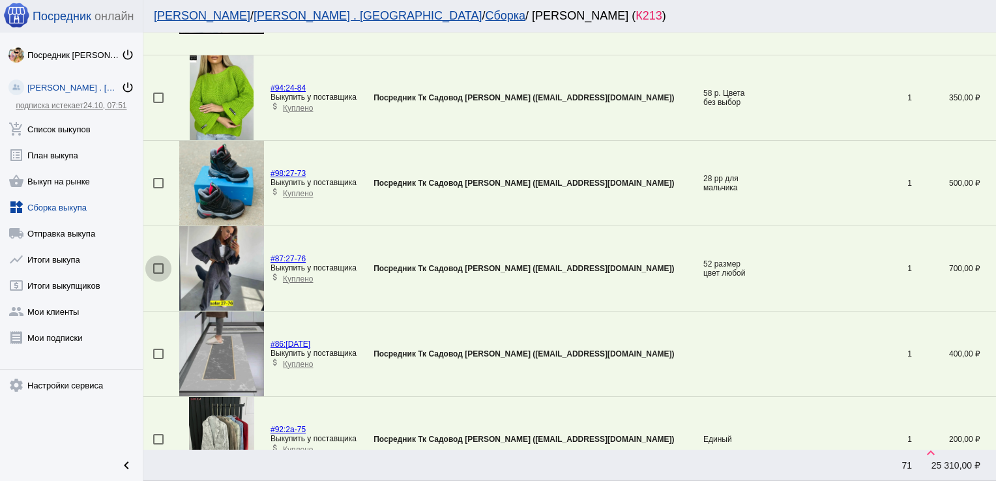
click at [158, 266] on div at bounding box center [158, 268] width 10 height 10
click at [158, 274] on input "checkbox" at bounding box center [158, 274] width 1 height 1
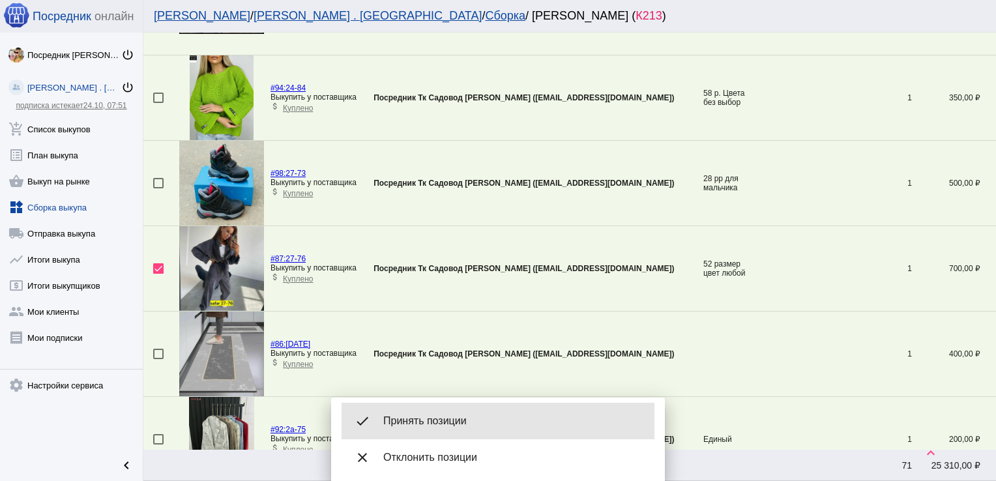
click at [466, 418] on span "Принять позиции" at bounding box center [513, 420] width 261 height 13
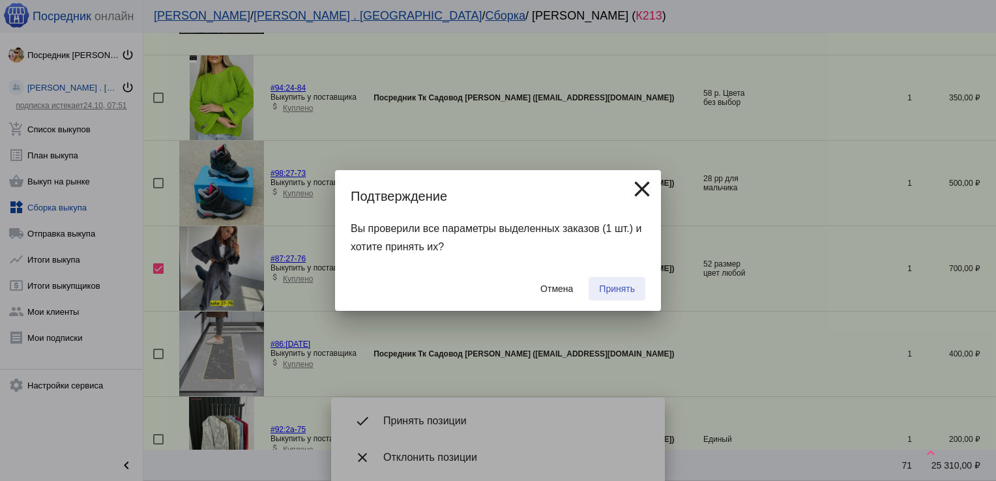
click at [615, 287] on span "Принять" at bounding box center [617, 288] width 36 height 10
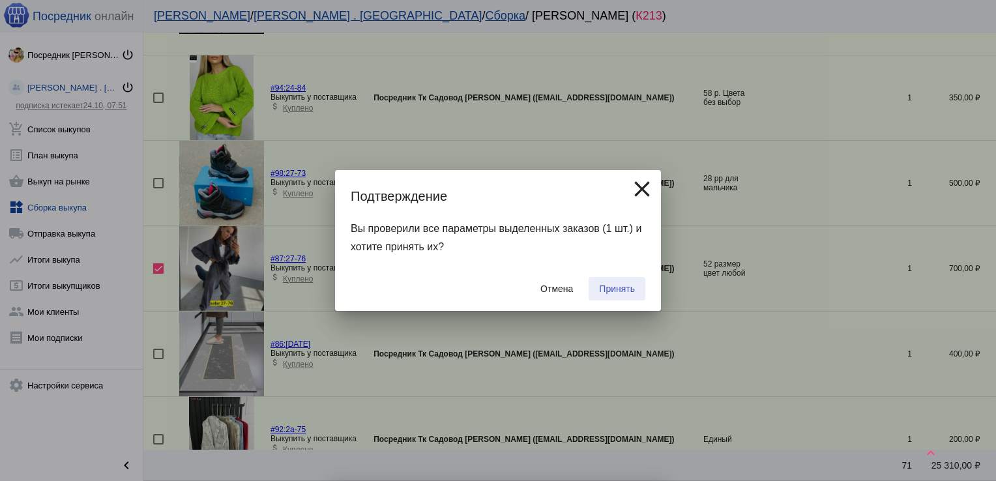
checkbox input "false"
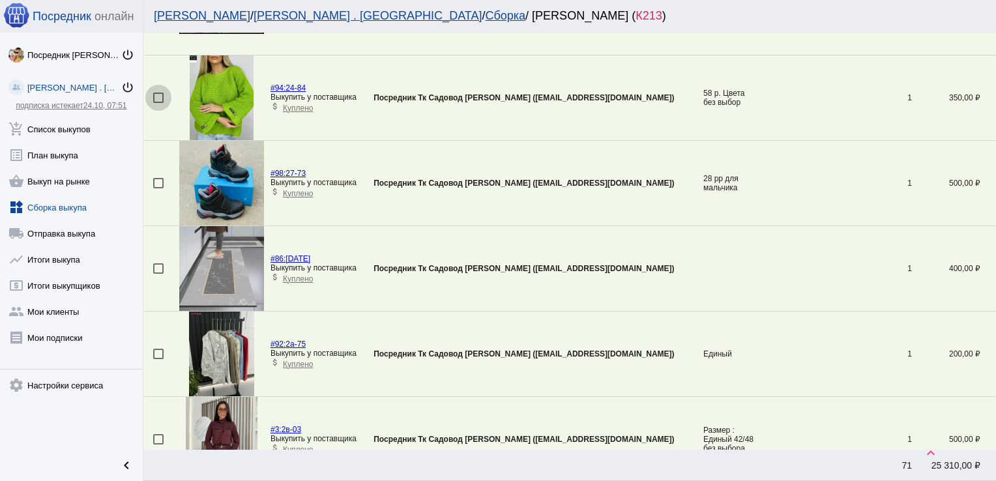
click at [156, 93] on div at bounding box center [158, 98] width 10 height 10
click at [158, 103] on input "checkbox" at bounding box center [158, 103] width 1 height 1
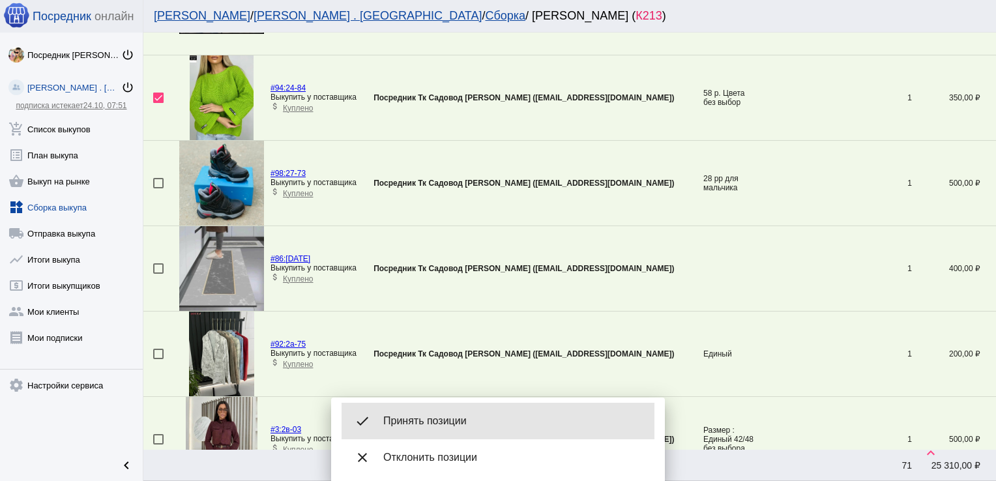
click at [442, 410] on div "done Принять позиции" at bounding box center [497, 421] width 313 height 36
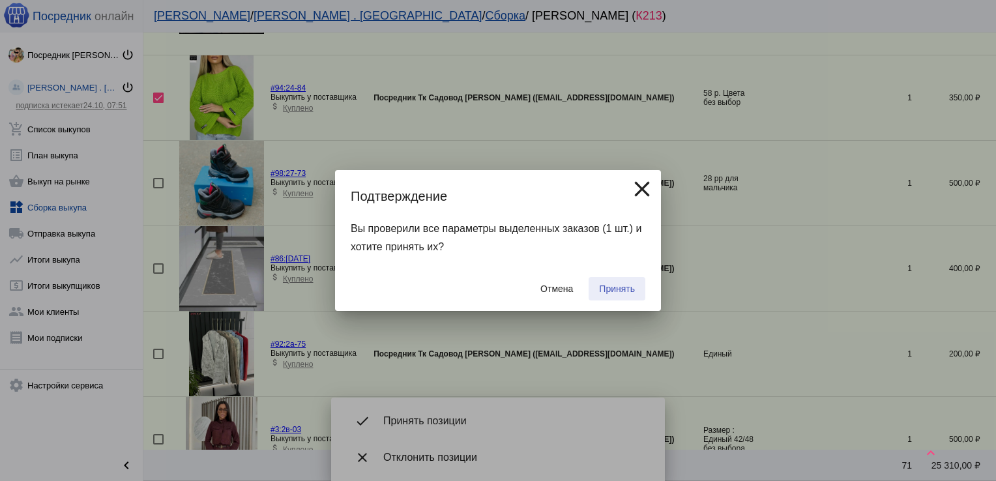
click at [621, 283] on button "Принять" at bounding box center [616, 288] width 57 height 23
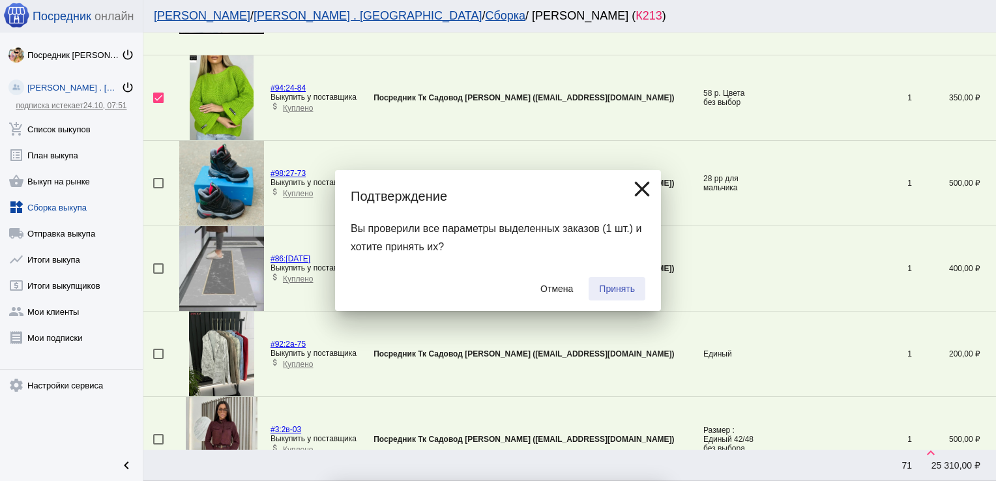
checkbox input "false"
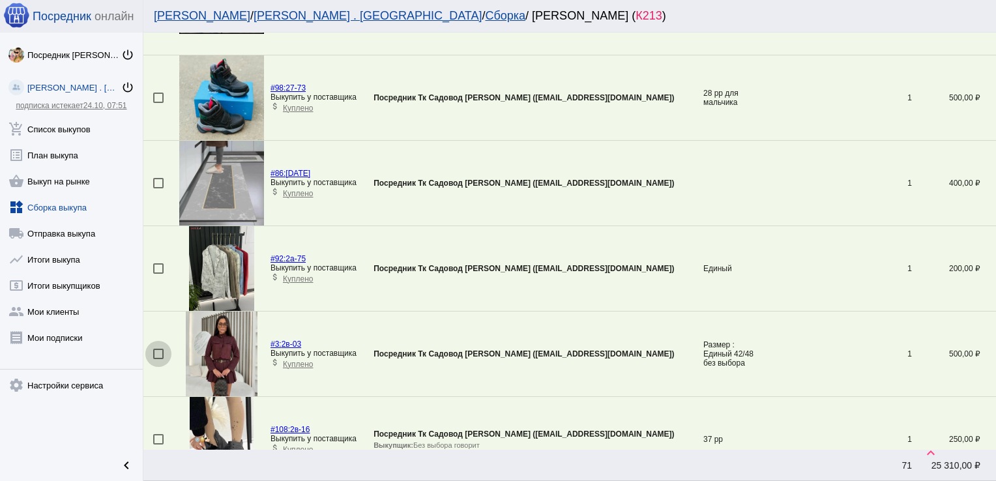
click at [161, 351] on div at bounding box center [158, 354] width 10 height 10
click at [158, 359] on input "checkbox" at bounding box center [158, 359] width 1 height 1
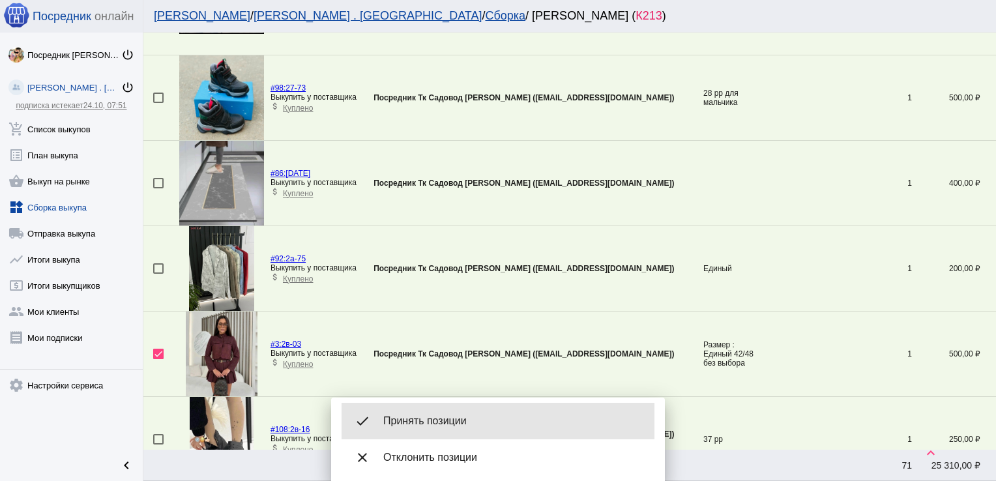
click at [440, 423] on span "Принять позиции" at bounding box center [513, 420] width 261 height 13
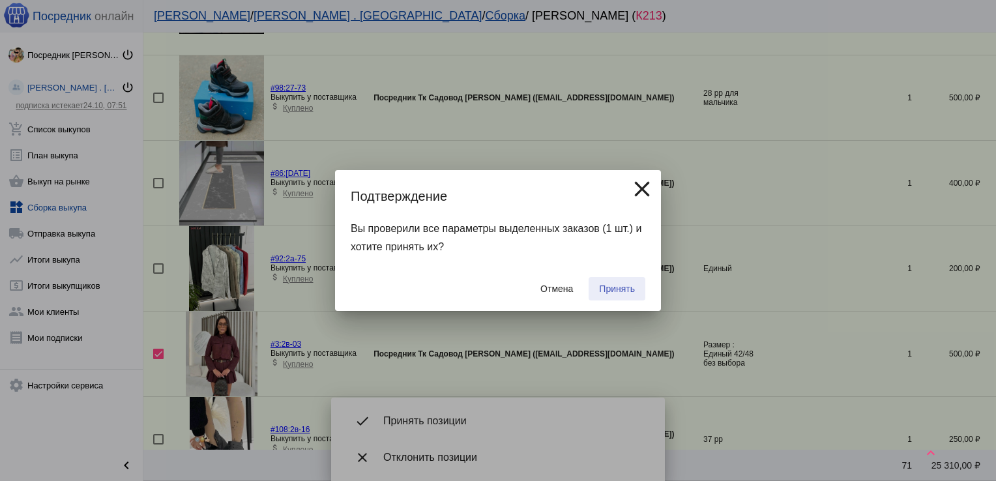
click at [633, 290] on span "Принять" at bounding box center [617, 288] width 36 height 10
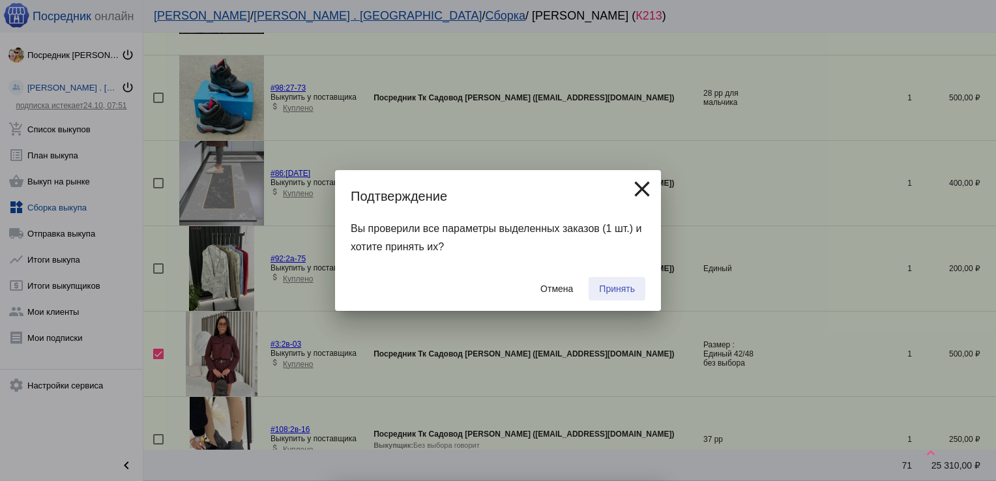
checkbox input "false"
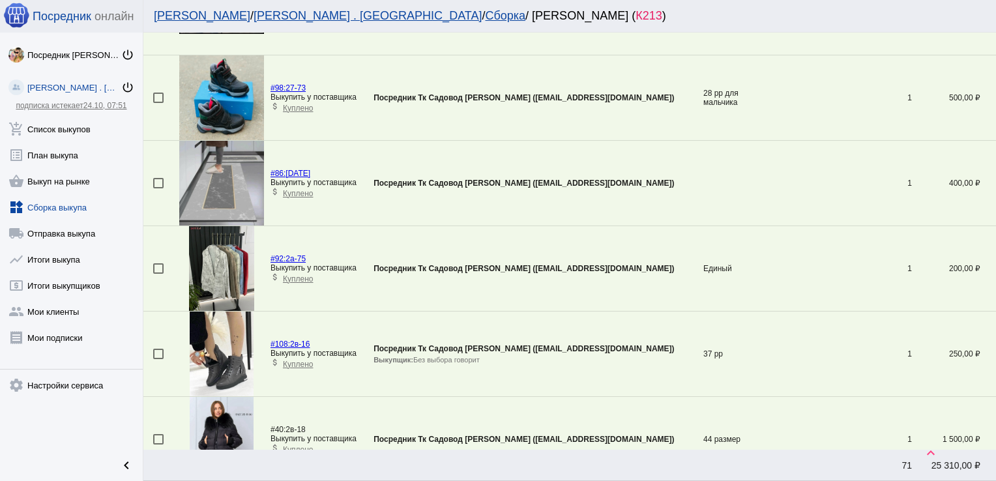
scroll to position [1068, 0]
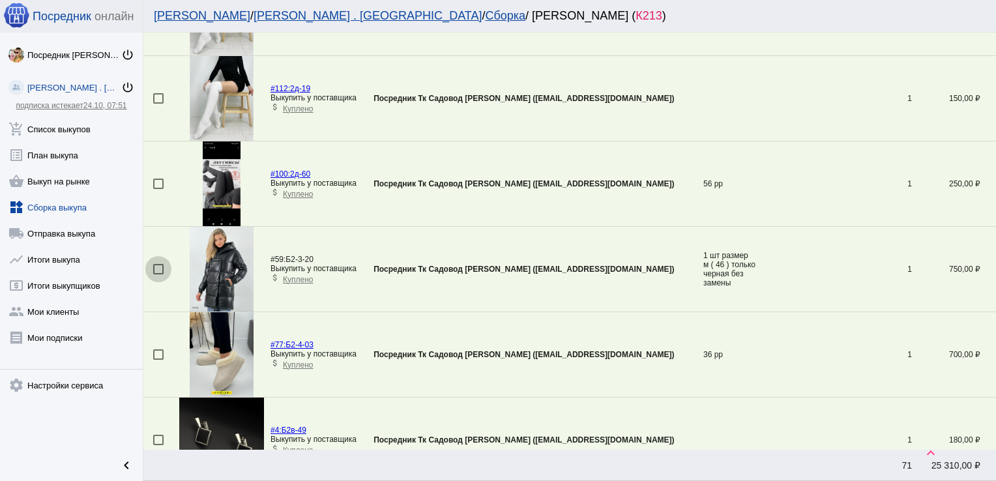
click at [156, 266] on div at bounding box center [158, 269] width 10 height 10
click at [158, 274] on input "checkbox" at bounding box center [158, 274] width 1 height 1
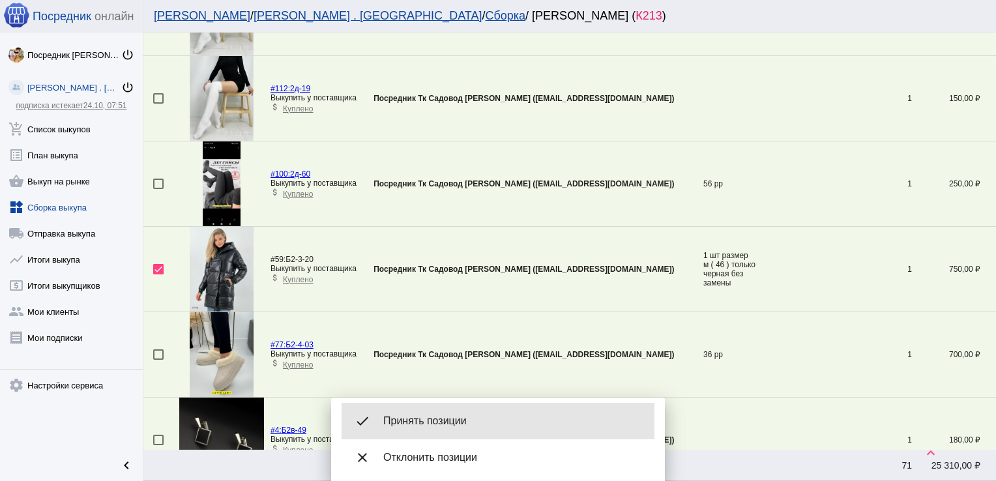
click at [466, 416] on span "Принять позиции" at bounding box center [513, 420] width 261 height 13
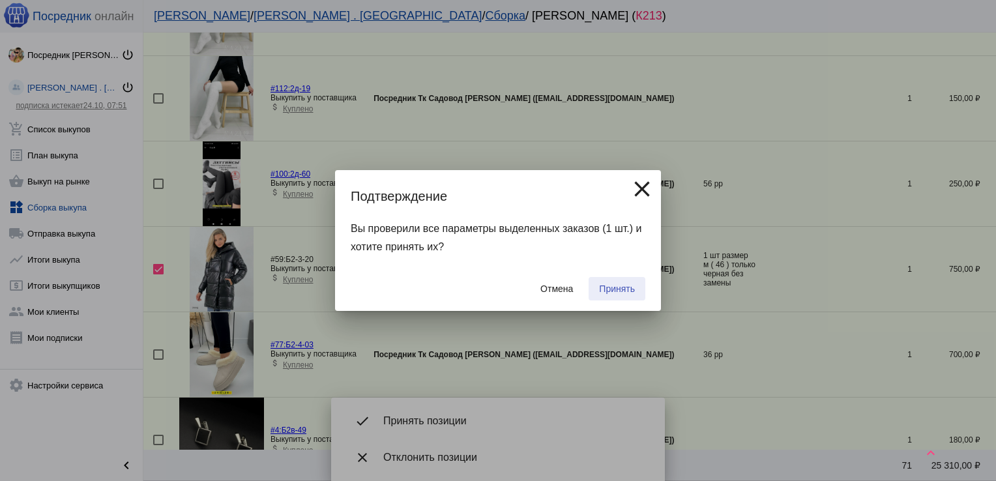
click at [623, 288] on span "Принять" at bounding box center [617, 288] width 36 height 10
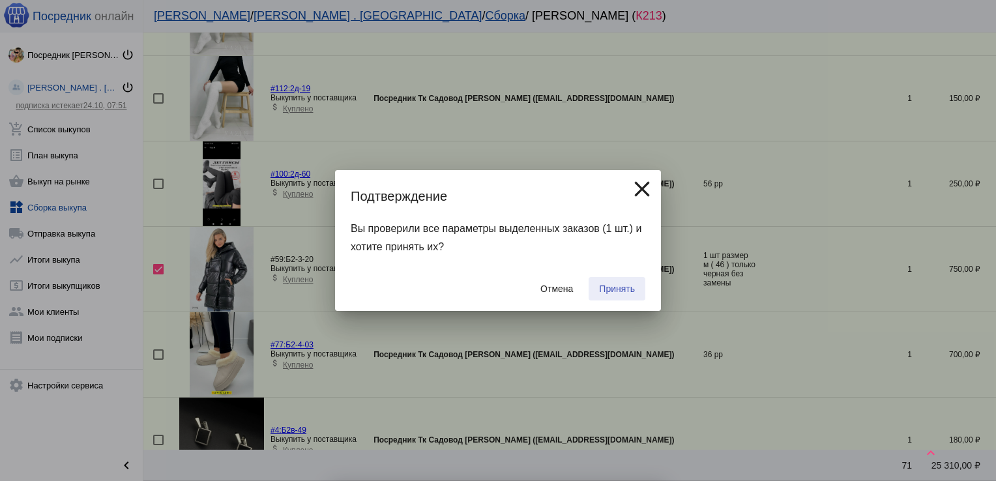
checkbox input "false"
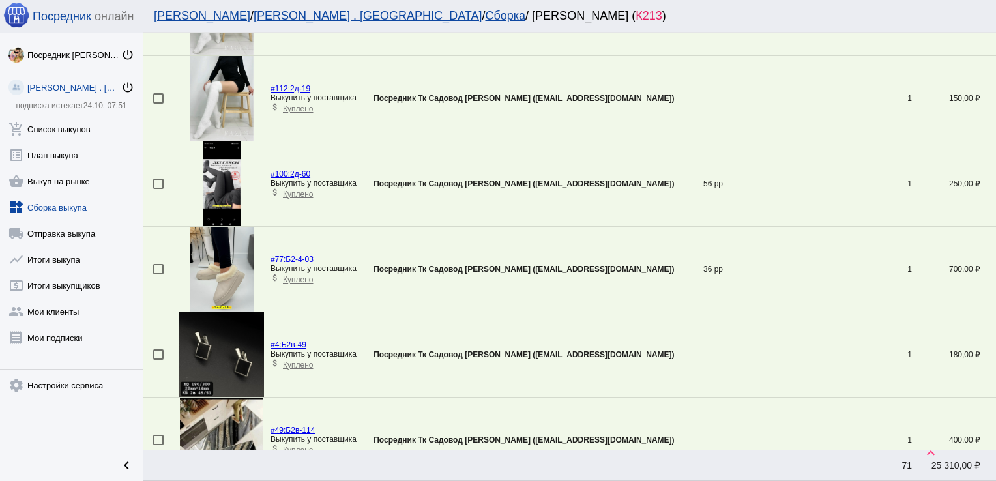
scroll to position [131, 0]
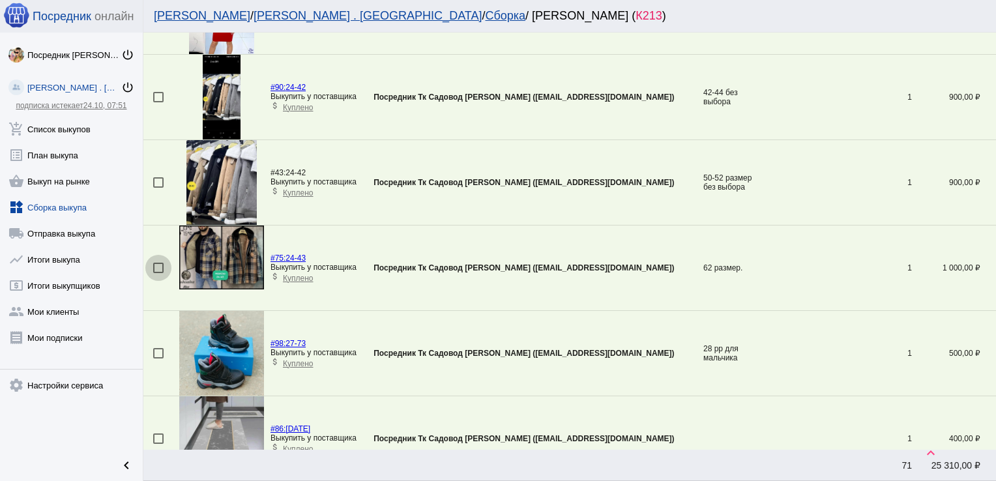
click at [162, 265] on div at bounding box center [158, 268] width 10 height 10
click at [158, 273] on input "checkbox" at bounding box center [158, 273] width 1 height 1
checkbox input "true"
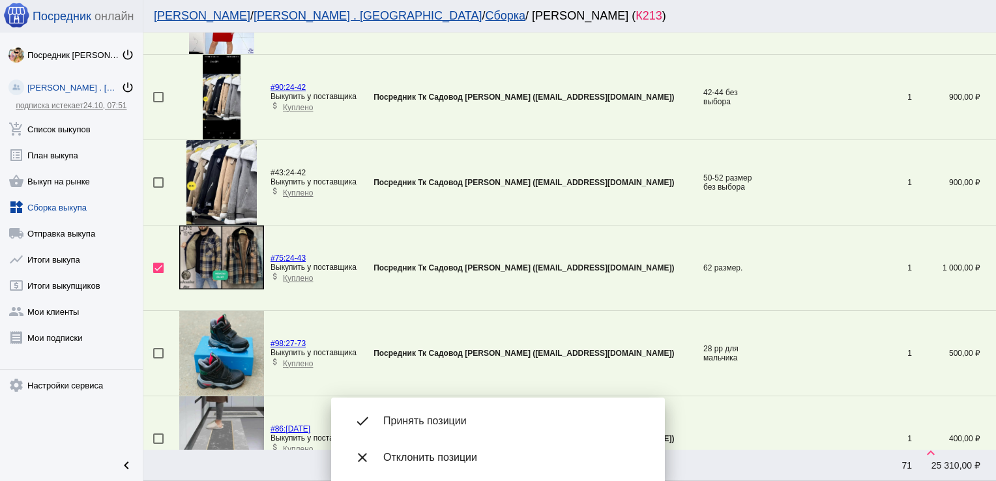
click at [158, 184] on div at bounding box center [158, 182] width 10 height 10
click at [158, 188] on input "checkbox" at bounding box center [158, 188] width 1 height 1
checkbox input "true"
click at [156, 94] on div at bounding box center [158, 97] width 10 height 10
click at [158, 102] on input "checkbox" at bounding box center [158, 102] width 1 height 1
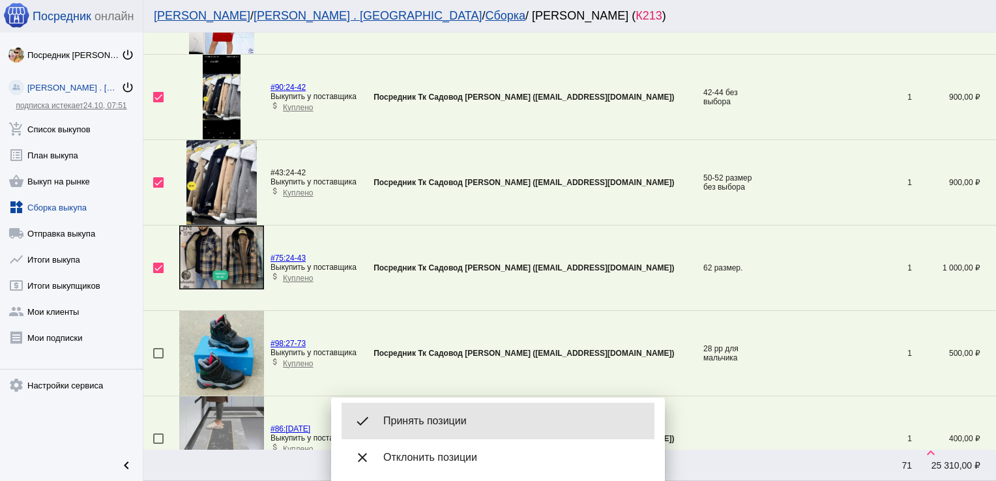
click at [438, 417] on span "Принять позиции" at bounding box center [513, 420] width 261 height 13
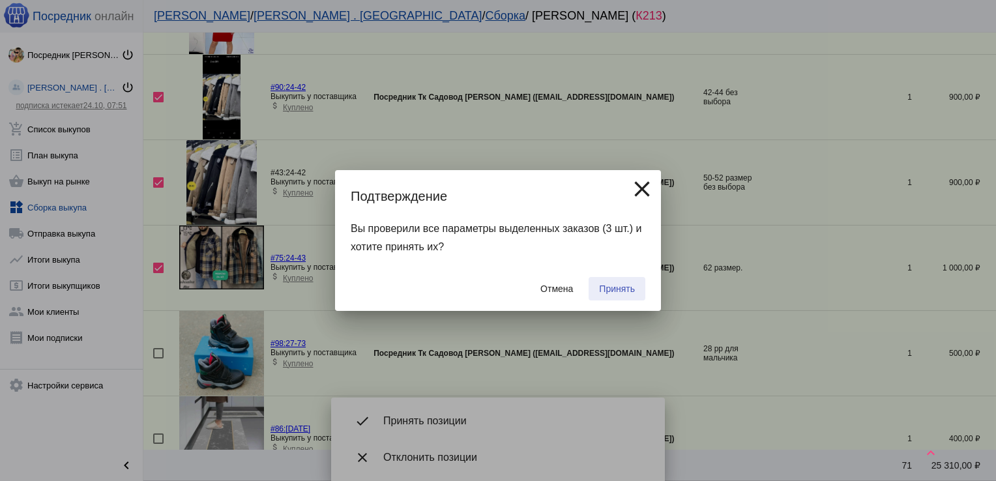
click at [625, 289] on span "Принять" at bounding box center [617, 288] width 36 height 10
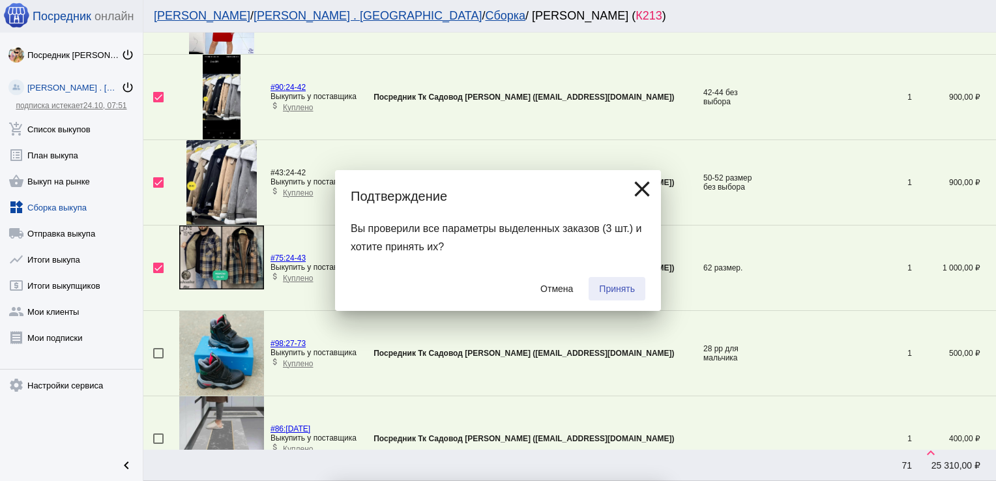
checkbox input "false"
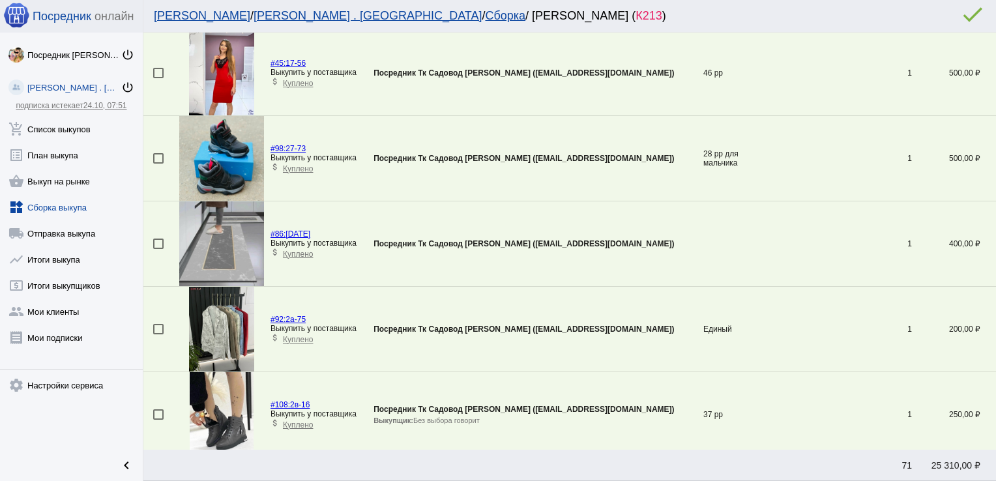
scroll to position [50, 0]
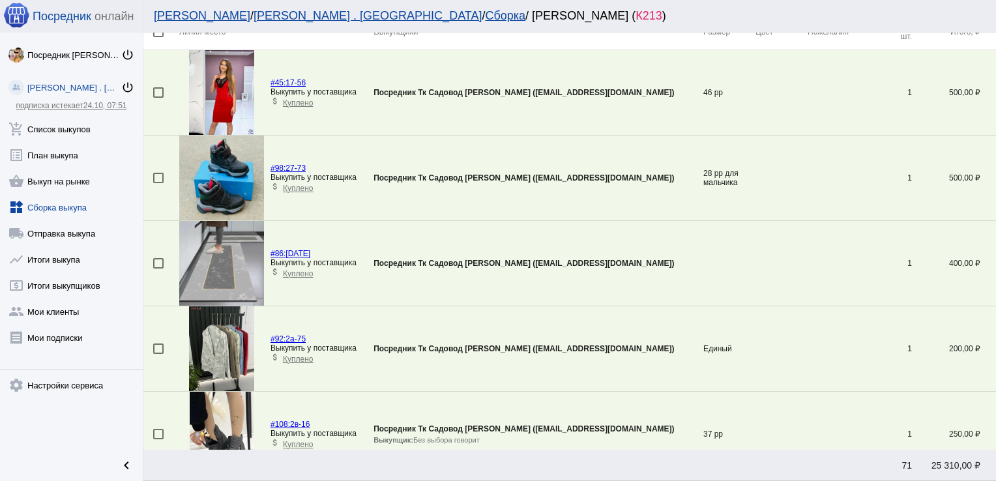
click at [156, 96] on div at bounding box center [158, 92] width 10 height 10
click at [158, 98] on input "checkbox" at bounding box center [158, 98] width 1 height 1
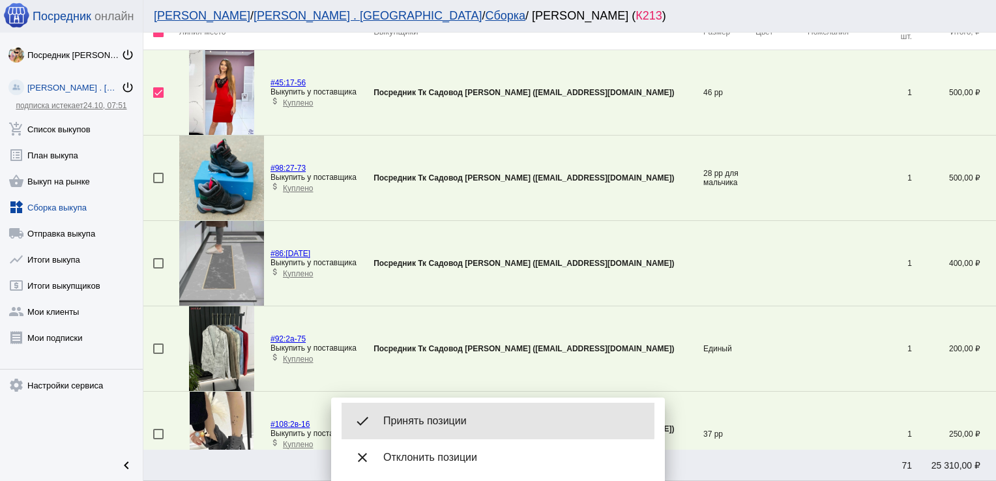
click at [448, 409] on div "done Принять позиции" at bounding box center [497, 421] width 313 height 36
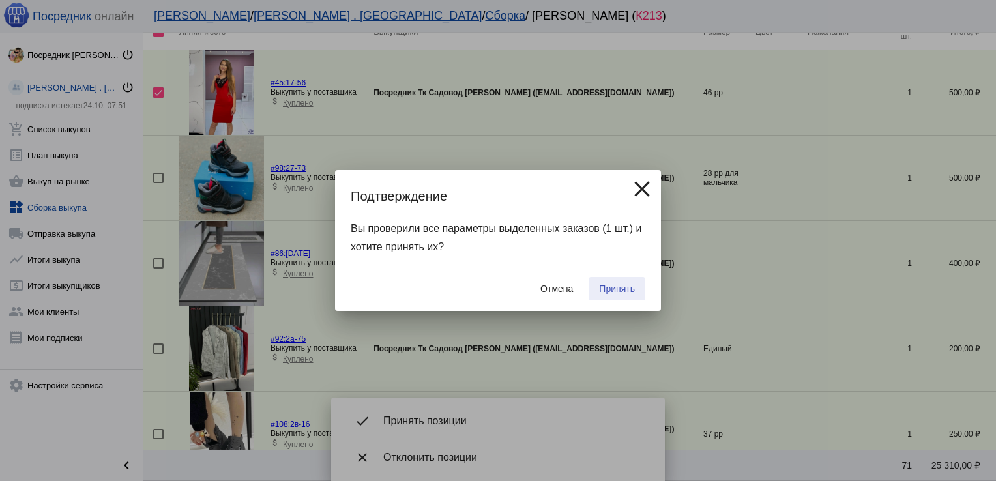
click at [618, 280] on button "Принять" at bounding box center [616, 288] width 57 height 23
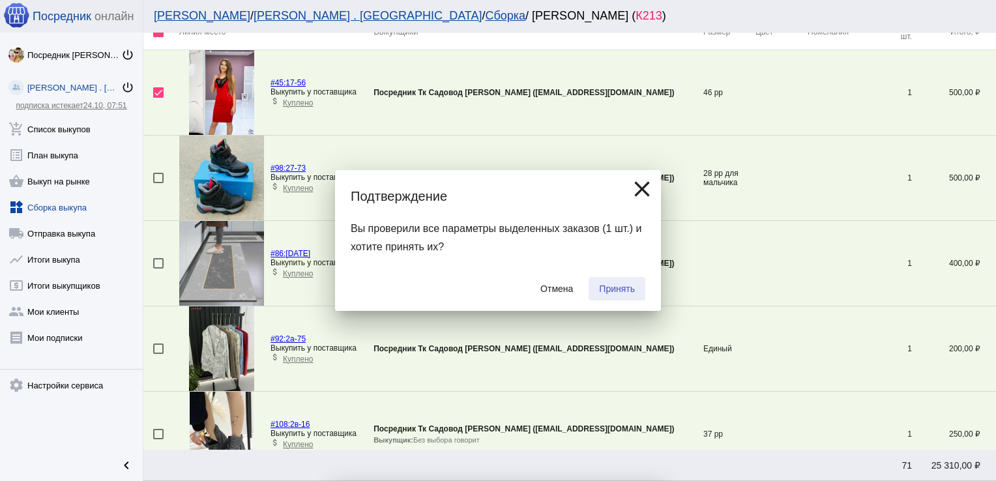
checkbox input "false"
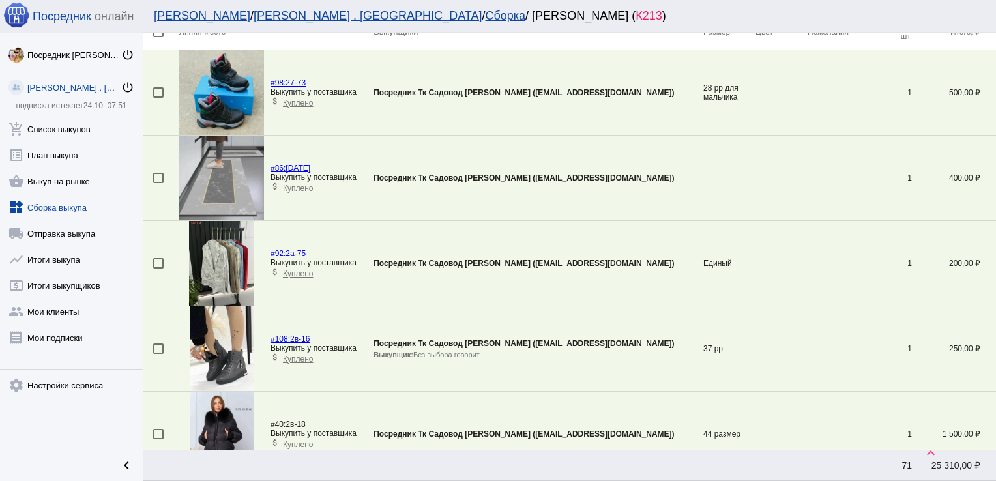
scroll to position [302, 0]
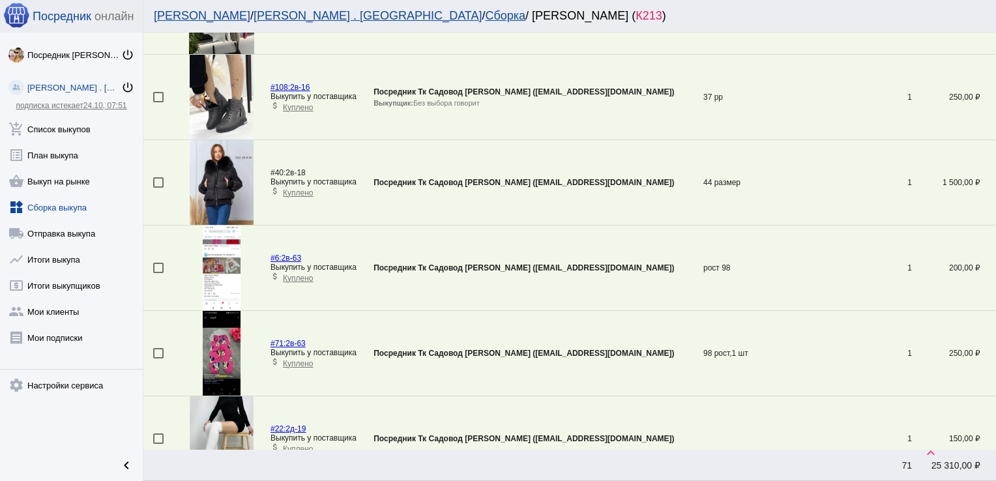
click at [162, 266] on div at bounding box center [158, 268] width 10 height 10
click at [158, 273] on input "checkbox" at bounding box center [158, 273] width 1 height 1
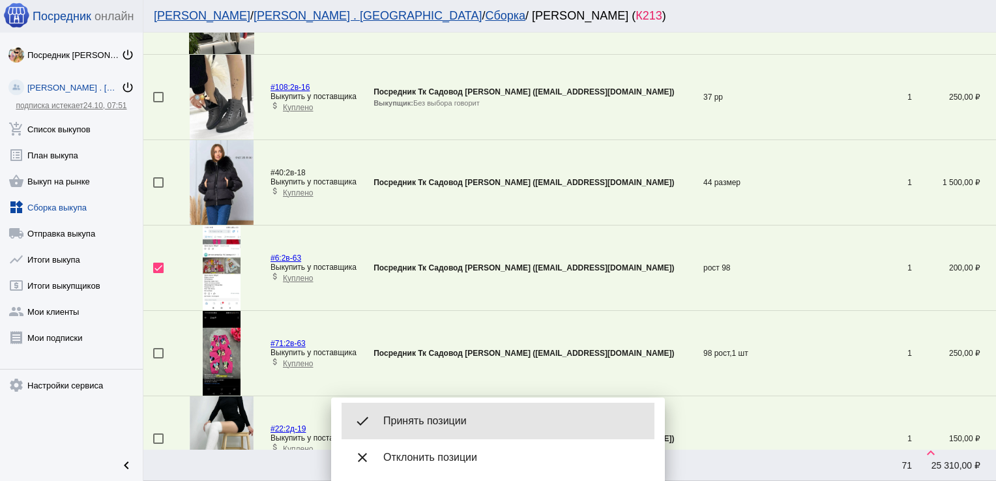
click at [434, 414] on span "Принять позиции" at bounding box center [513, 420] width 261 height 13
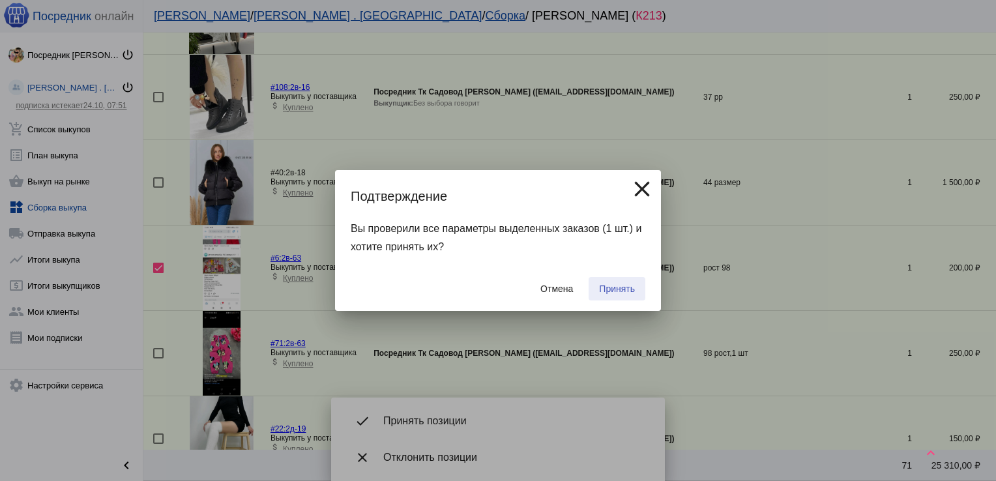
click at [605, 287] on span "Принять" at bounding box center [617, 288] width 36 height 10
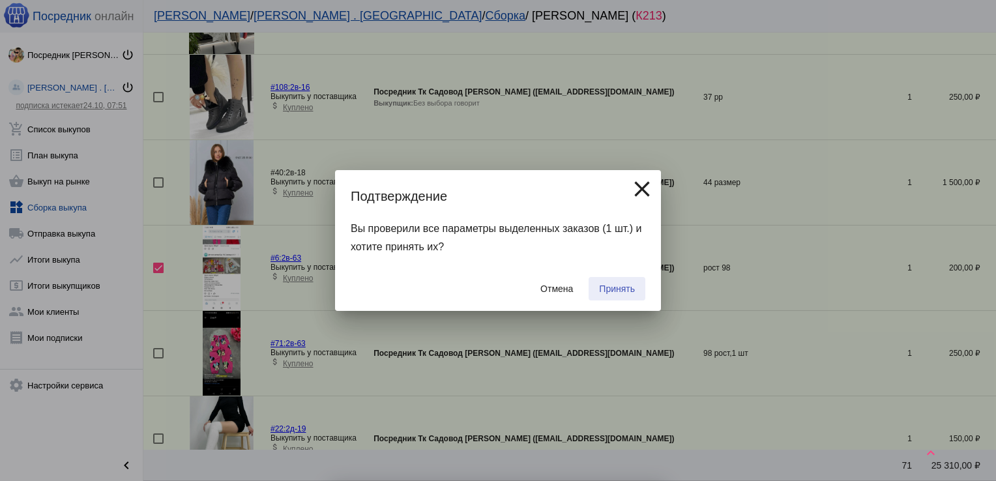
checkbox input "false"
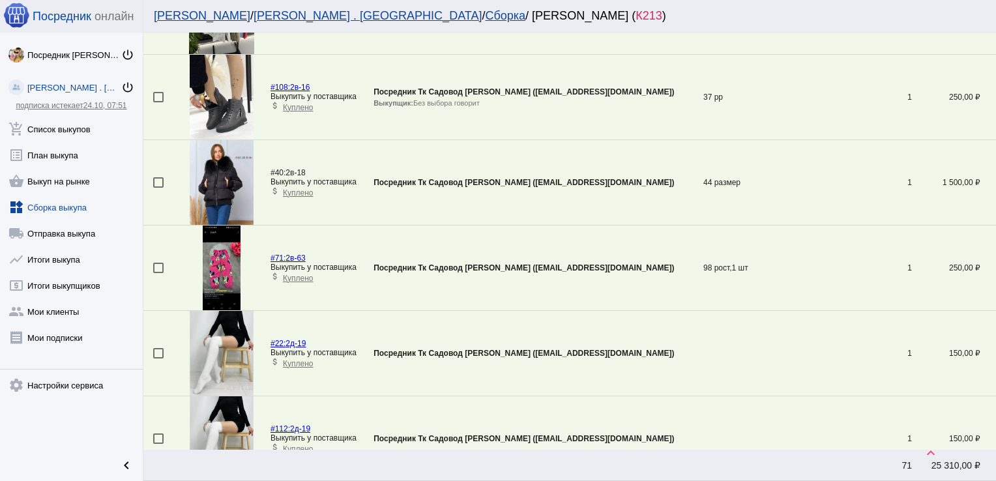
click at [159, 267] on div at bounding box center [158, 268] width 10 height 10
click at [158, 273] on input "checkbox" at bounding box center [158, 273] width 1 height 1
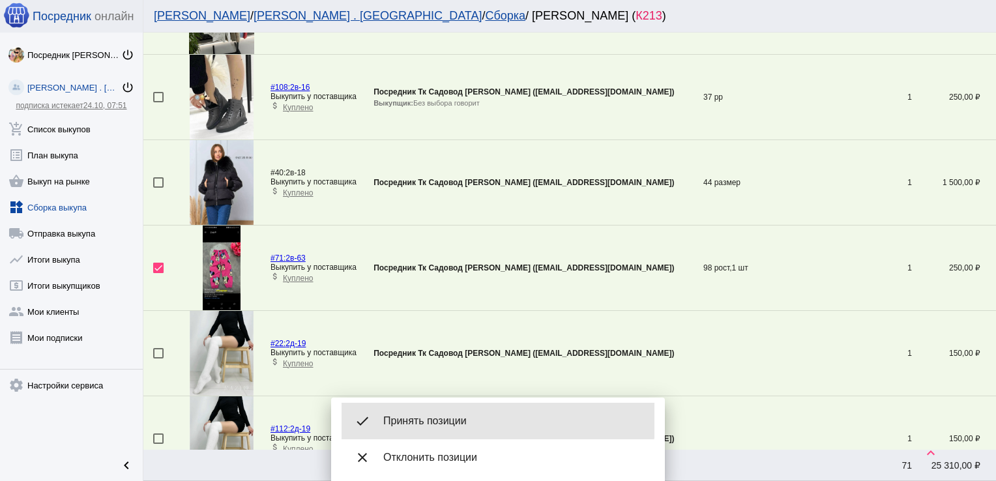
click at [444, 414] on div "done Принять позиции" at bounding box center [497, 421] width 313 height 36
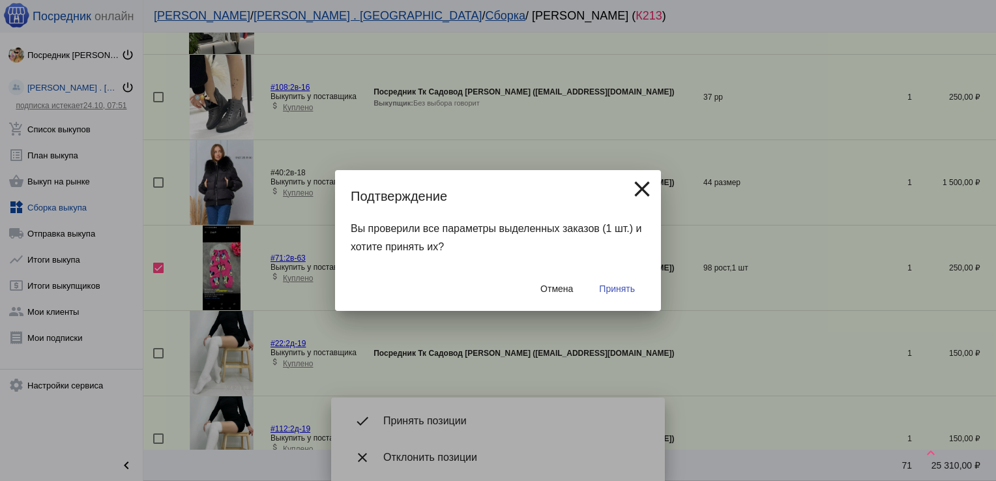
click at [627, 284] on span "Принять" at bounding box center [617, 288] width 36 height 10
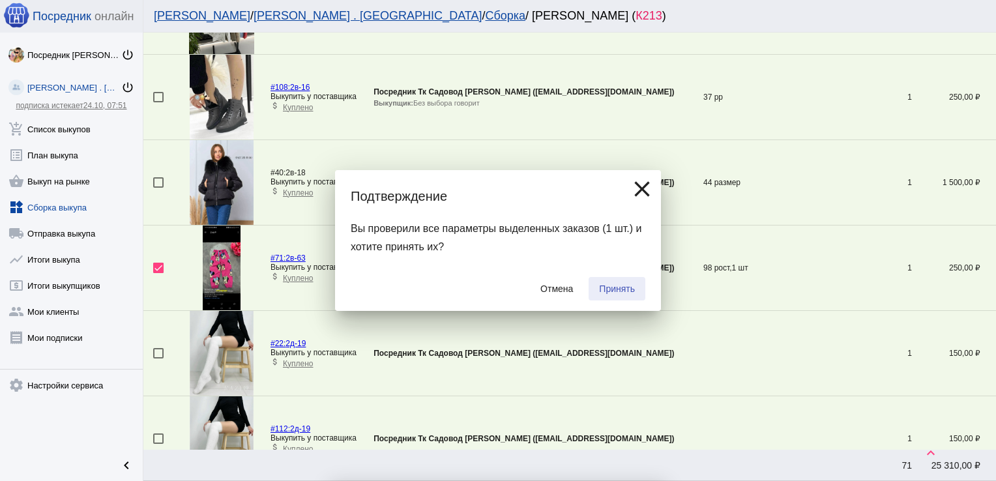
checkbox input "false"
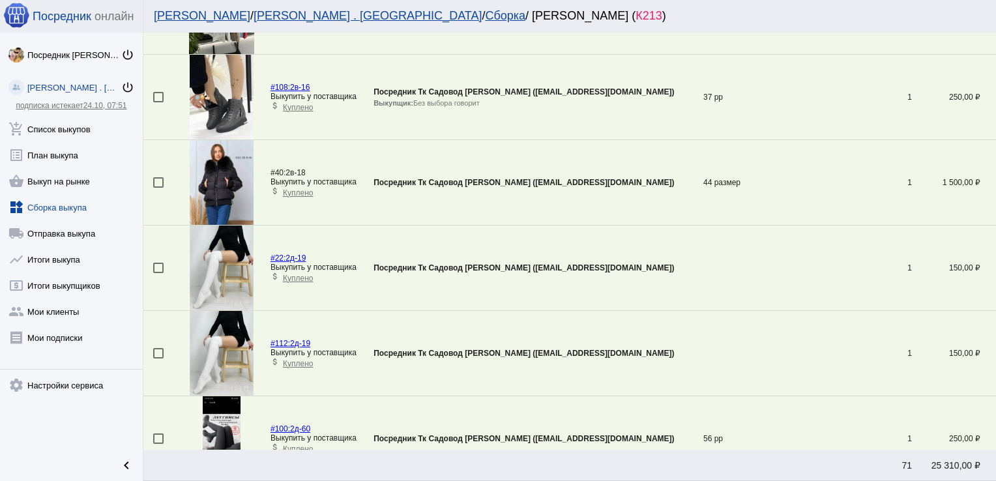
scroll to position [46, 0]
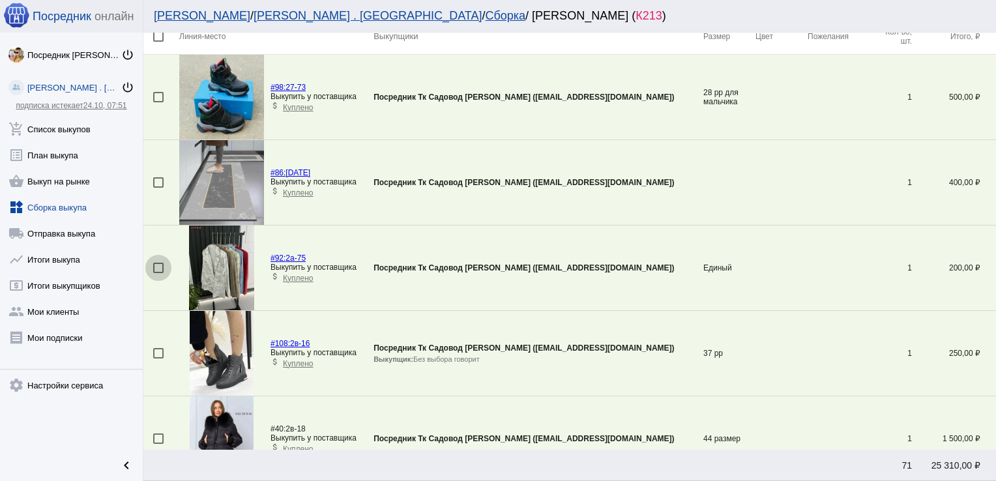
click at [154, 265] on div at bounding box center [158, 268] width 10 height 10
click at [158, 273] on input "checkbox" at bounding box center [158, 273] width 1 height 1
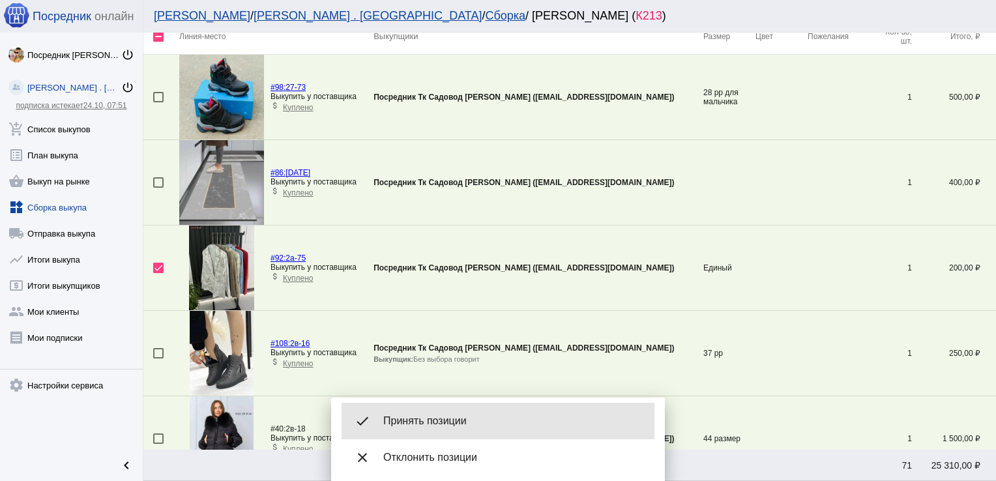
click at [476, 414] on div "done Принять позиции" at bounding box center [497, 421] width 313 height 36
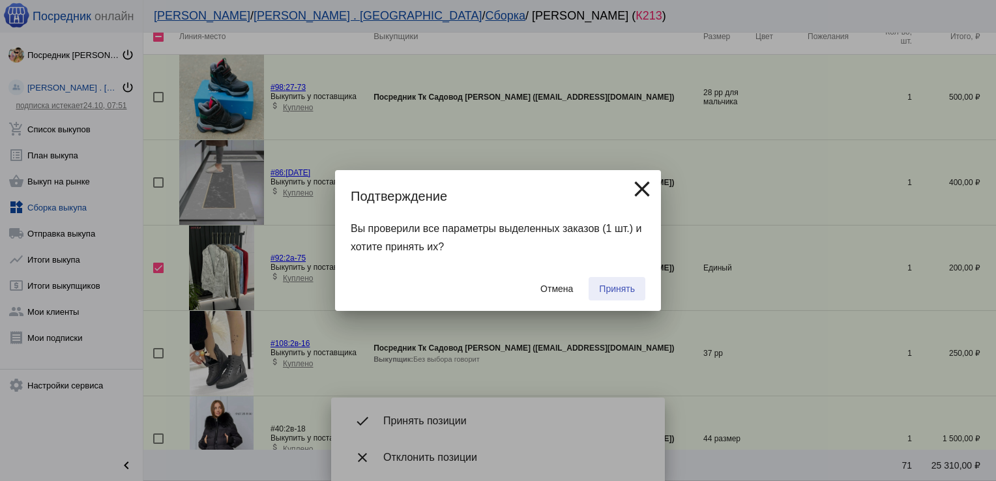
click at [631, 284] on span "Принять" at bounding box center [617, 288] width 36 height 10
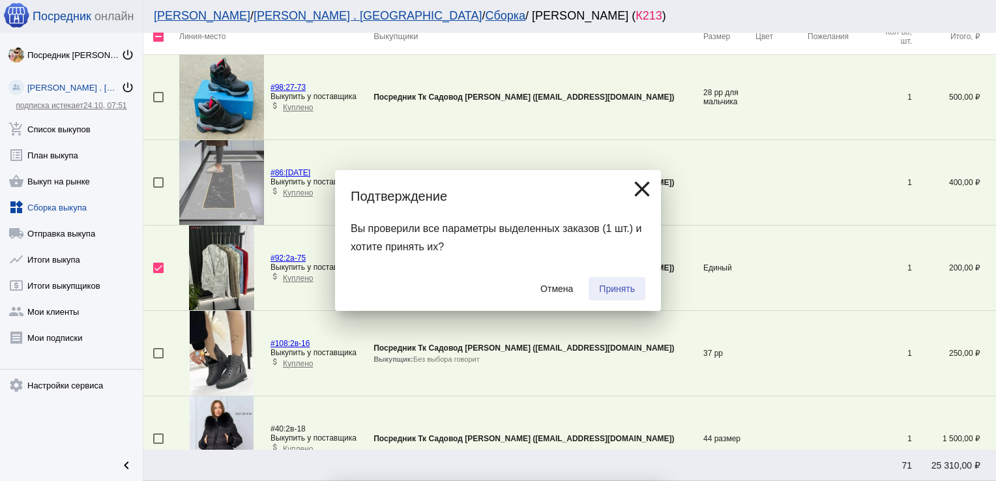
checkbox input "false"
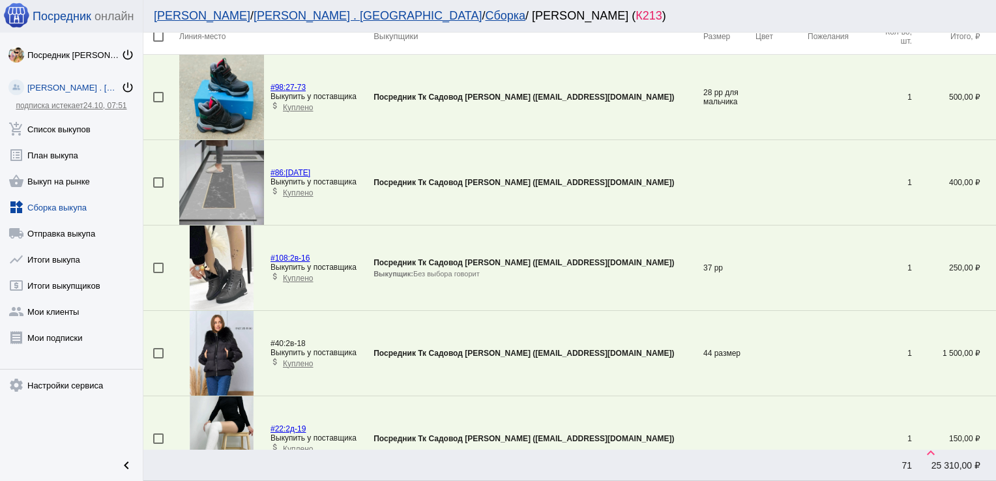
scroll to position [472, 0]
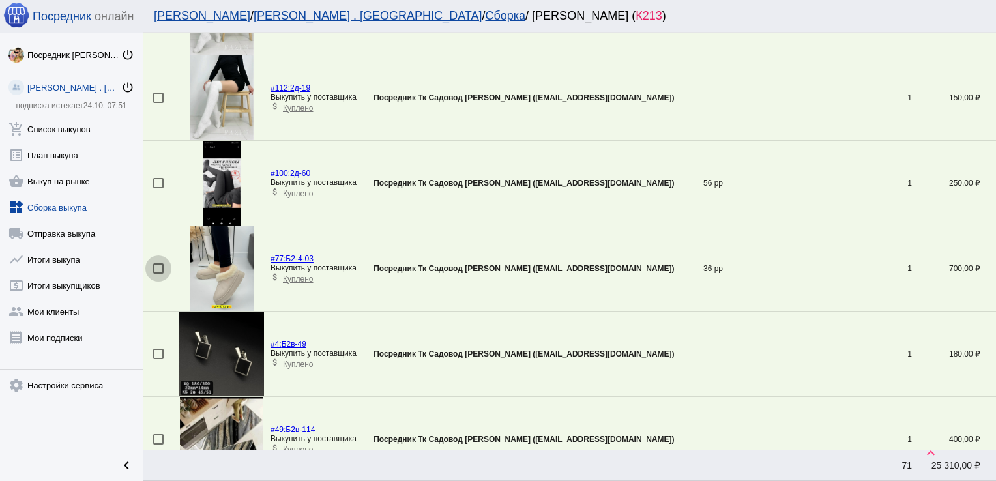
click at [156, 265] on div at bounding box center [158, 268] width 10 height 10
click at [158, 274] on input "checkbox" at bounding box center [158, 274] width 1 height 1
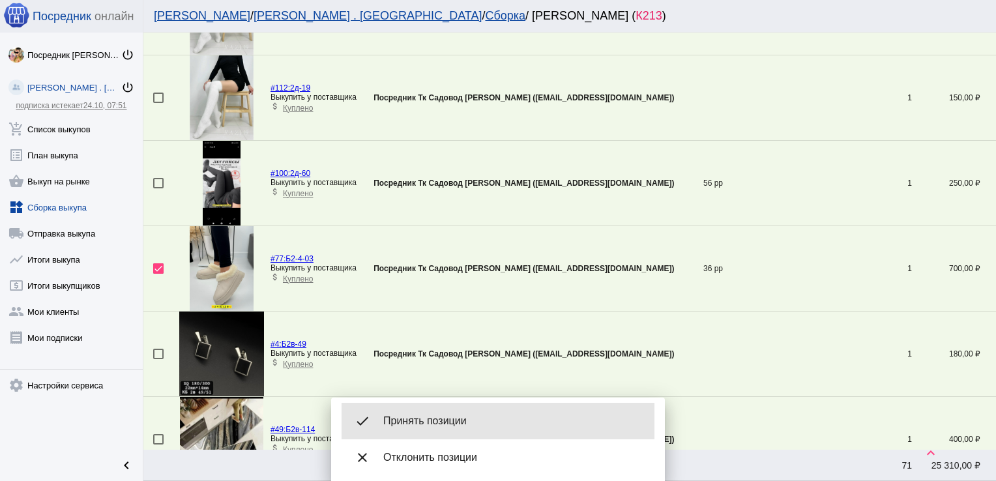
click at [480, 409] on div "done Принять позиции" at bounding box center [497, 421] width 313 height 36
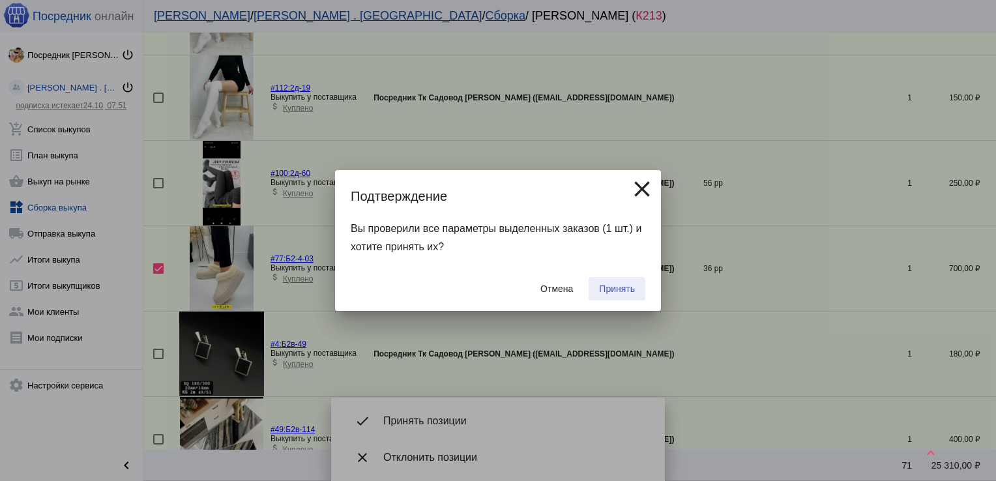
click at [627, 284] on span "Принять" at bounding box center [617, 288] width 36 height 10
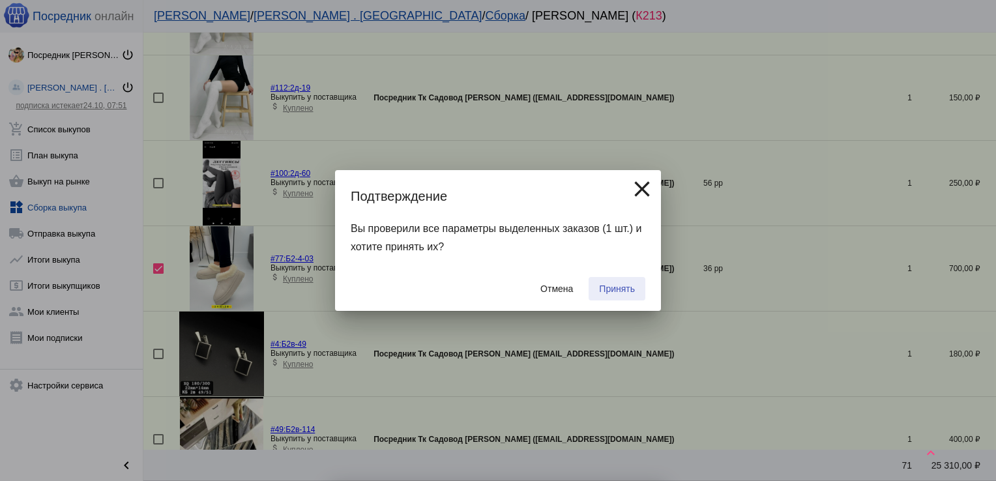
checkbox input "false"
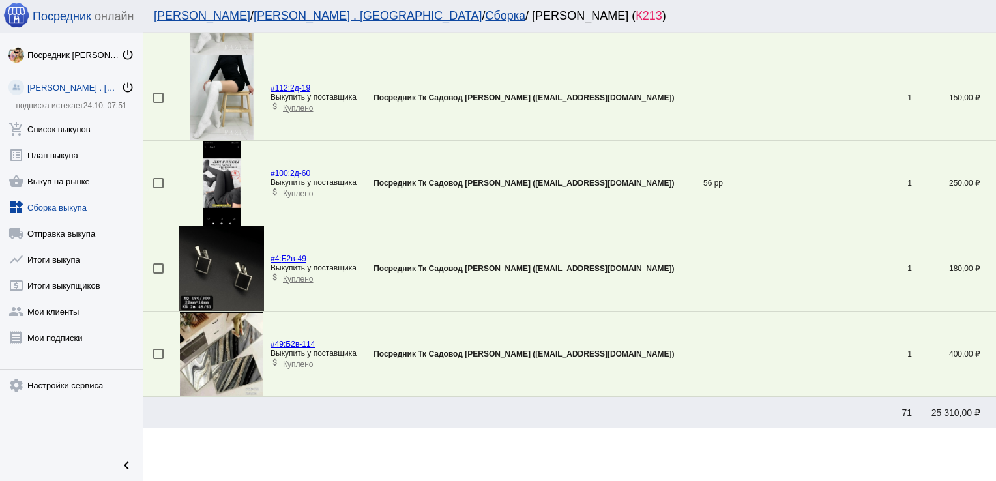
scroll to position [0, 0]
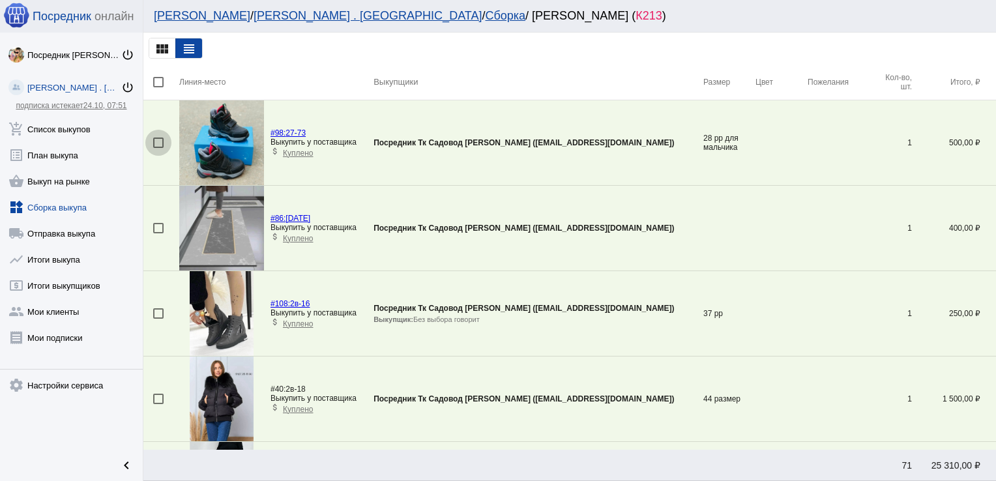
click at [159, 140] on div at bounding box center [158, 142] width 10 height 10
click at [158, 148] on input "checkbox" at bounding box center [158, 148] width 1 height 1
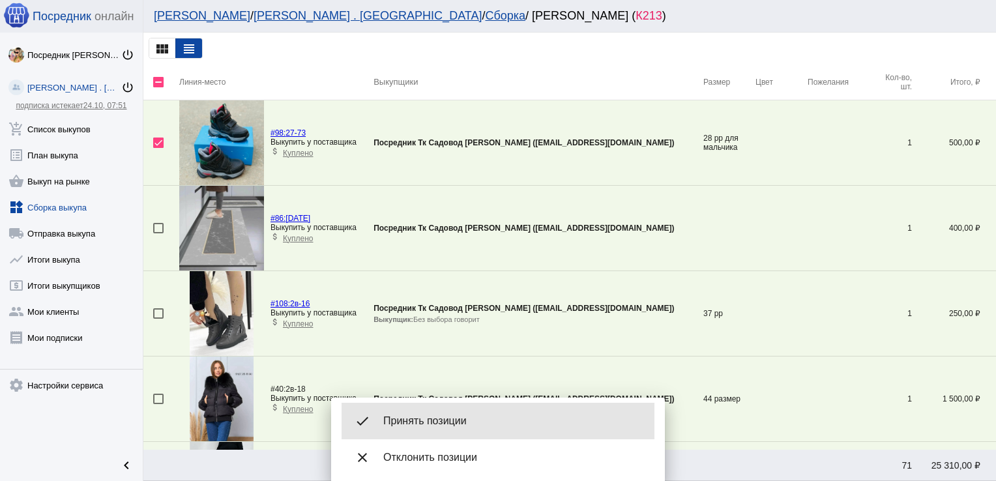
click at [466, 417] on span "Принять позиции" at bounding box center [513, 420] width 261 height 13
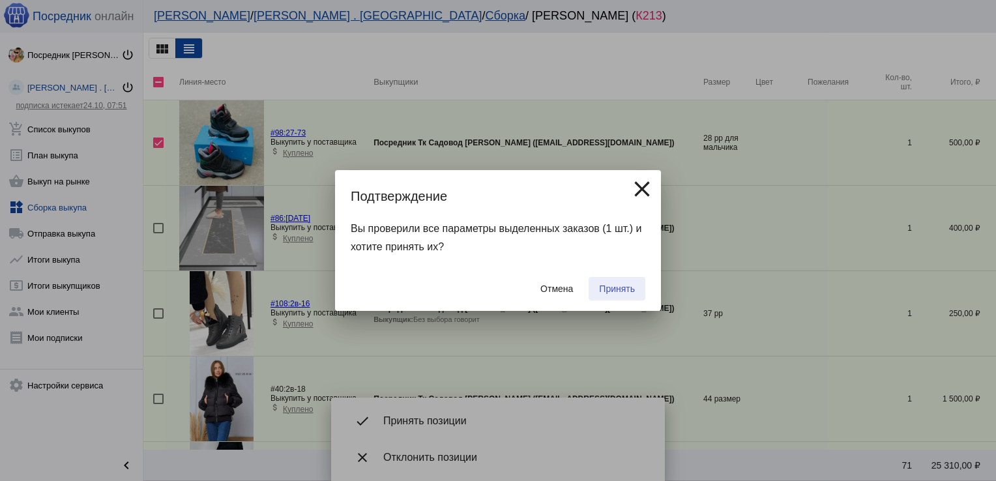
click at [618, 289] on span "Принять" at bounding box center [617, 288] width 36 height 10
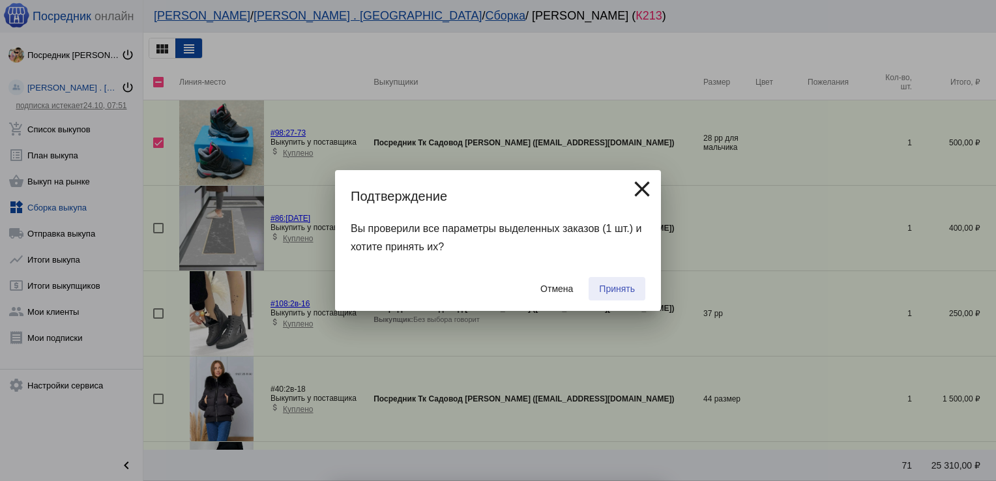
checkbox input "false"
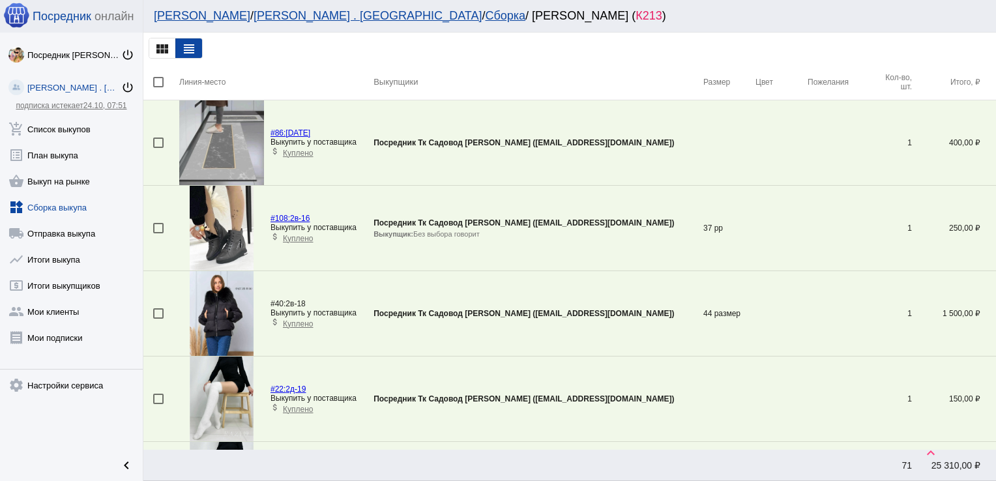
scroll to position [302, 0]
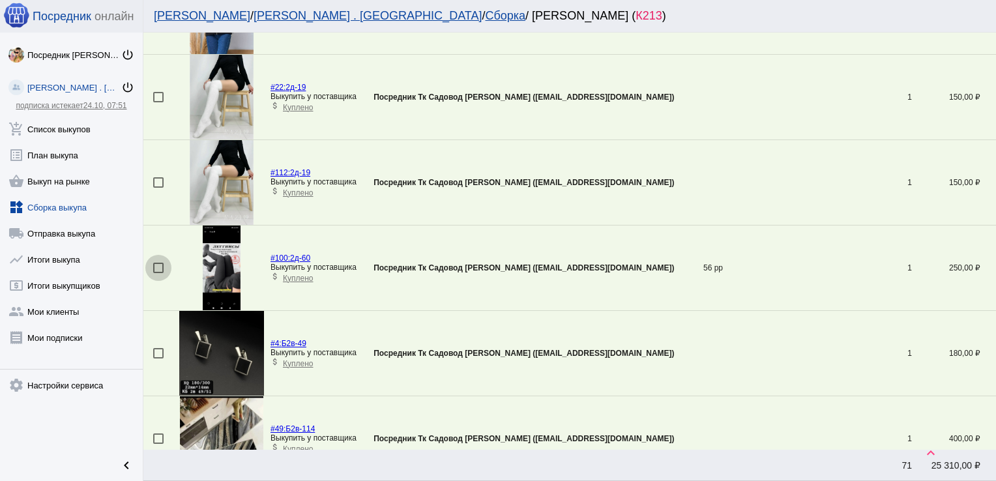
click at [157, 268] on div at bounding box center [158, 268] width 10 height 10
click at [158, 273] on input "checkbox" at bounding box center [158, 273] width 1 height 1
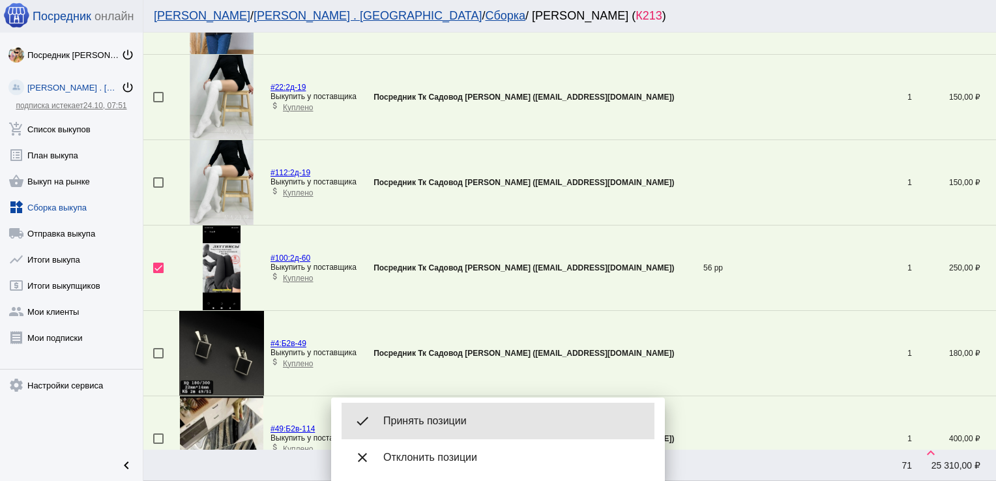
click at [461, 434] on div "done Принять позиции" at bounding box center [497, 421] width 313 height 36
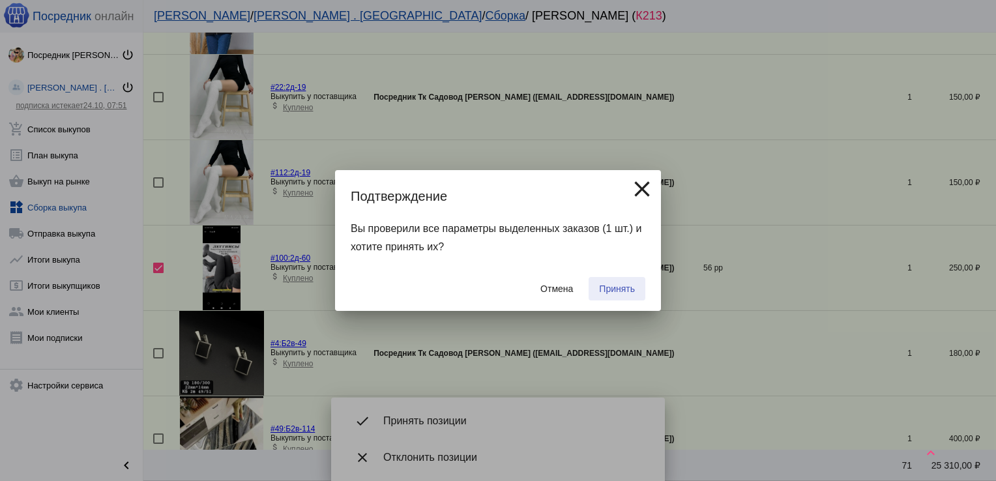
click at [633, 287] on span "Принять" at bounding box center [617, 288] width 36 height 10
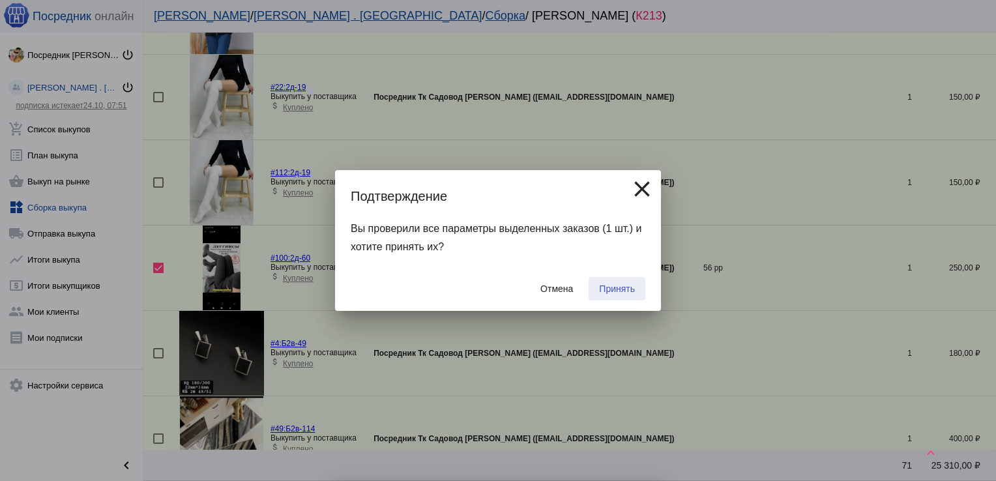
checkbox input "false"
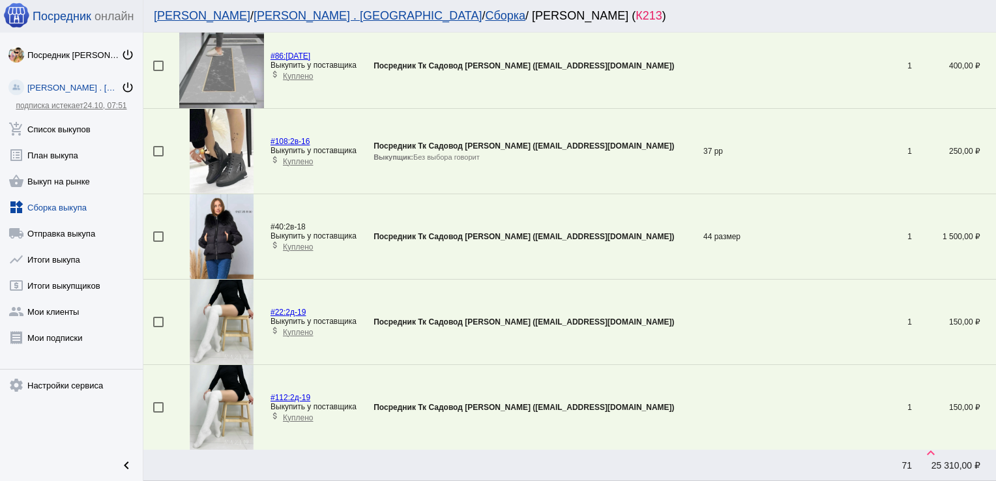
scroll to position [67, 0]
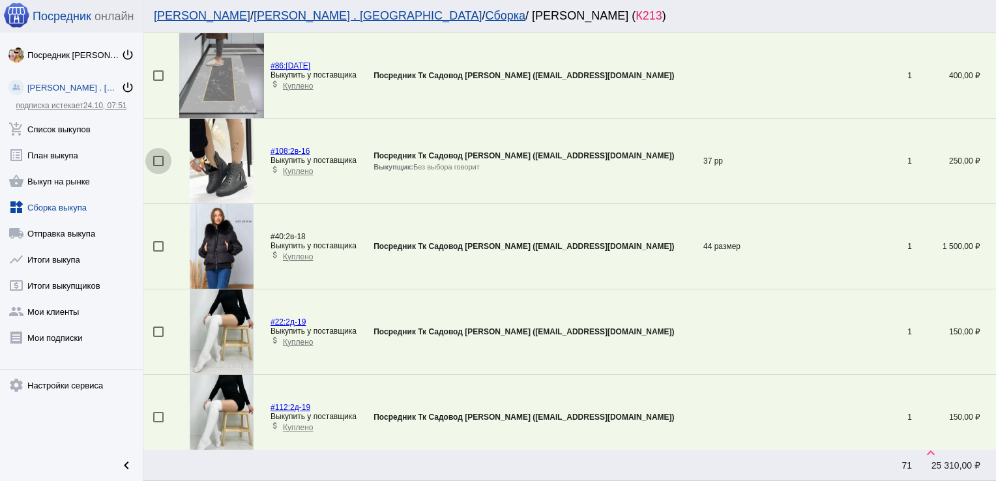
click at [160, 158] on div at bounding box center [158, 161] width 10 height 10
click at [158, 166] on input "checkbox" at bounding box center [158, 166] width 1 height 1
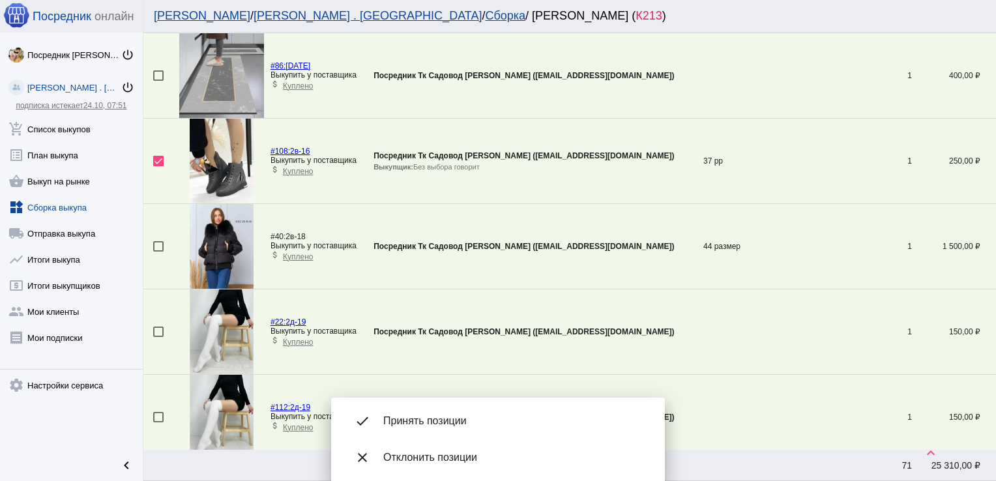
click at [456, 414] on span "Принять позиции" at bounding box center [513, 420] width 261 height 13
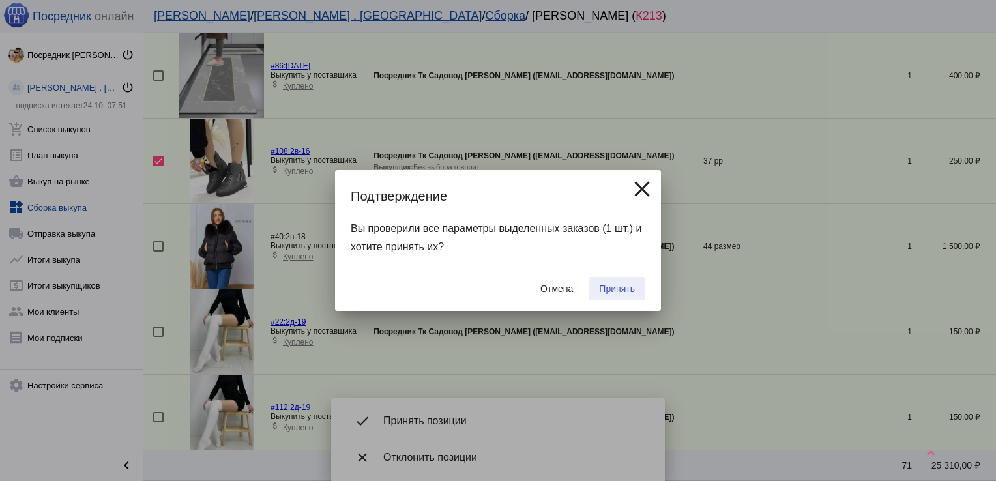
click at [626, 293] on span "Принять" at bounding box center [617, 288] width 36 height 10
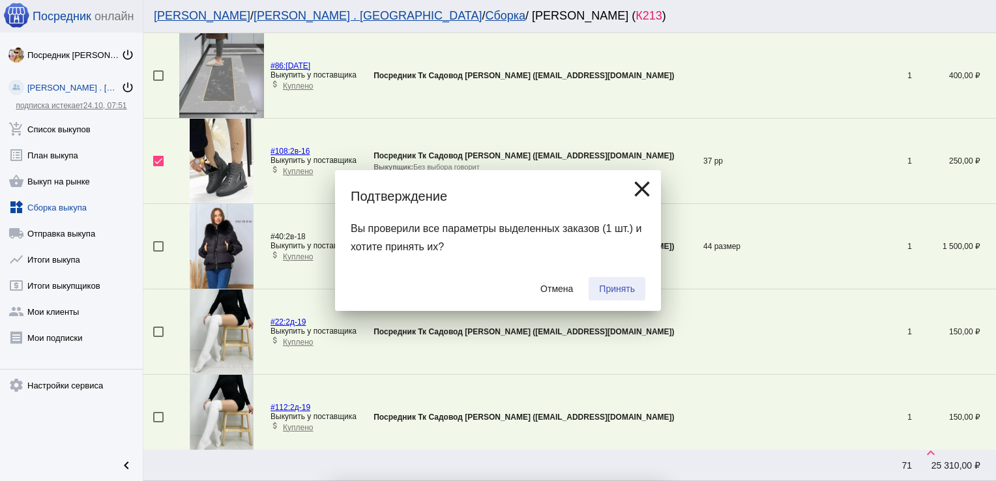
checkbox input "false"
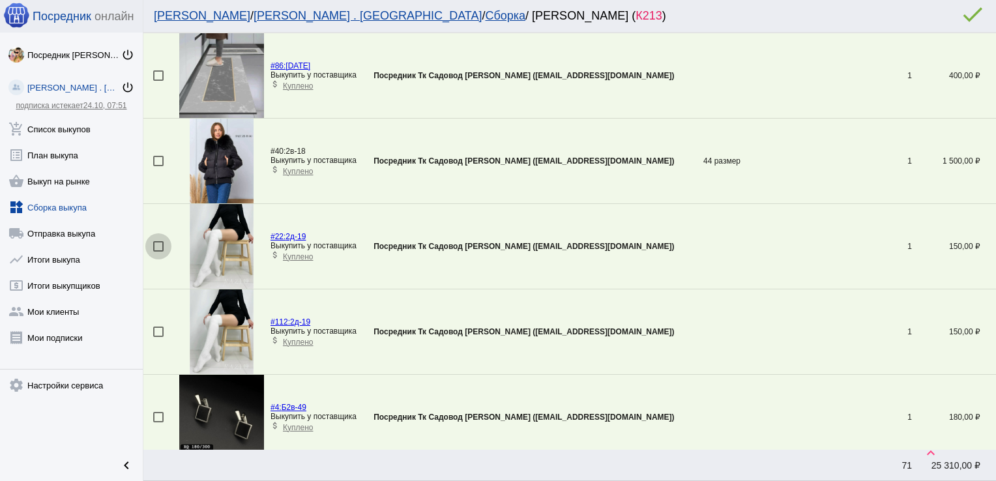
click at [159, 245] on div at bounding box center [158, 246] width 10 height 10
click at [158, 251] on input "checkbox" at bounding box center [158, 251] width 1 height 1
checkbox input "true"
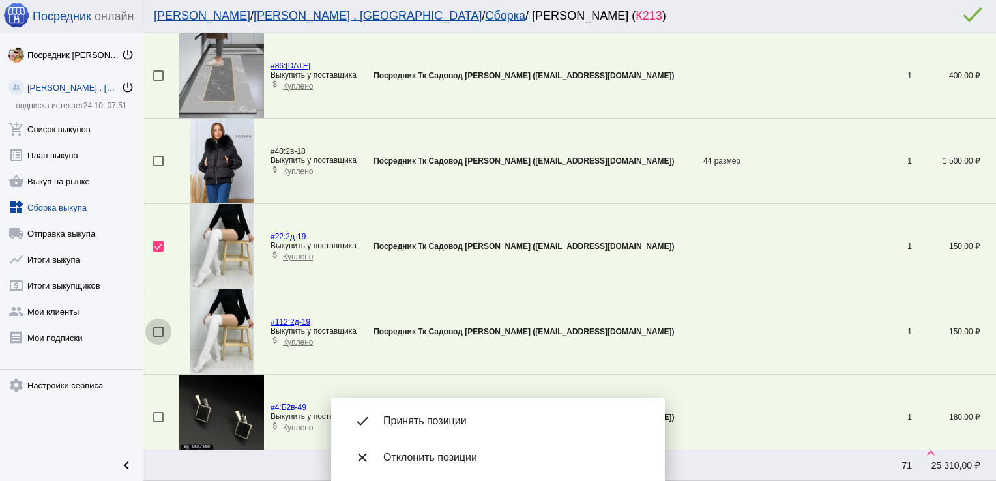
click at [160, 332] on div at bounding box center [158, 331] width 10 height 10
click at [158, 337] on input "checkbox" at bounding box center [158, 337] width 1 height 1
checkbox input "true"
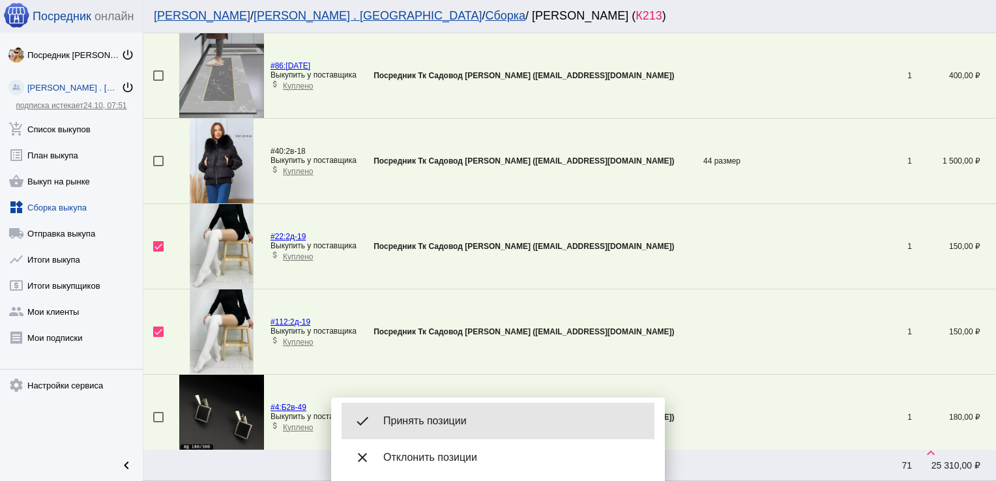
click at [469, 426] on span "Принять позиции" at bounding box center [513, 420] width 261 height 13
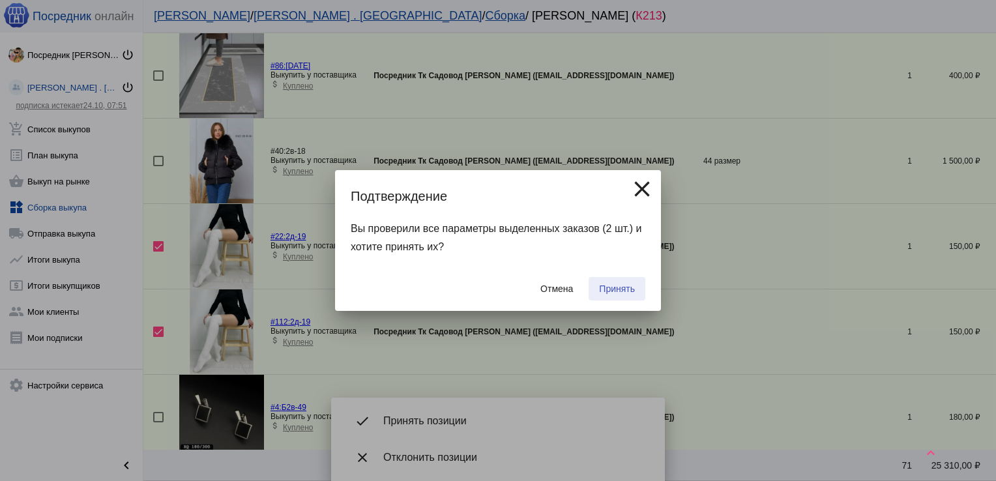
click at [628, 278] on button "Принять" at bounding box center [616, 288] width 57 height 23
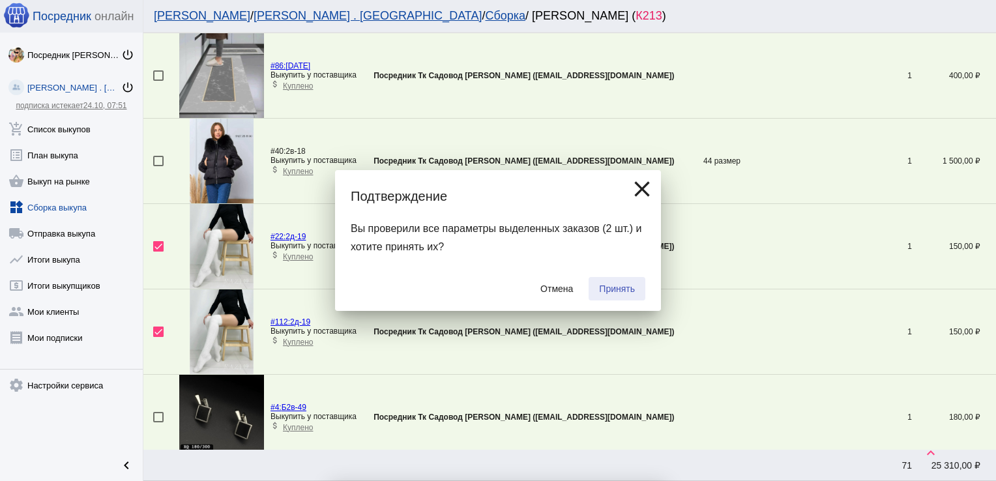
checkbox input "false"
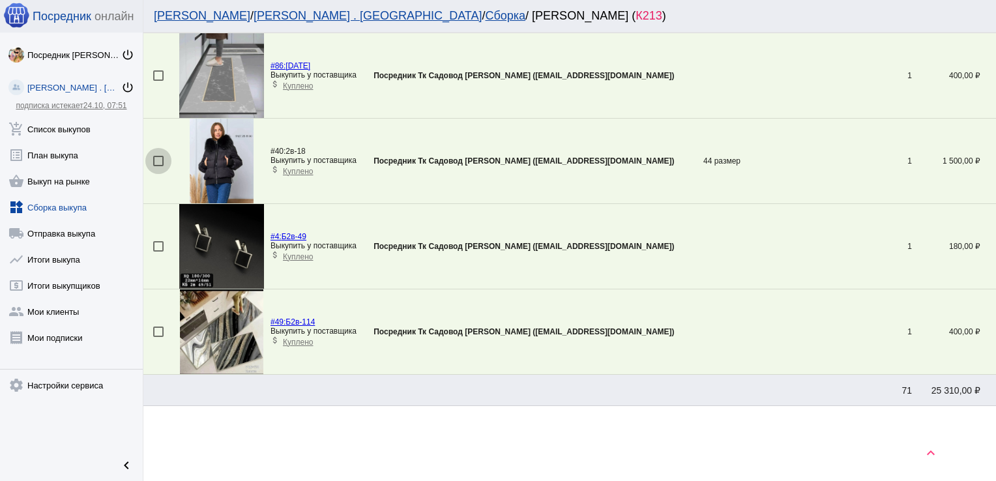
click at [158, 159] on div at bounding box center [158, 161] width 10 height 10
click at [158, 166] on input "checkbox" at bounding box center [158, 166] width 1 height 1
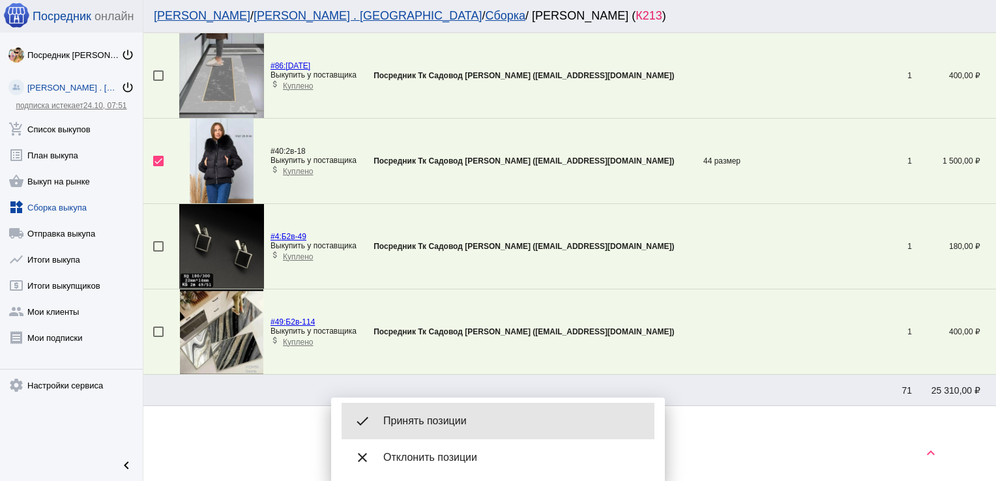
click at [461, 426] on span "Принять позиции" at bounding box center [513, 420] width 261 height 13
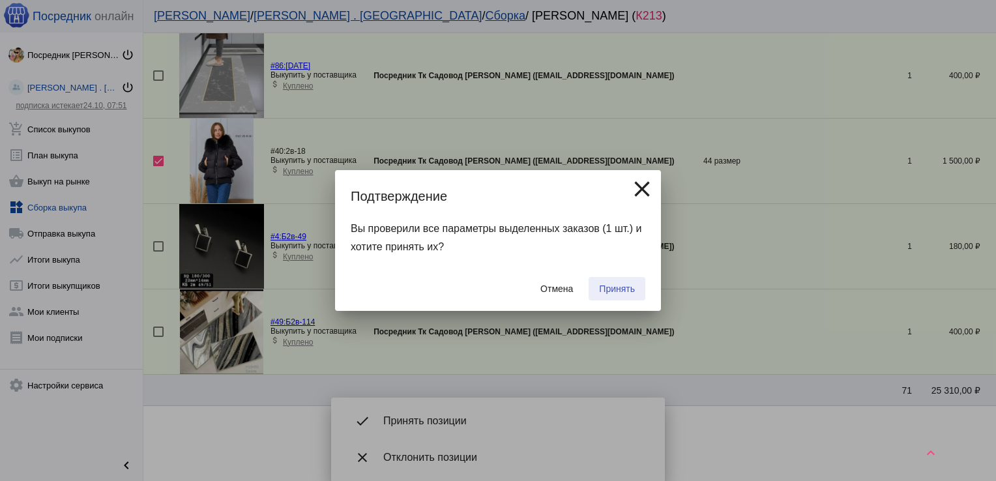
click at [614, 293] on span "Принять" at bounding box center [617, 288] width 36 height 10
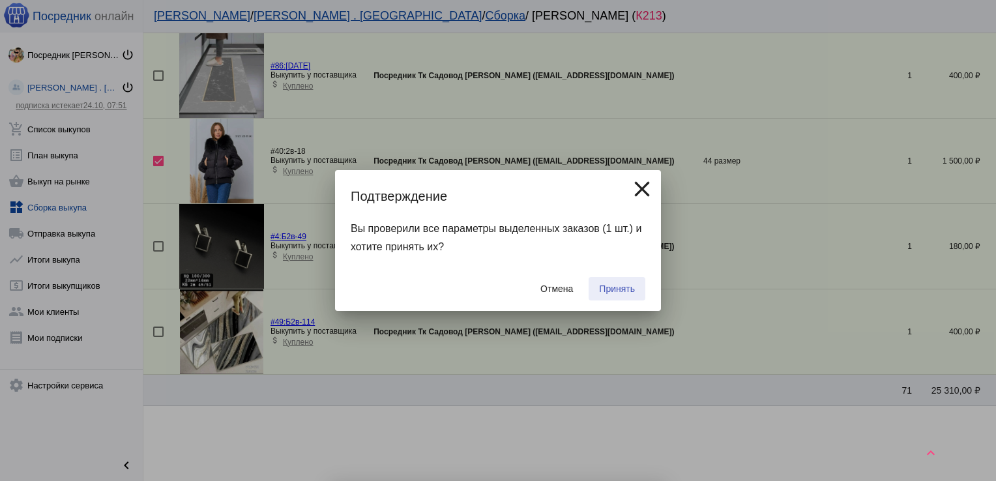
checkbox input "false"
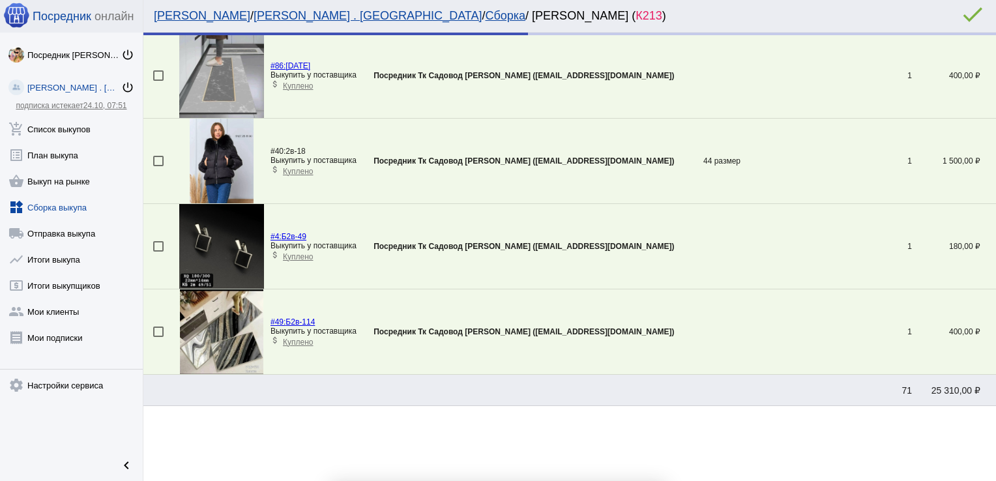
scroll to position [5, 0]
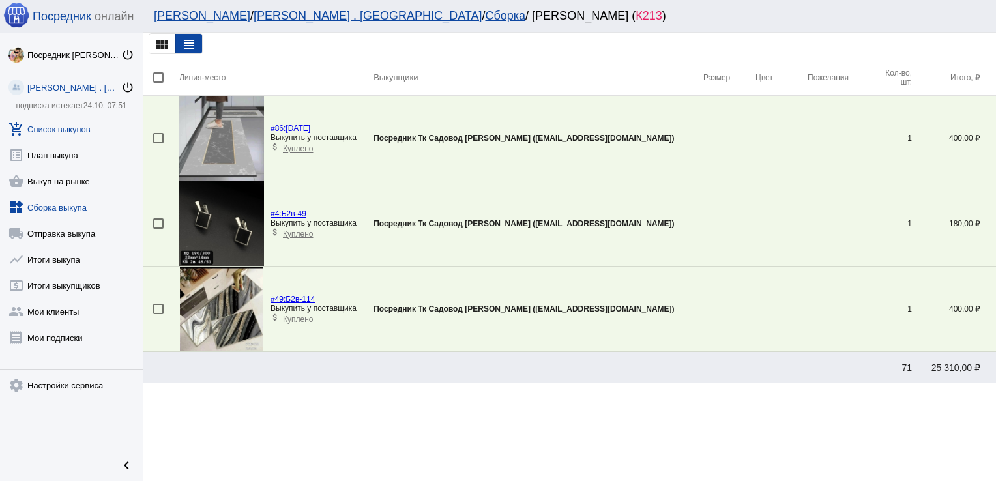
click at [40, 128] on link "add_shopping_cart Список выкупов" at bounding box center [71, 126] width 143 height 26
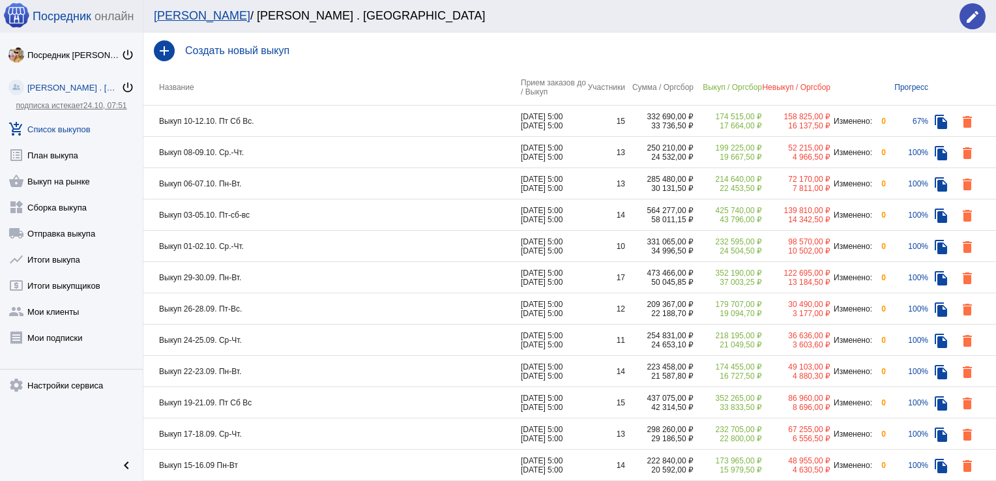
click at [408, 119] on td "Выкуп 10-12.10. Пт Сб Вс." at bounding box center [331, 121] width 377 height 31
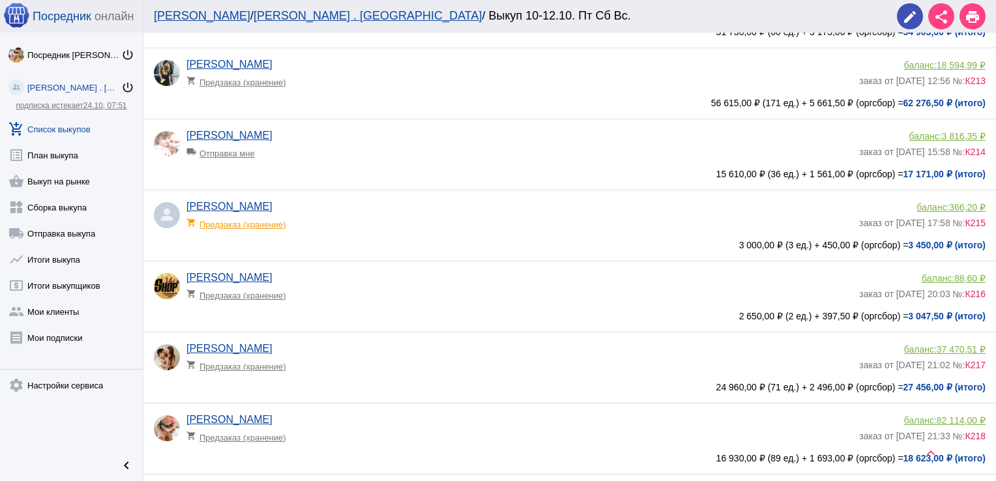
scroll to position [182, 0]
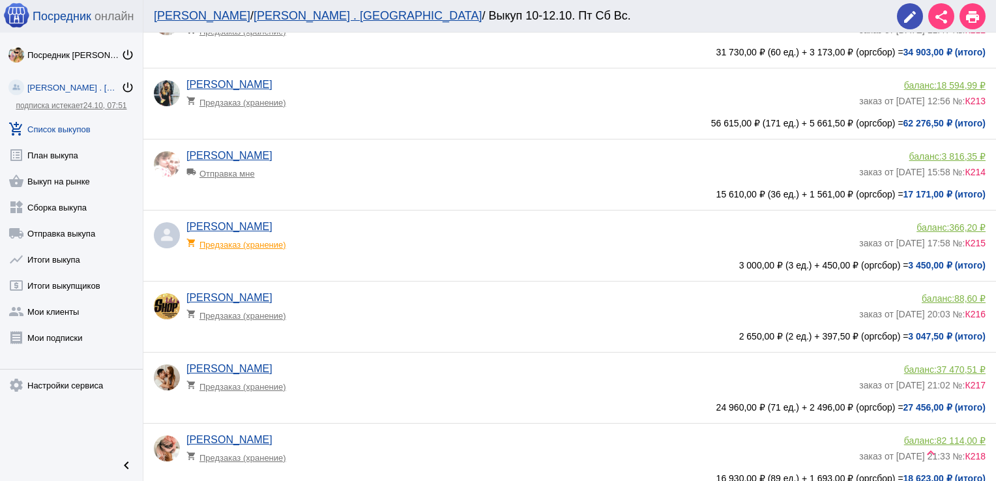
click at [375, 100] on app-delivery-type "shopping_cart Предзаказ (хранение)" at bounding box center [519, 99] width 666 height 17
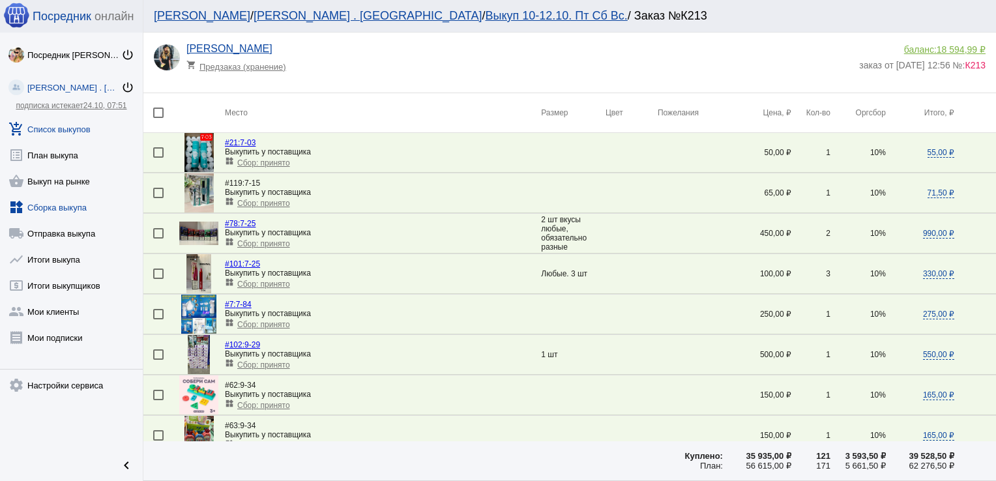
click at [55, 203] on link "widgets Сборка выкупа" at bounding box center [71, 205] width 143 height 26
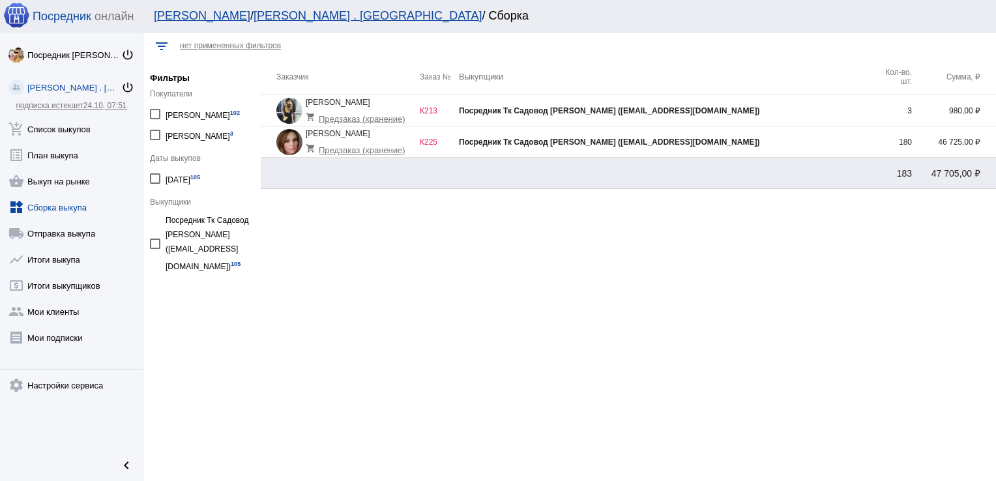
click at [839, 114] on div "Посредник Тк Садовод [PERSON_NAME] ([EMAIL_ADDRESS][DOMAIN_NAME])" at bounding box center [666, 110] width 414 height 9
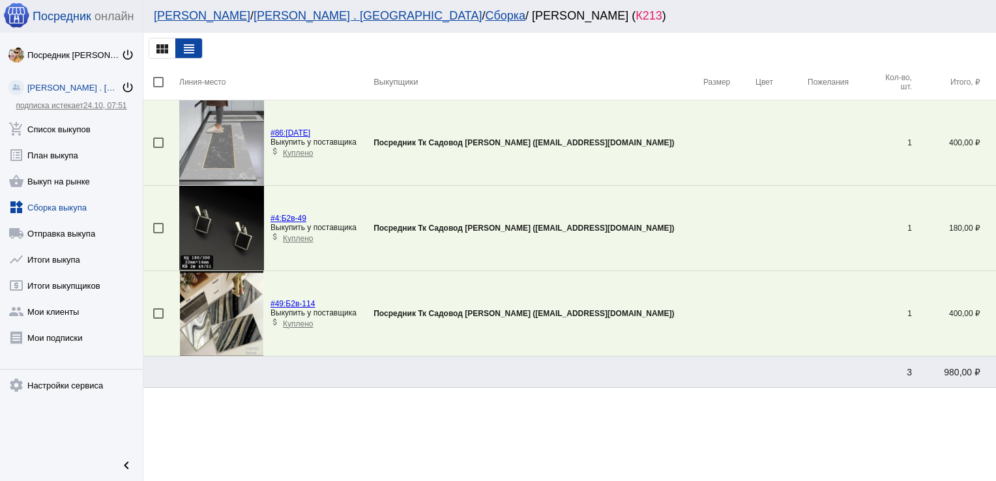
click at [164, 78] on mat-checkbox at bounding box center [166, 82] width 26 height 10
click at [158, 80] on div at bounding box center [158, 82] width 10 height 10
click at [158, 87] on input "checkbox" at bounding box center [158, 87] width 1 height 1
checkbox input "true"
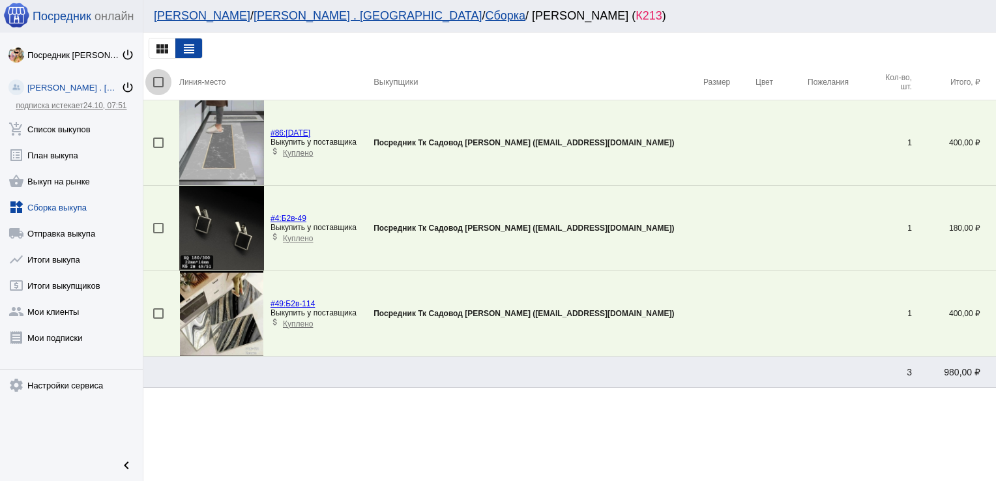
checkbox input "true"
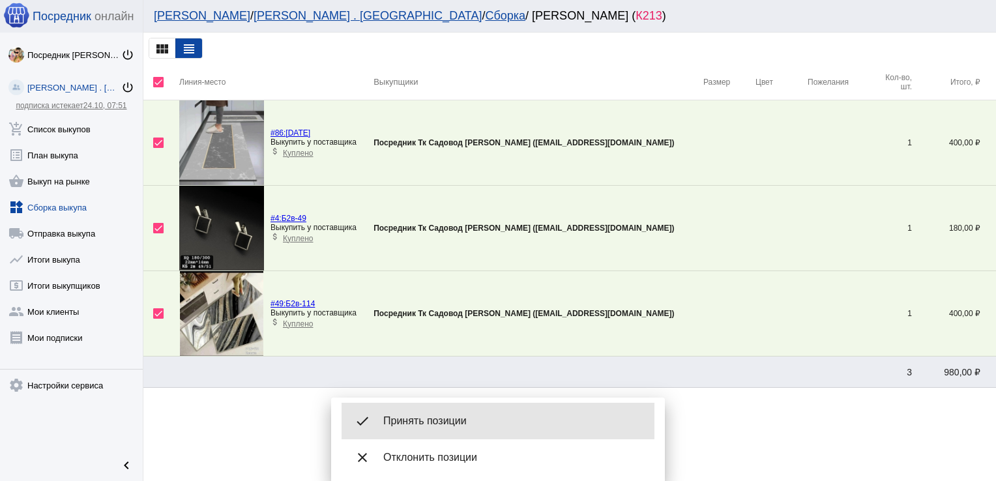
click at [453, 415] on span "Принять позиции" at bounding box center [513, 420] width 261 height 13
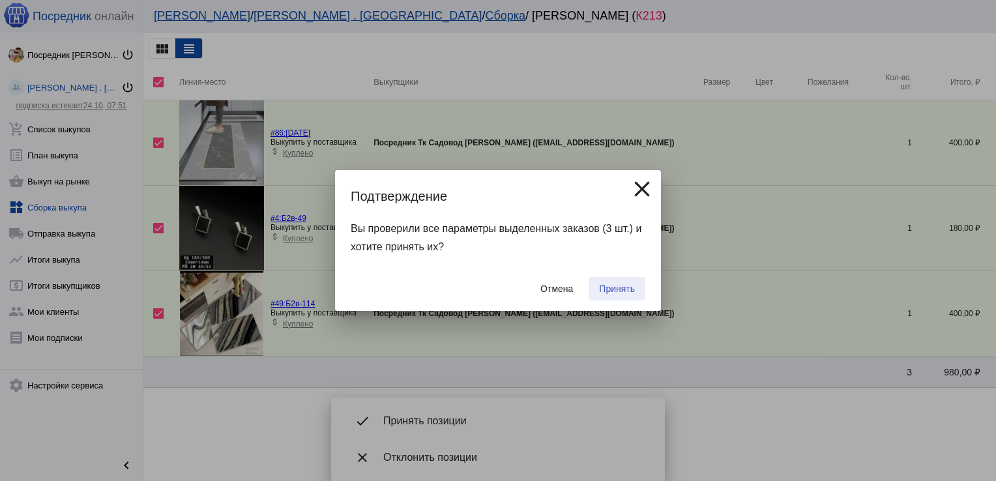
click at [615, 289] on span "Принять" at bounding box center [617, 288] width 36 height 10
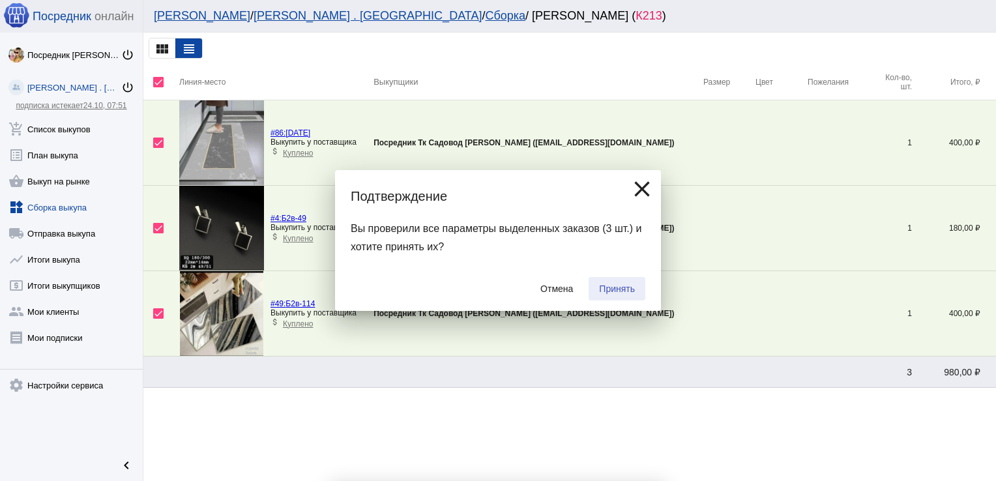
checkbox input "false"
